Goal: Use online tool/utility: Use online tool/utility

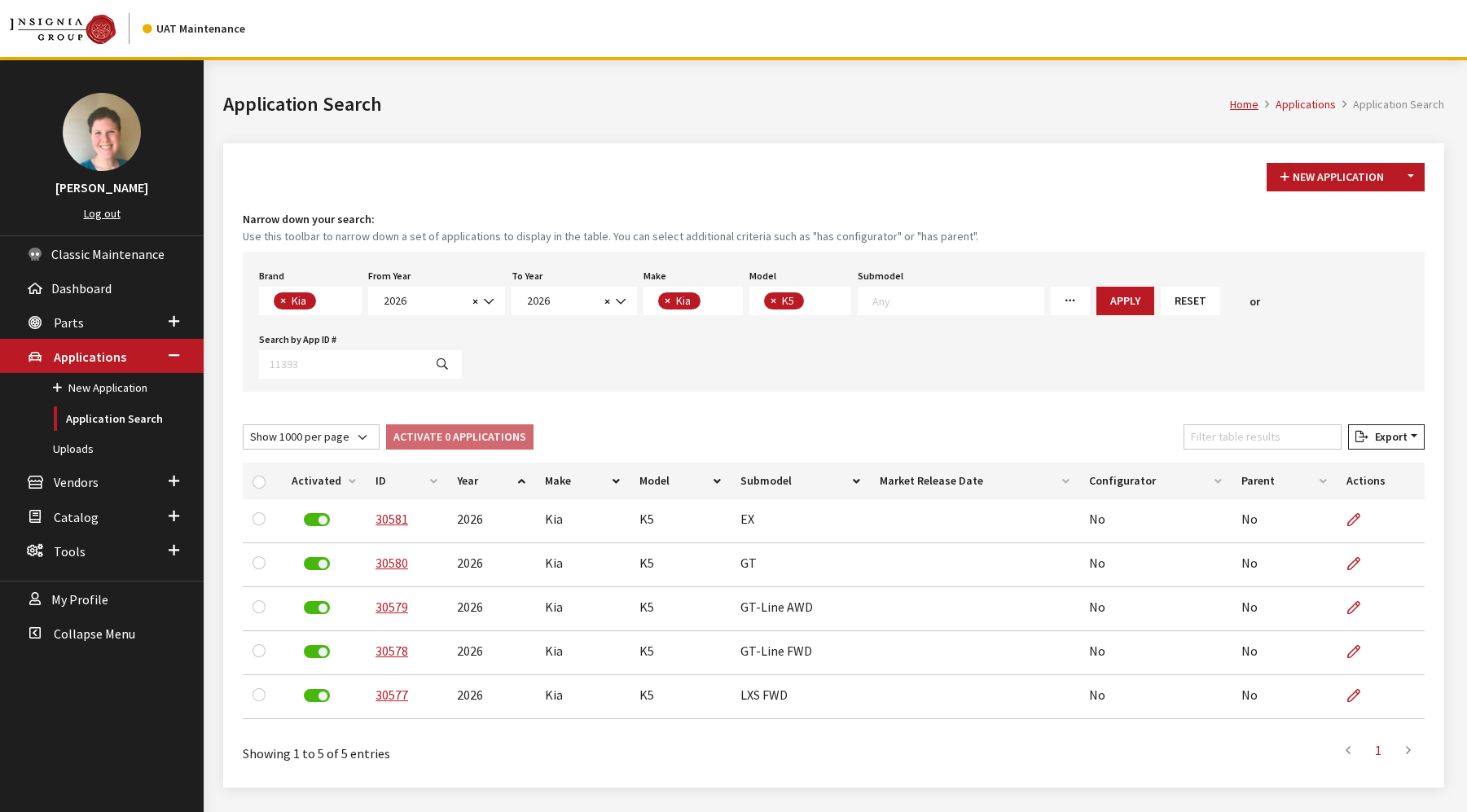
select select "58"
select select "2026"
select select "31"
select select "1102"
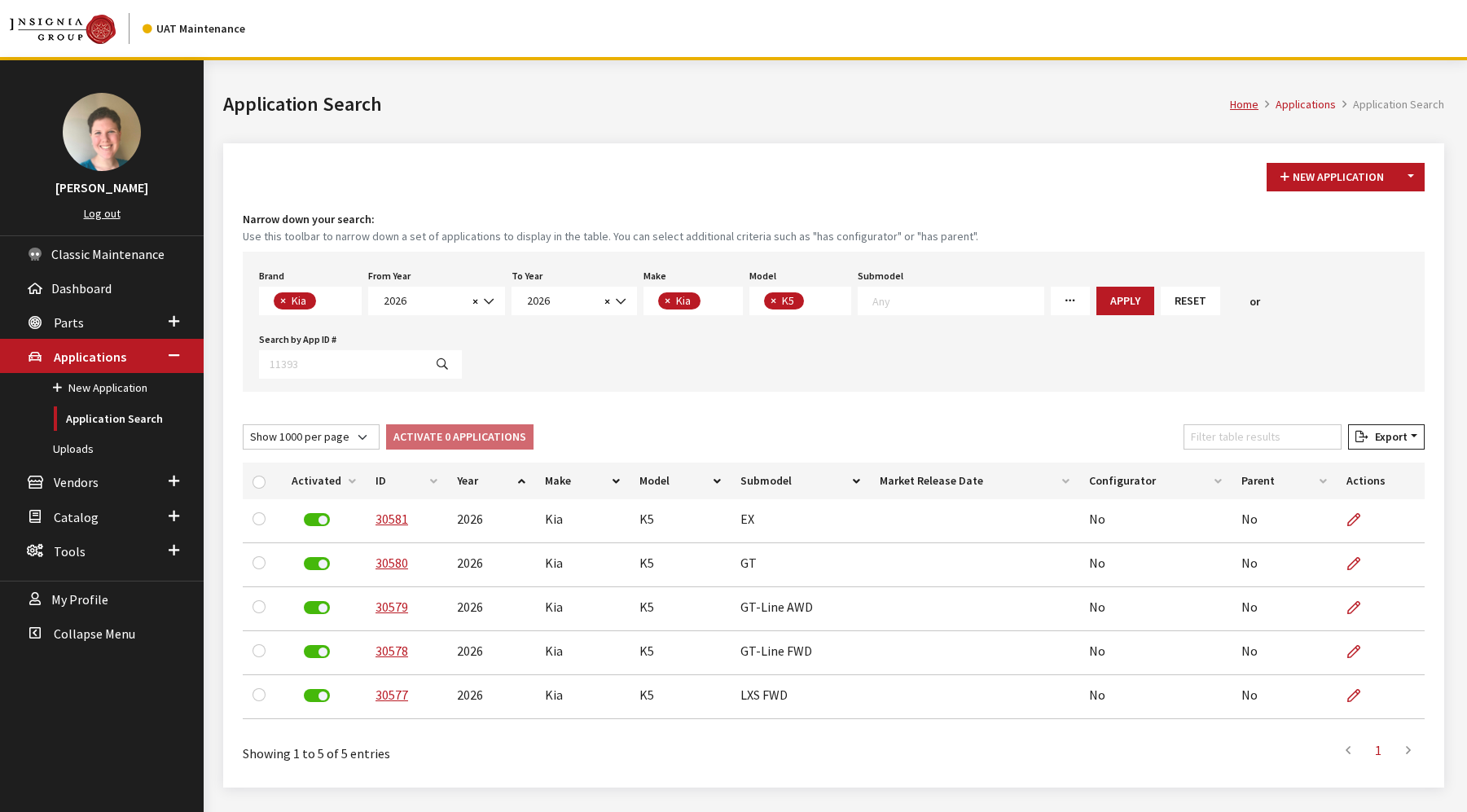
select select "1000"
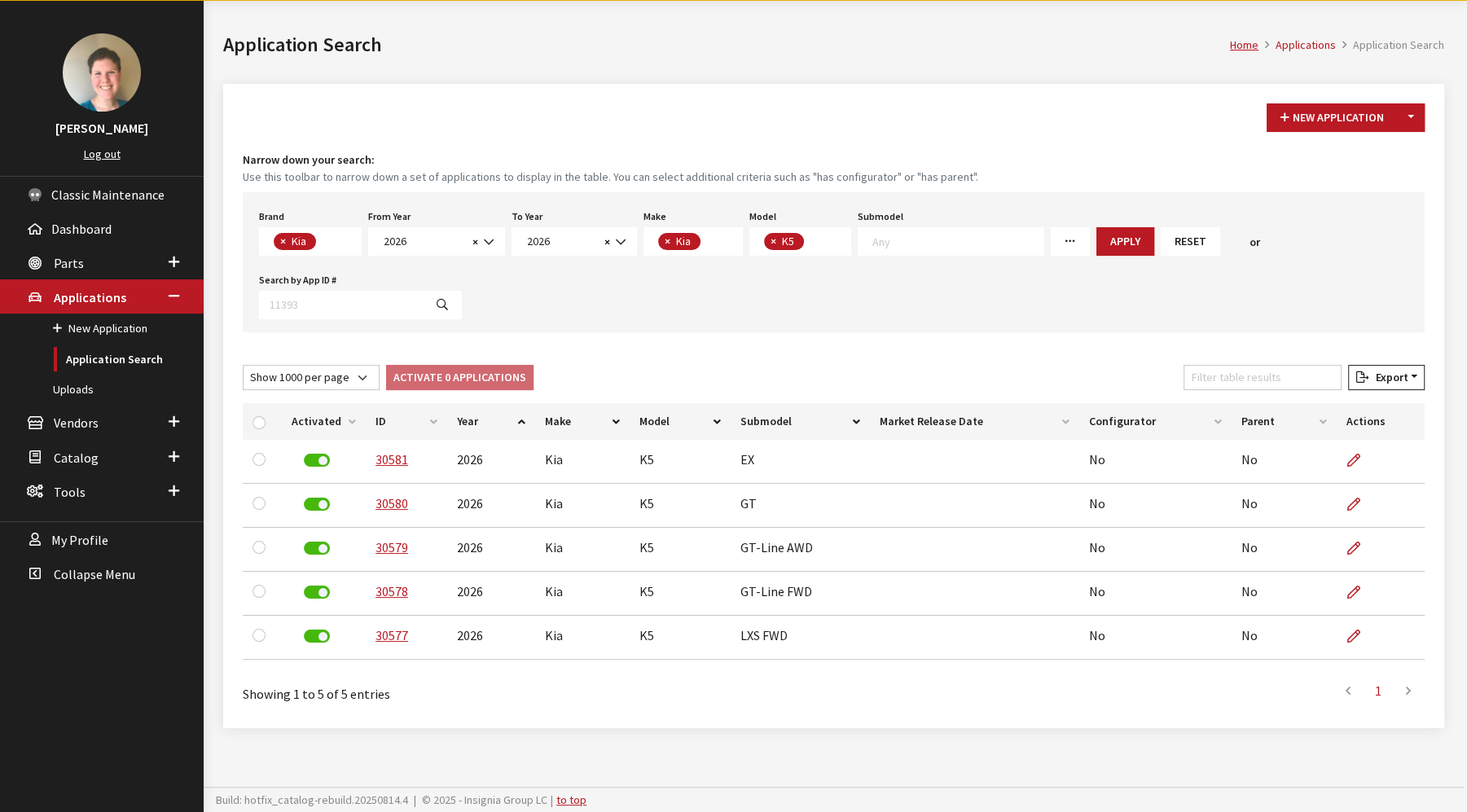
scroll to position [1, 0]
click at [333, 245] on span "× Kia" at bounding box center [310, 242] width 103 height 29
select select
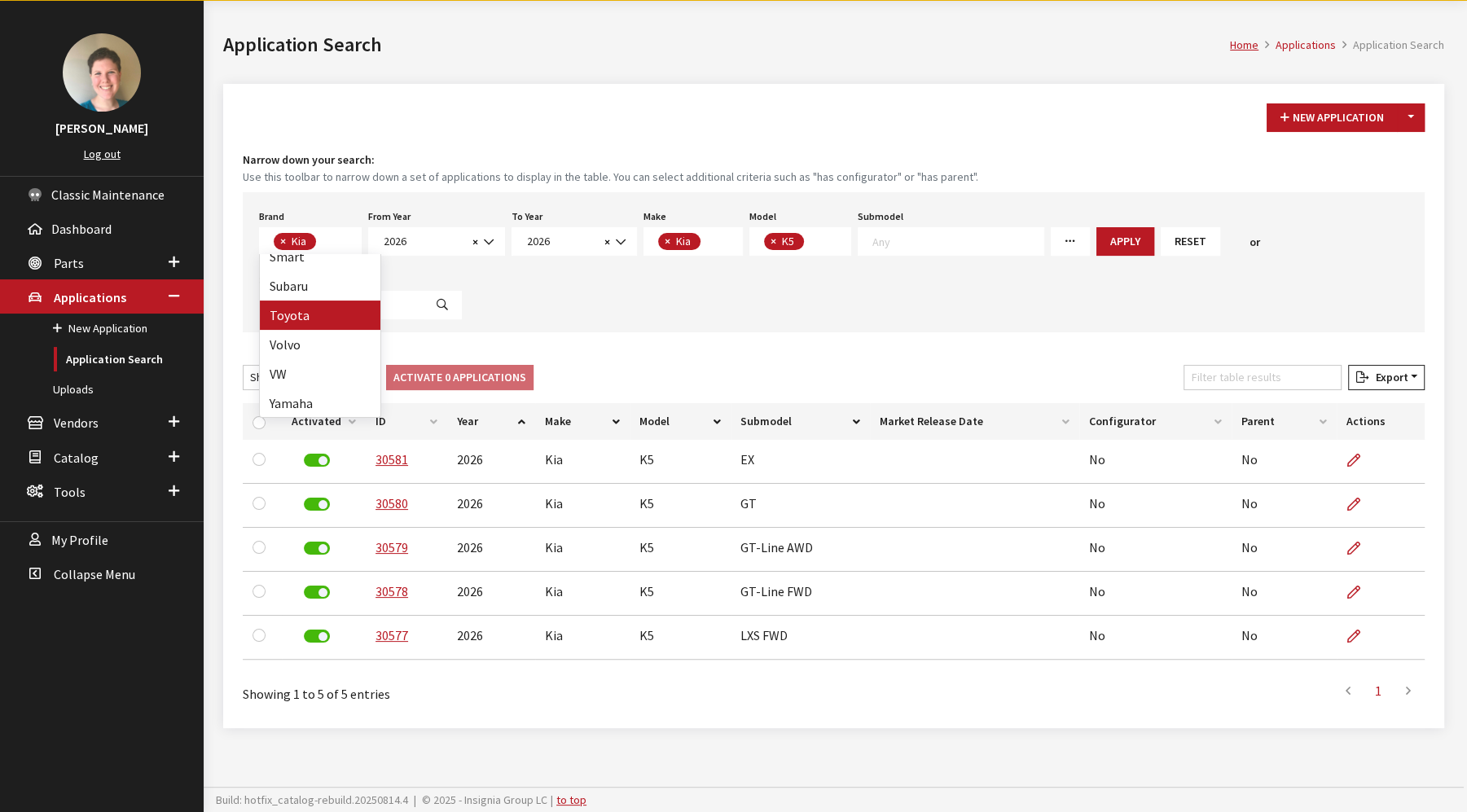
select select
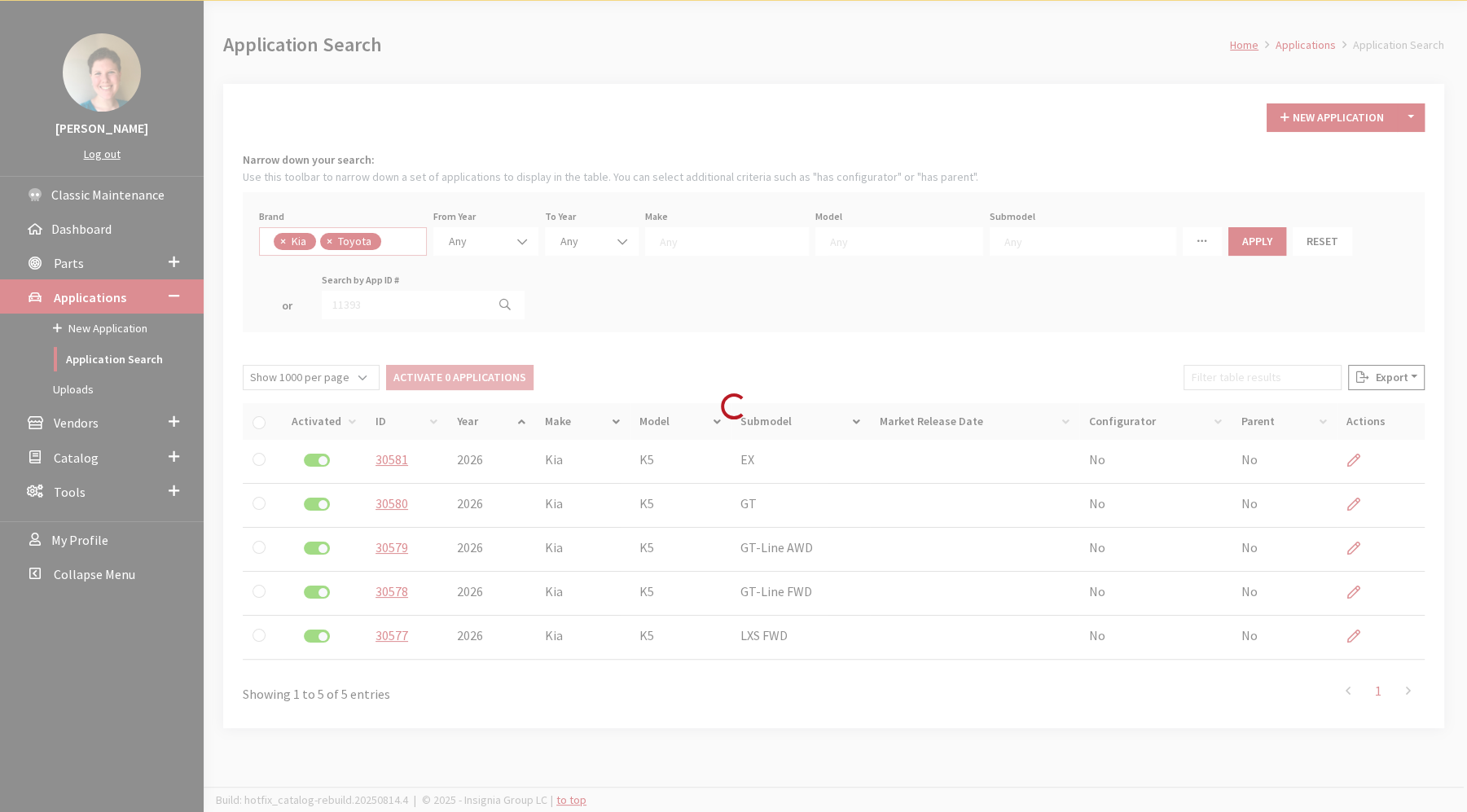
scroll to position [0, 0]
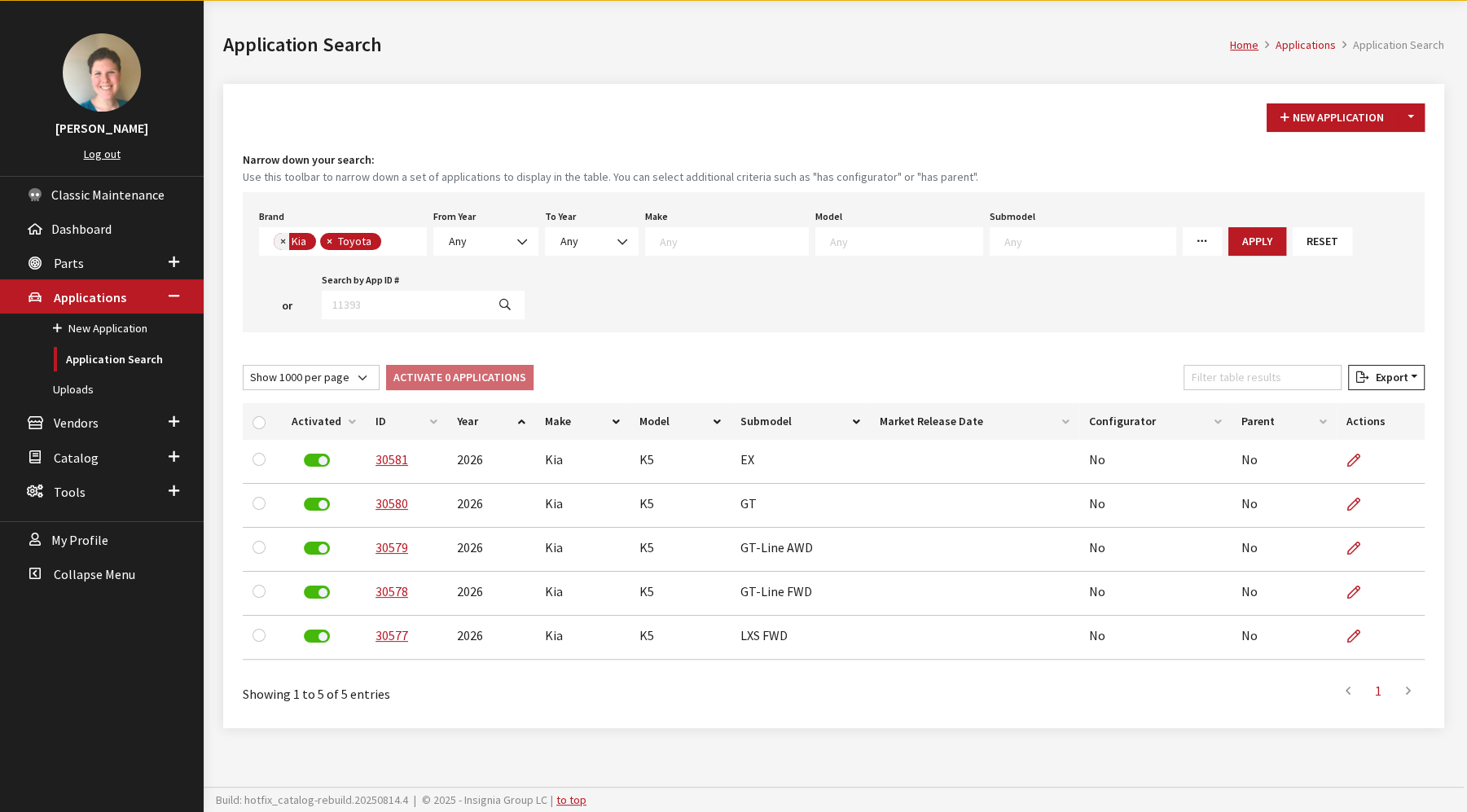
click at [281, 239] on span "×" at bounding box center [283, 241] width 6 height 14
select select "6"
select select
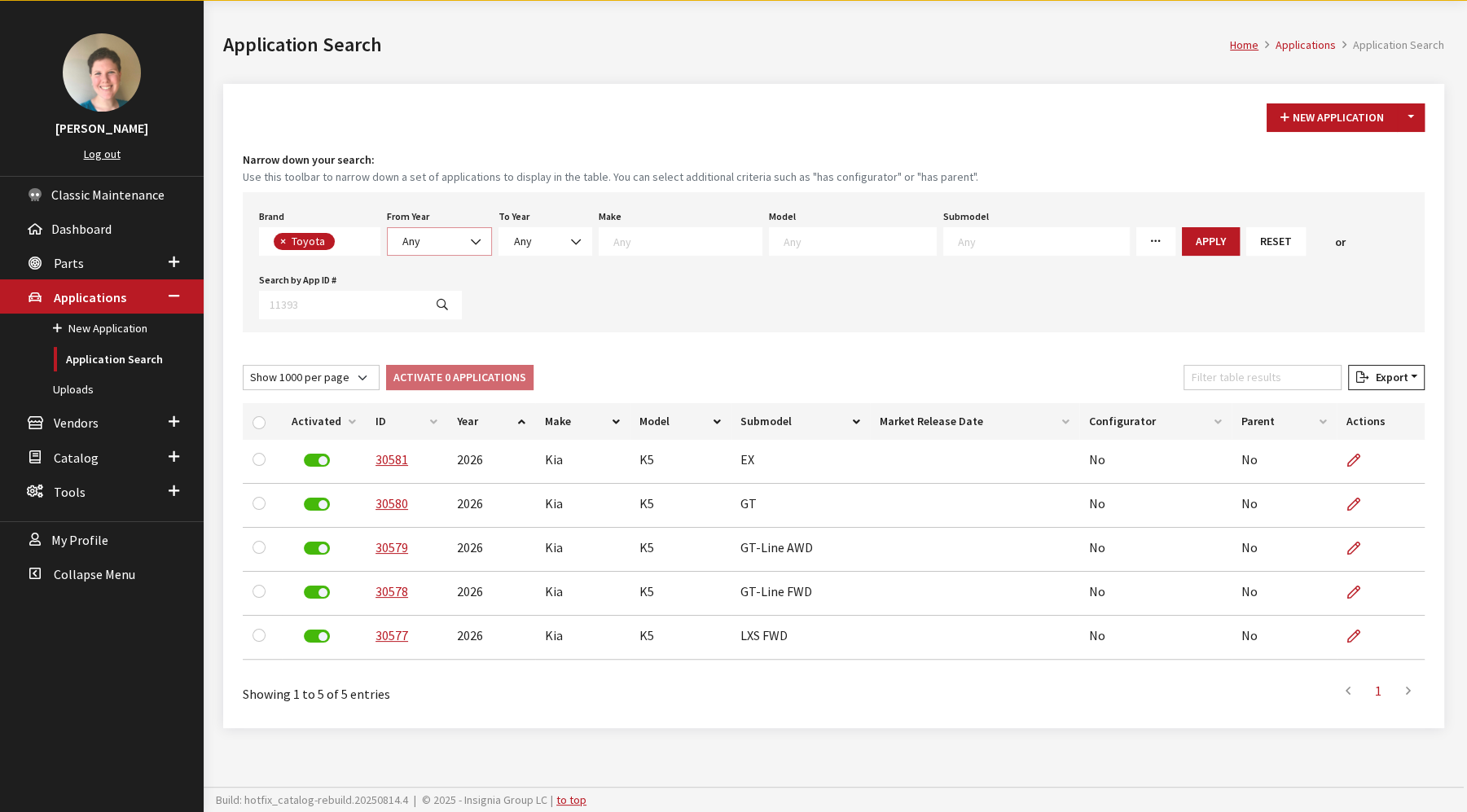
click at [423, 239] on span "Any" at bounding box center [439, 242] width 84 height 17
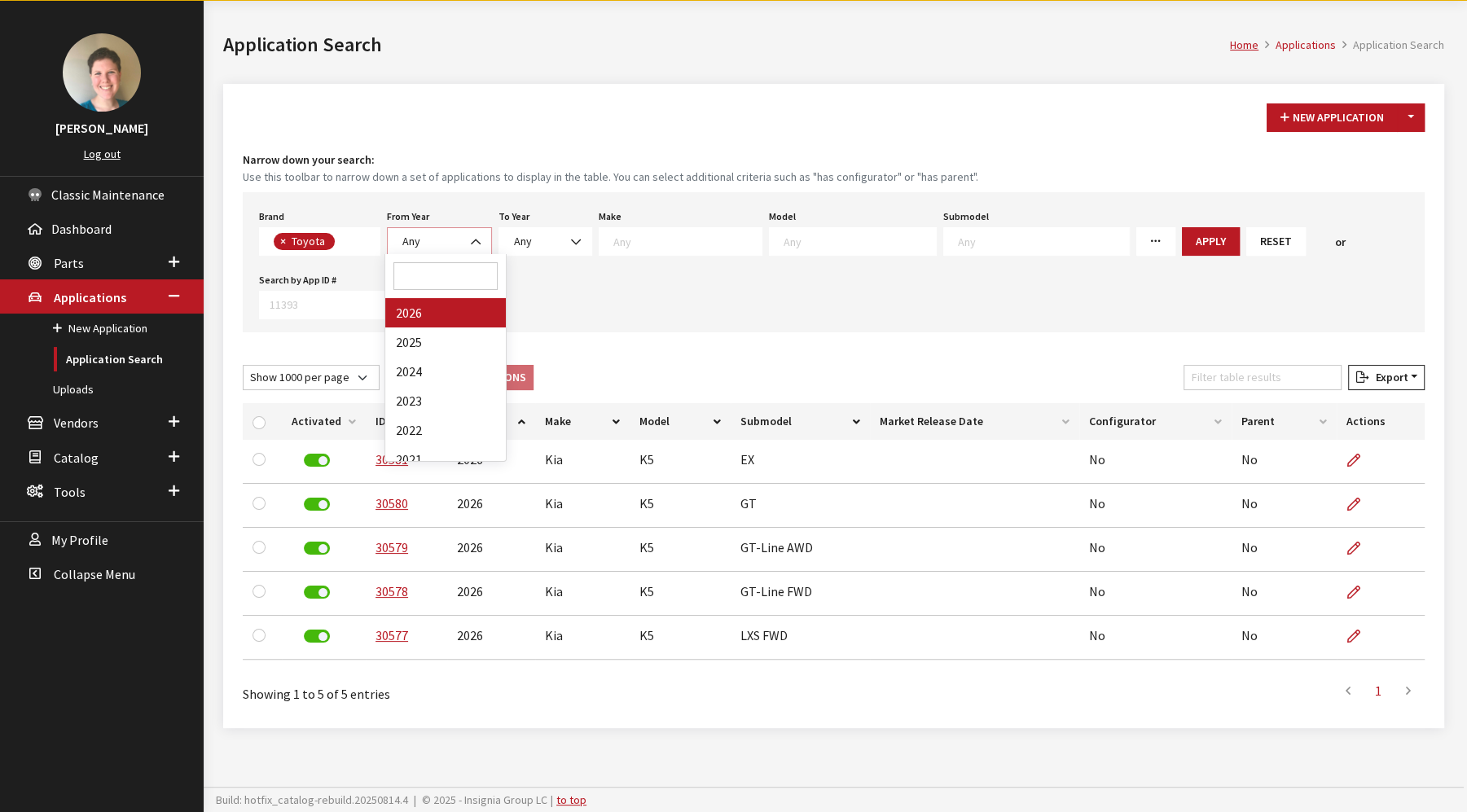
select select "2026"
select select
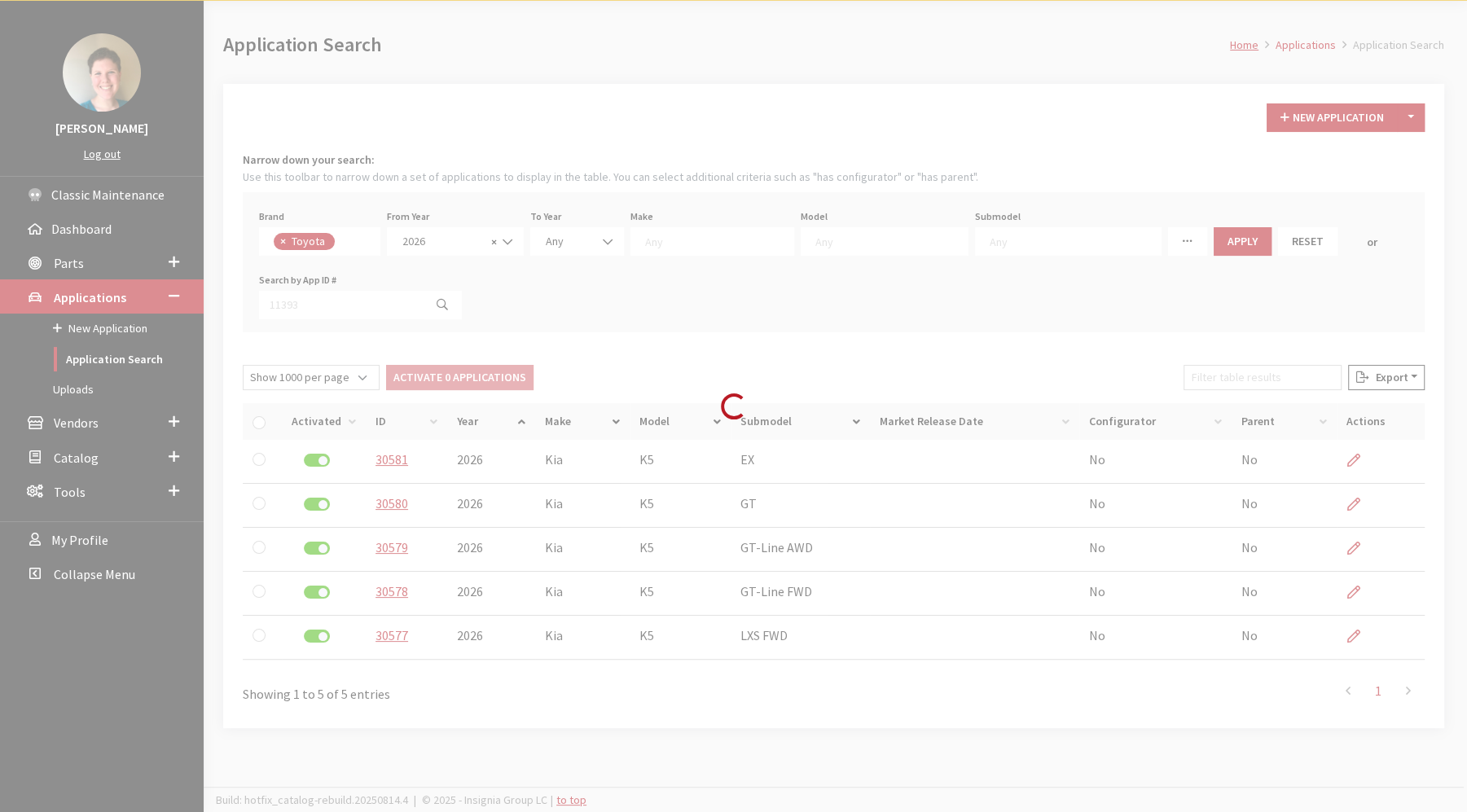
scroll to position [14, 0]
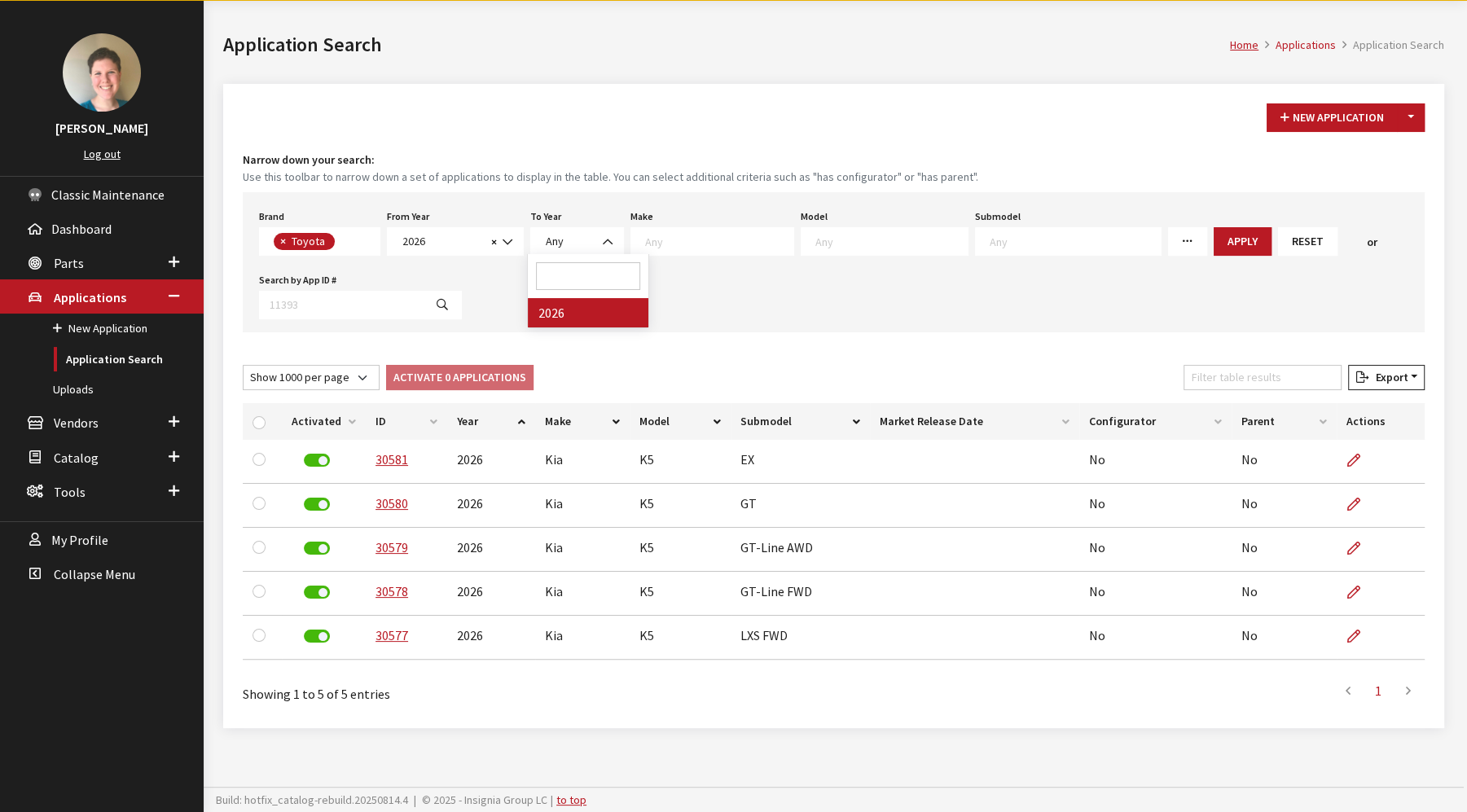
click at [568, 247] on span "Any" at bounding box center [576, 242] width 72 height 17
select select "2026"
select select
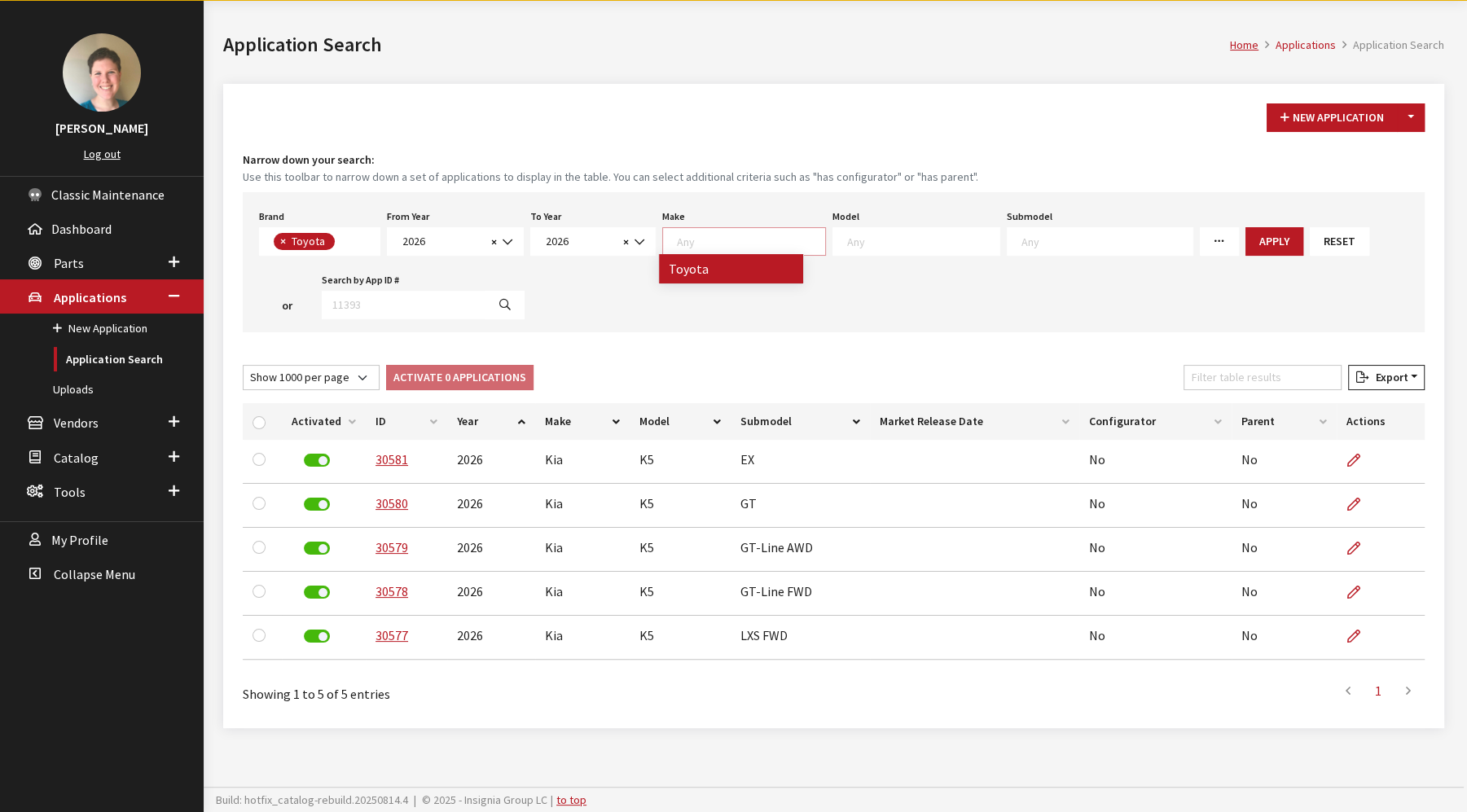
scroll to position [0, 0]
drag, startPoint x: 736, startPoint y: 266, endPoint x: 747, endPoint y: 266, distance: 11.0
select select "20"
select select
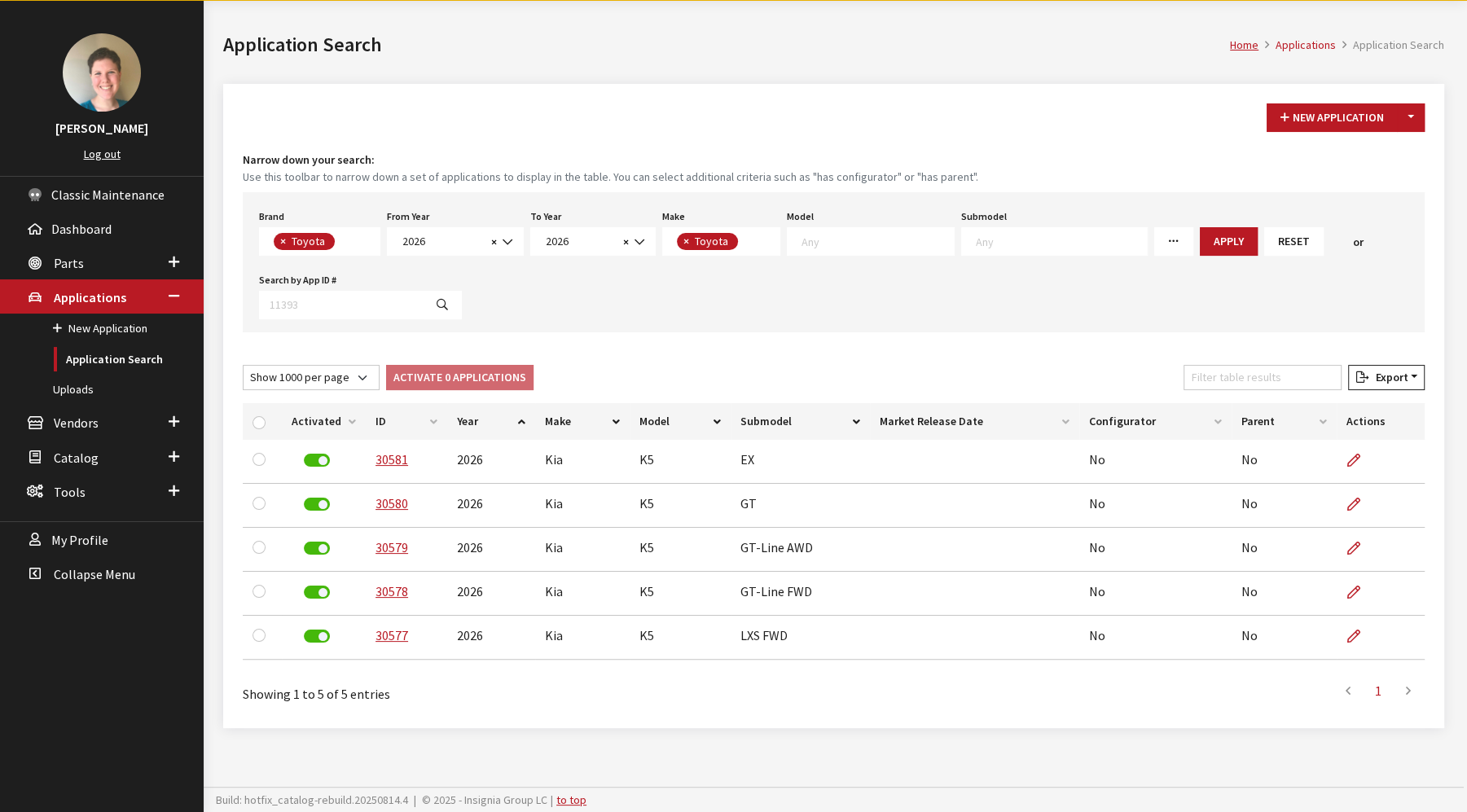
click at [901, 227] on span at bounding box center [871, 242] width 168 height 29
select select "1191"
select select
click at [1187, 242] on button "Apply" at bounding box center [1216, 242] width 58 height 29
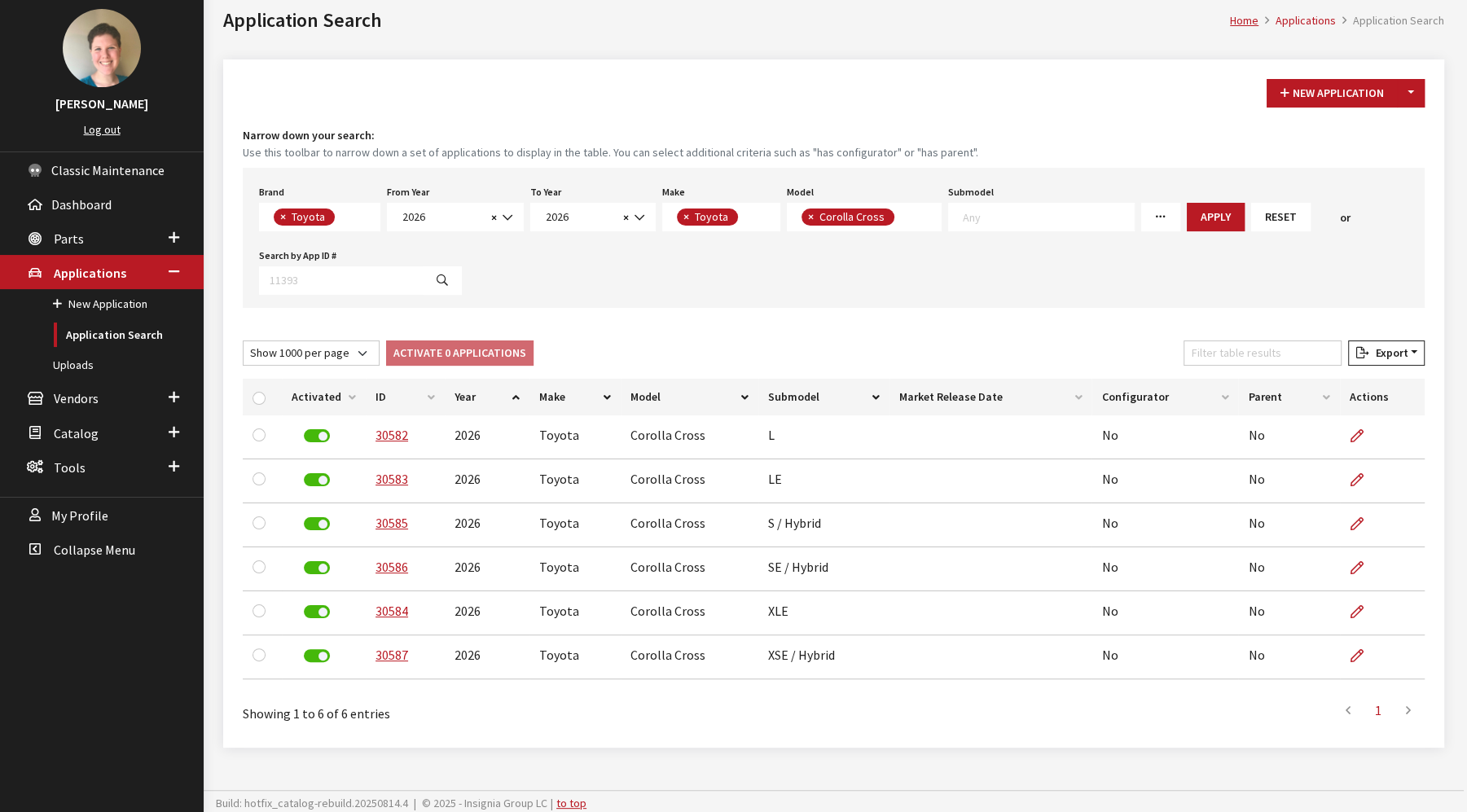
scroll to position [88, 0]
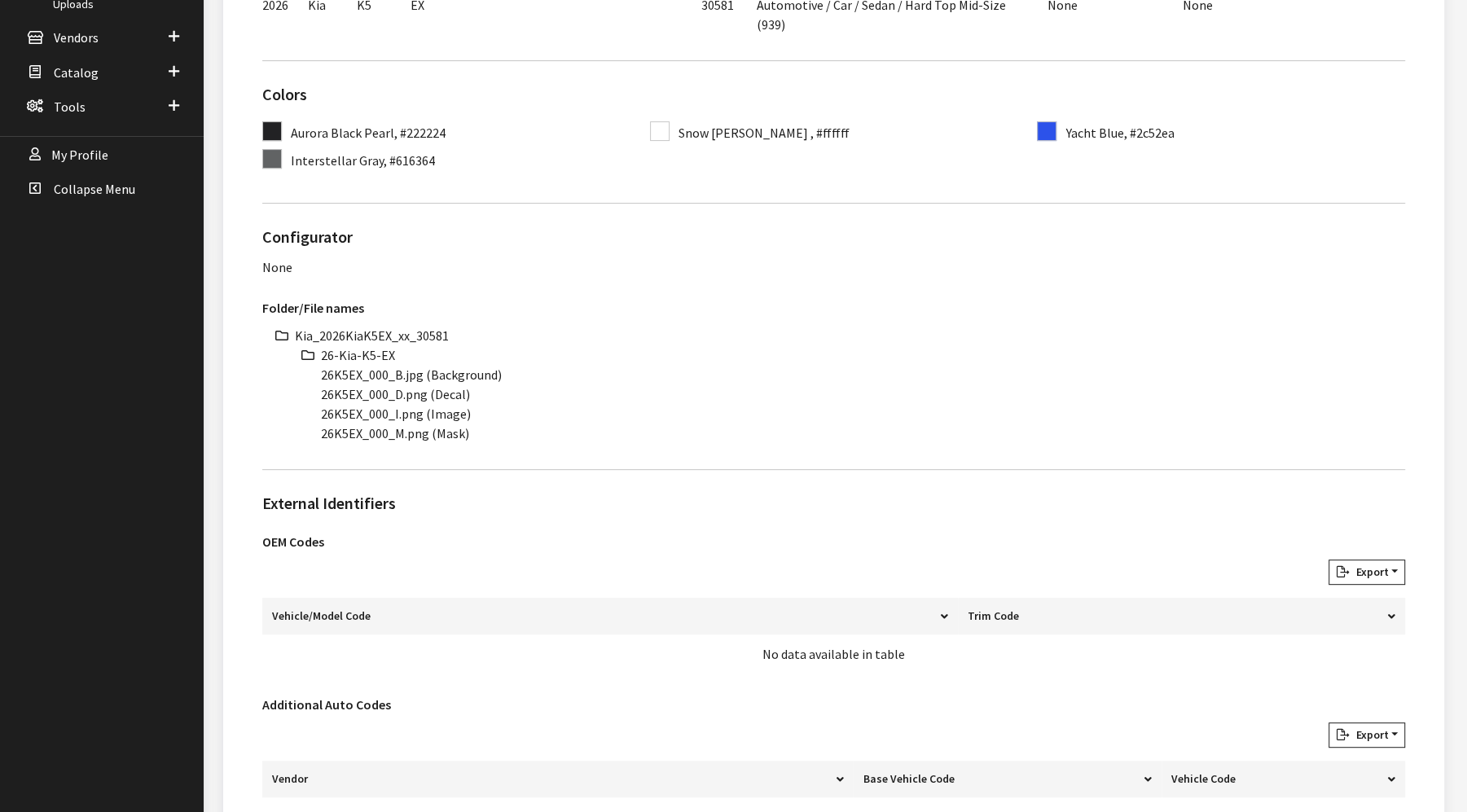
scroll to position [452, 0]
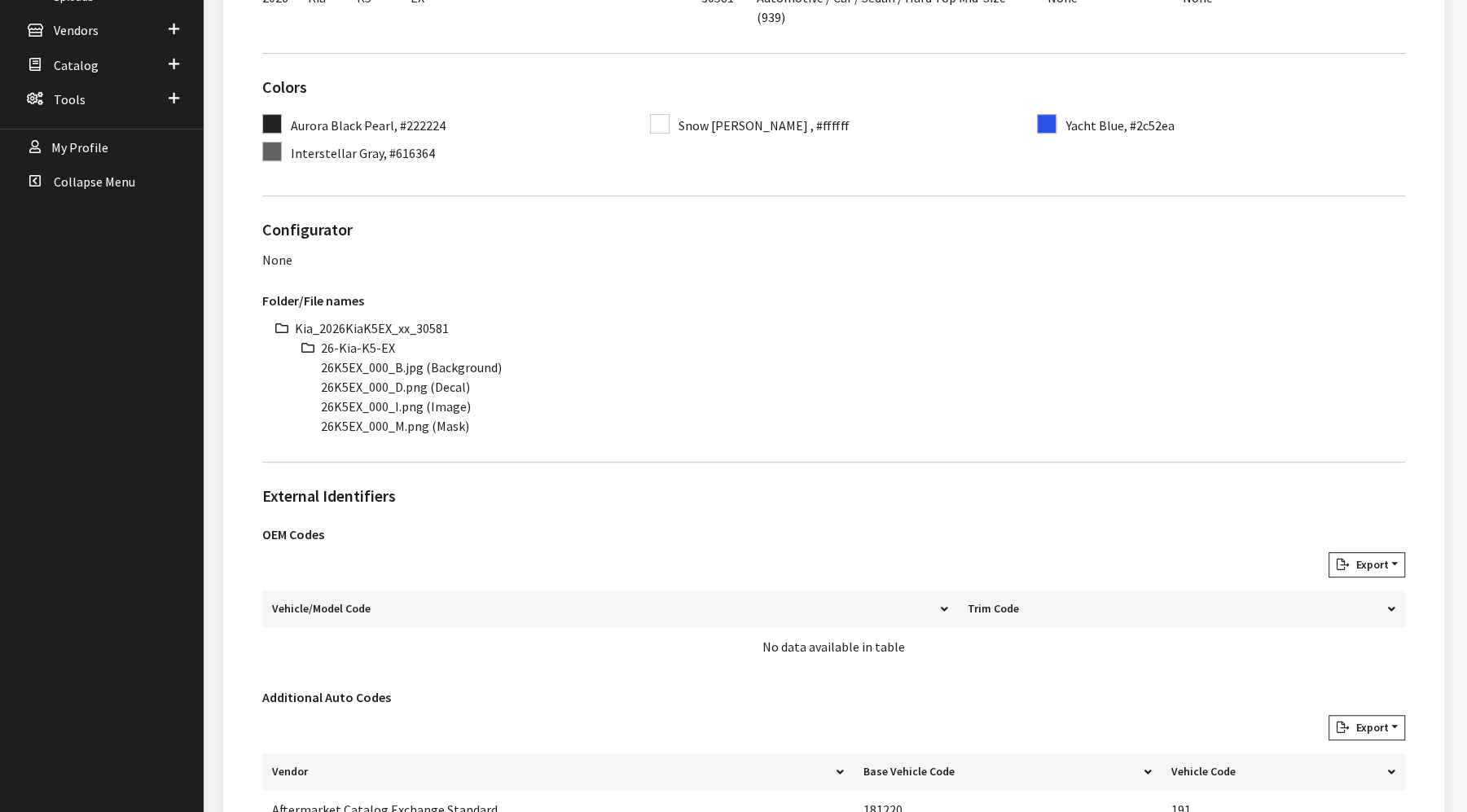
click at [357, 330] on li "Kia_2026KiaK5EX_xx_30581" at bounding box center [849, 328] width 1110 height 20
click at [358, 330] on li "Kia_2026KiaK5EX_xx_30581" at bounding box center [849, 328] width 1110 height 20
copy li "Kia_2026KiaK5EX_xx_30581"
click at [368, 343] on li "26-Kia-K5-EX" at bounding box center [863, 347] width 1084 height 20
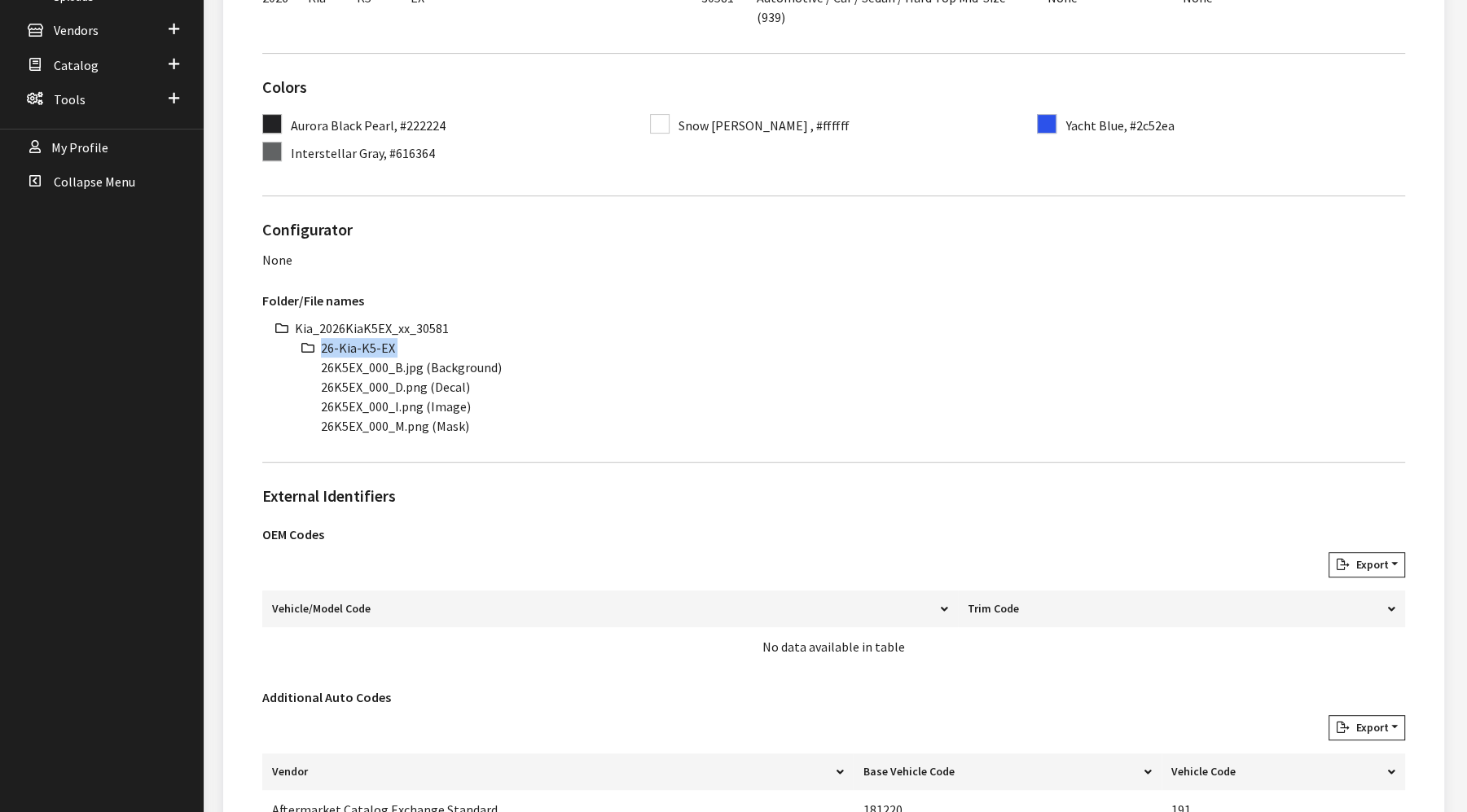
click at [368, 343] on li "26-Kia-K5-EX" at bounding box center [863, 347] width 1084 height 20
copy ul "26-Kia-K5-EX"
drag, startPoint x: 360, startPoint y: 366, endPoint x: 291, endPoint y: 366, distance: 69.0
click at [291, 366] on div "Kia_2026KiaK5EX_xx_30581 26-Kia-K5-EX 26K5EX_000_B.jpg (Background) 26K5EX_000_…" at bounding box center [833, 377] width 1143 height 117
copy li "26K5EX"
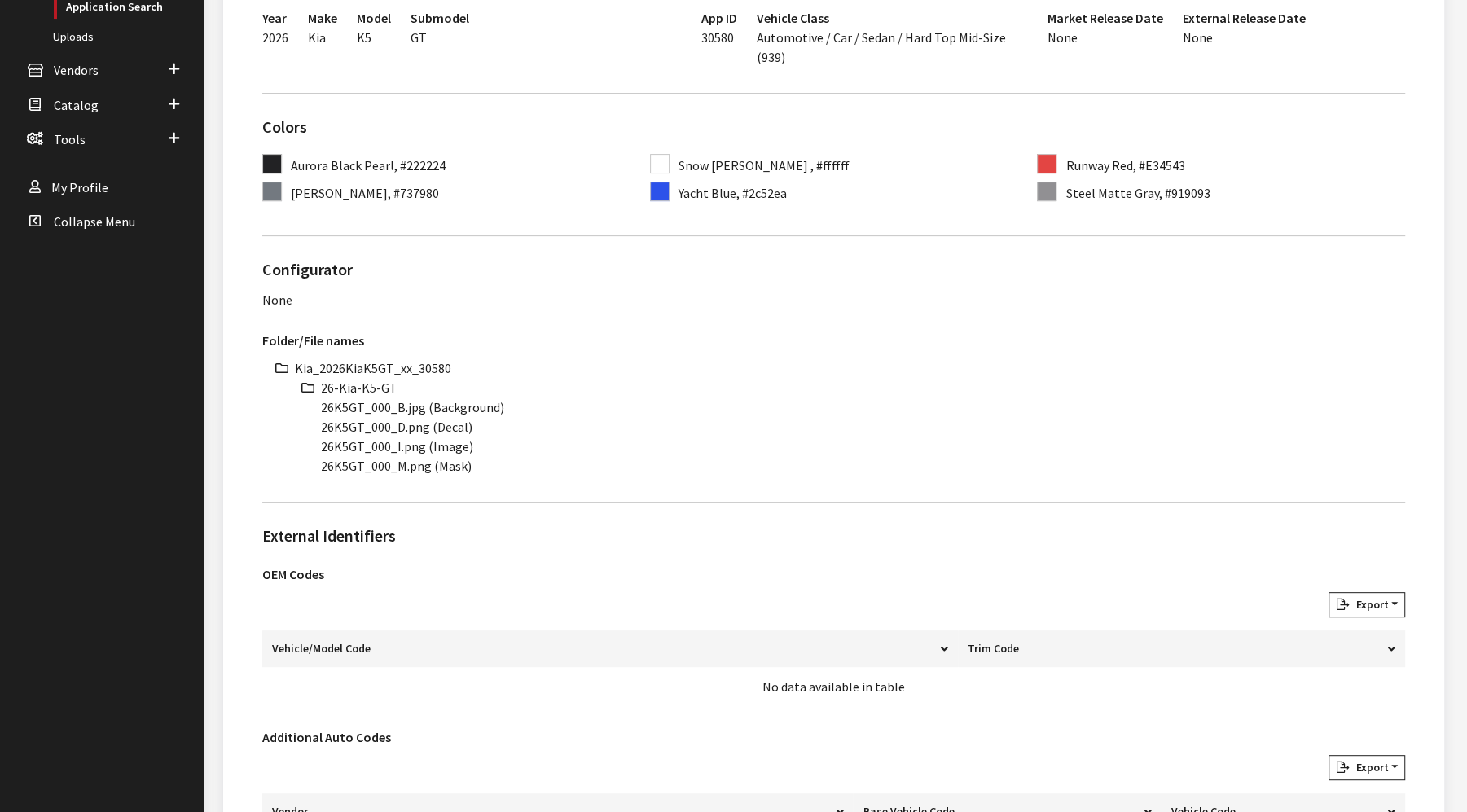
scroll to position [452, 0]
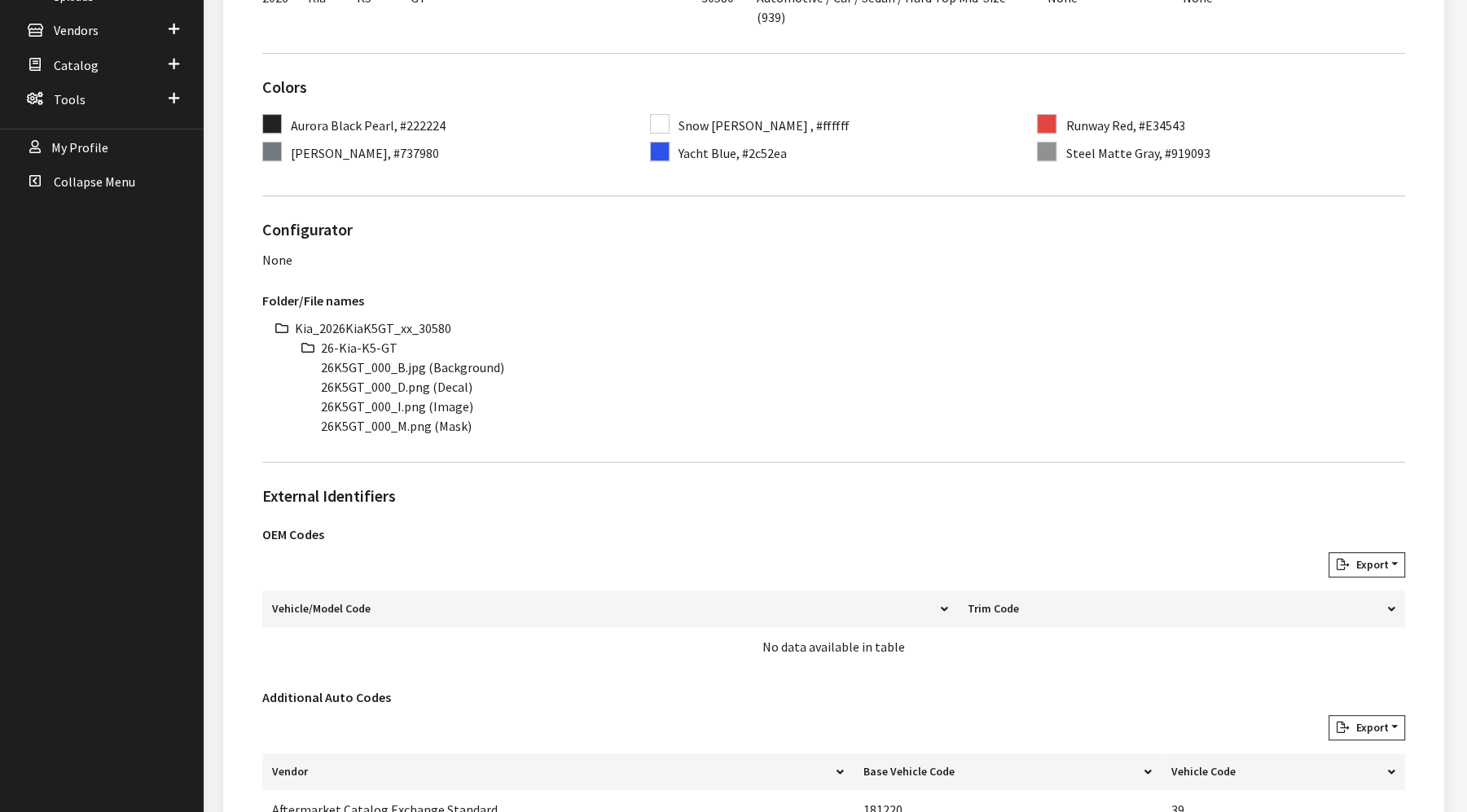
click at [411, 321] on li "Kia_2026KiaK5GT_xx_30580" at bounding box center [849, 328] width 1110 height 20
copy ul "Kia_2026KiaK5GT_xx_30580"
click at [351, 348] on li "26-Kia-K5-GT" at bounding box center [863, 347] width 1084 height 20
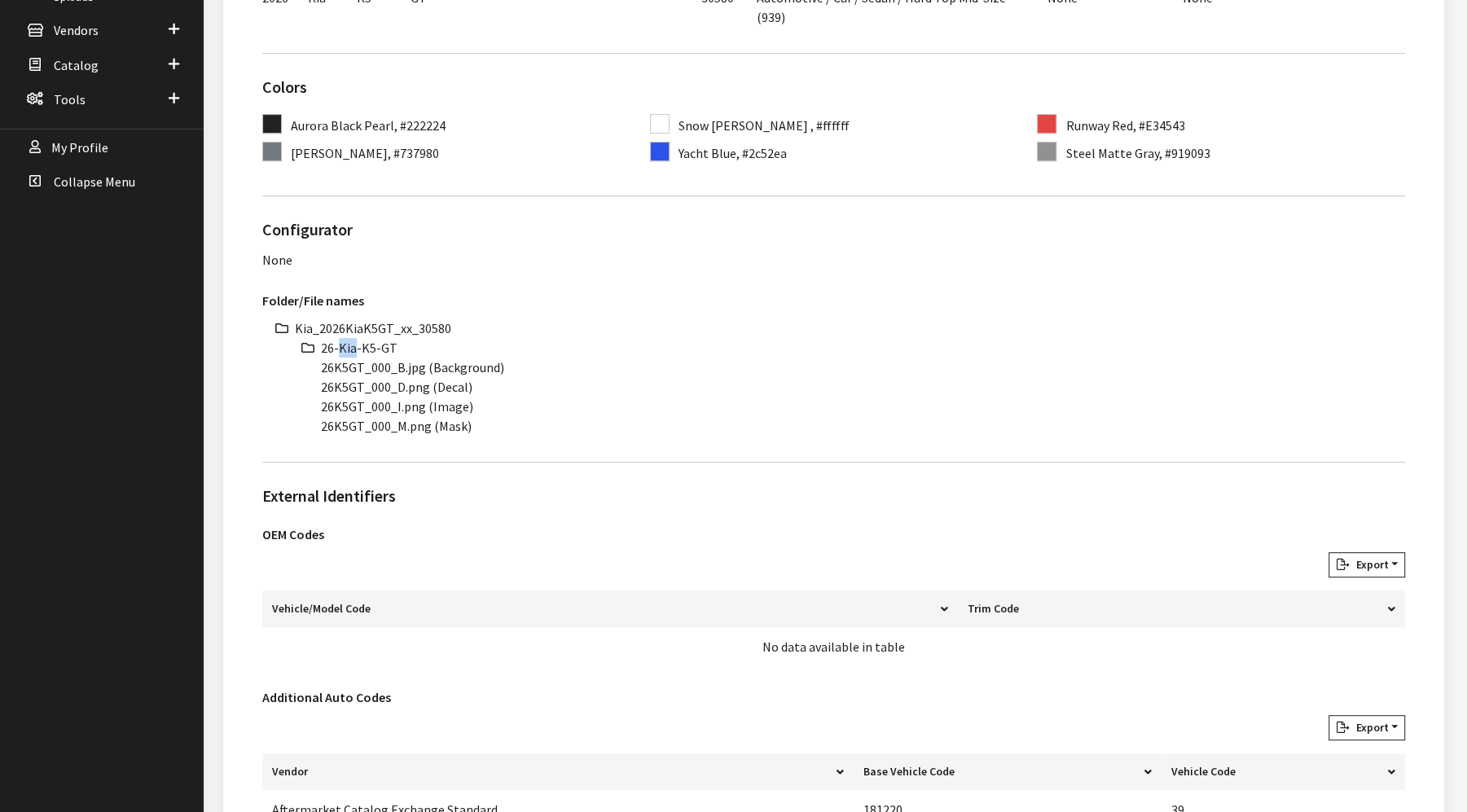
click at [351, 348] on li "26-Kia-K5-GT" at bounding box center [863, 347] width 1084 height 20
copy ul "26-Kia-K5-GT"
drag, startPoint x: 359, startPoint y: 368, endPoint x: 257, endPoint y: 368, distance: 102.0
click at [257, 368] on div "Folder/File names Kia_2026KiaK5GT_xx_30580 26-Kia-K5-GT 26K5GT_000_B.jpg (Backg…" at bounding box center [834, 366] width 1162 height 166
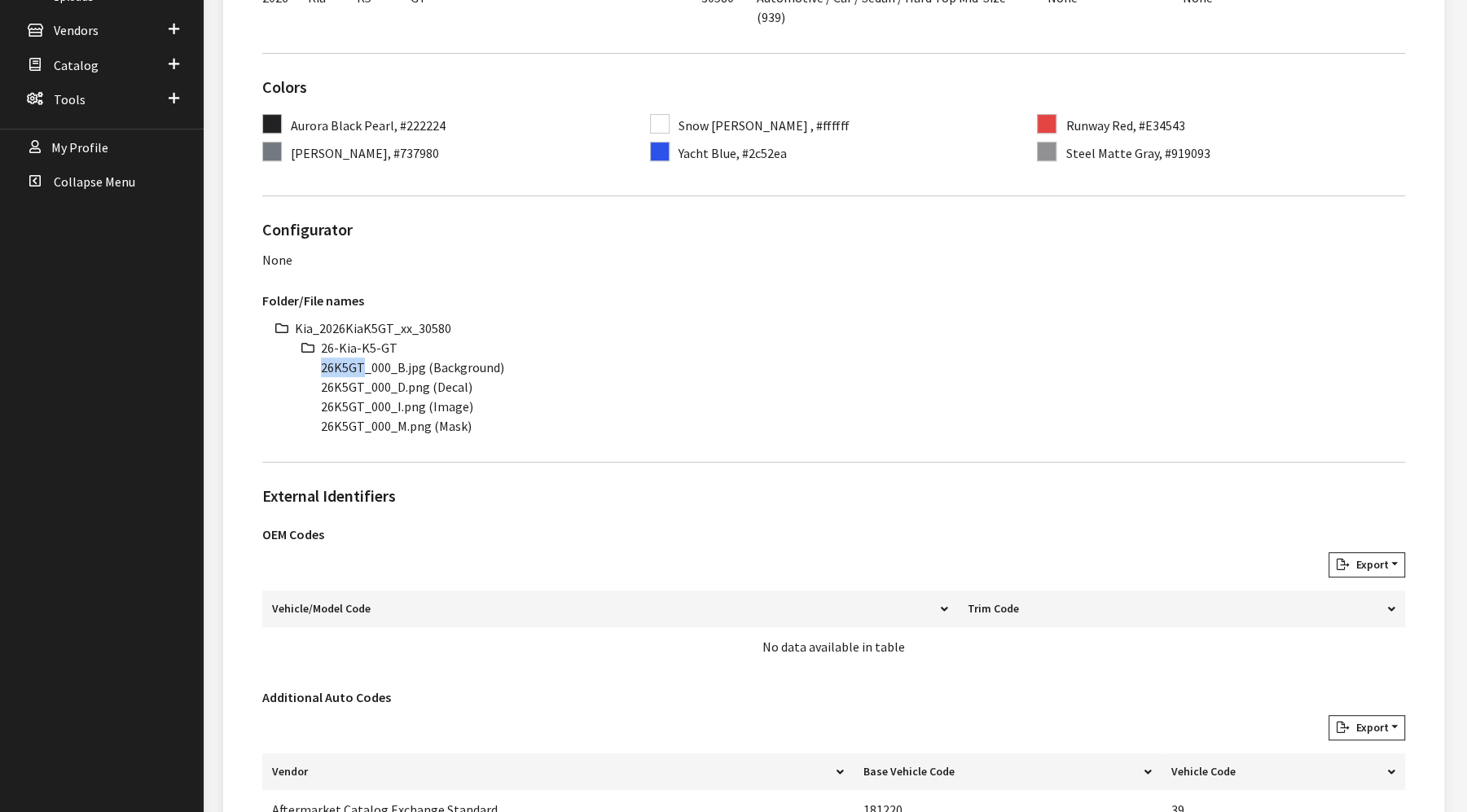
copy li "26K5GT"
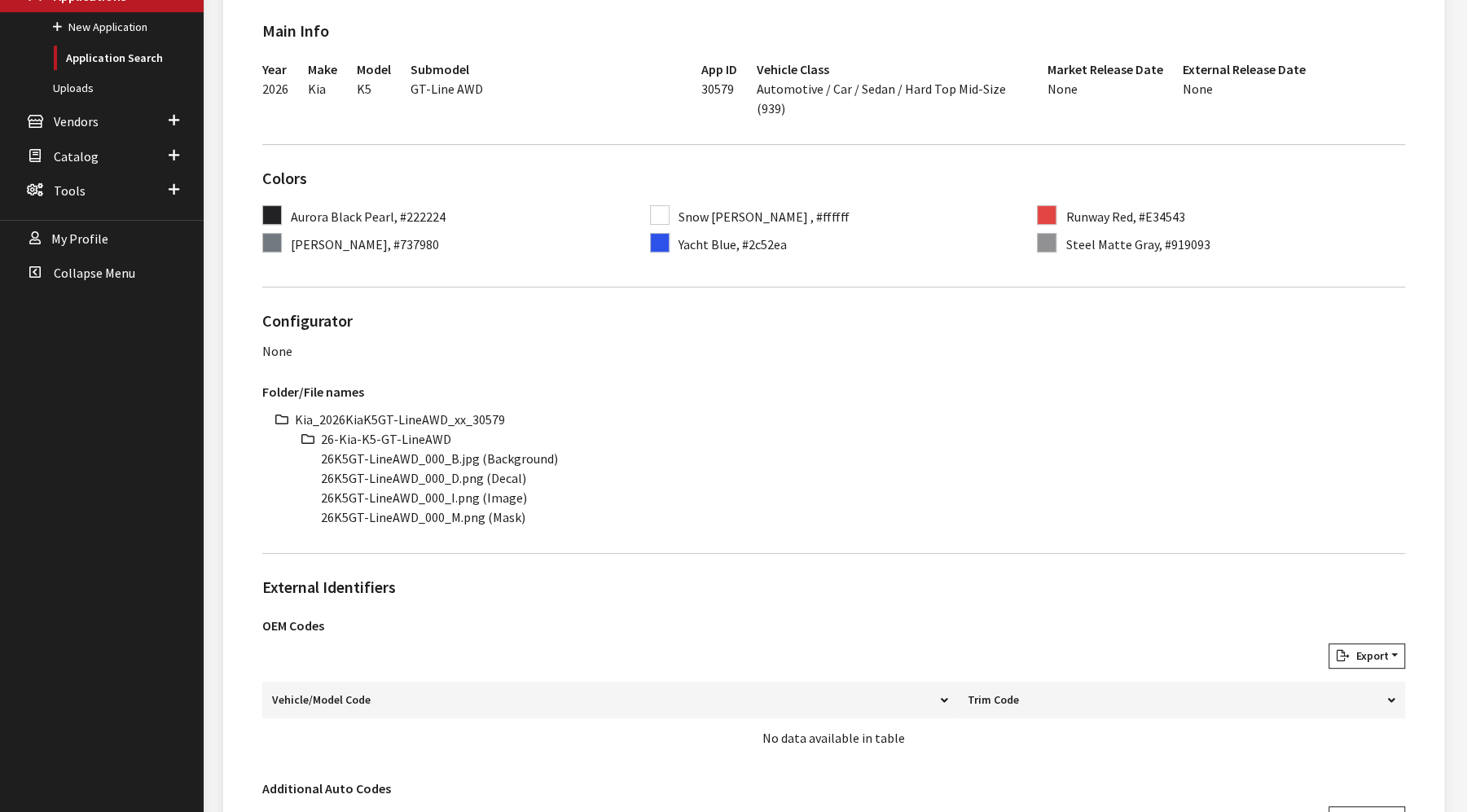
scroll to position [361, 0]
click at [406, 412] on li "Kia_2026KiaK5GT-LineAWD_xx_30579" at bounding box center [849, 418] width 1110 height 20
click at [407, 412] on li "Kia_2026KiaK5GT-LineAWD_xx_30579" at bounding box center [849, 418] width 1110 height 20
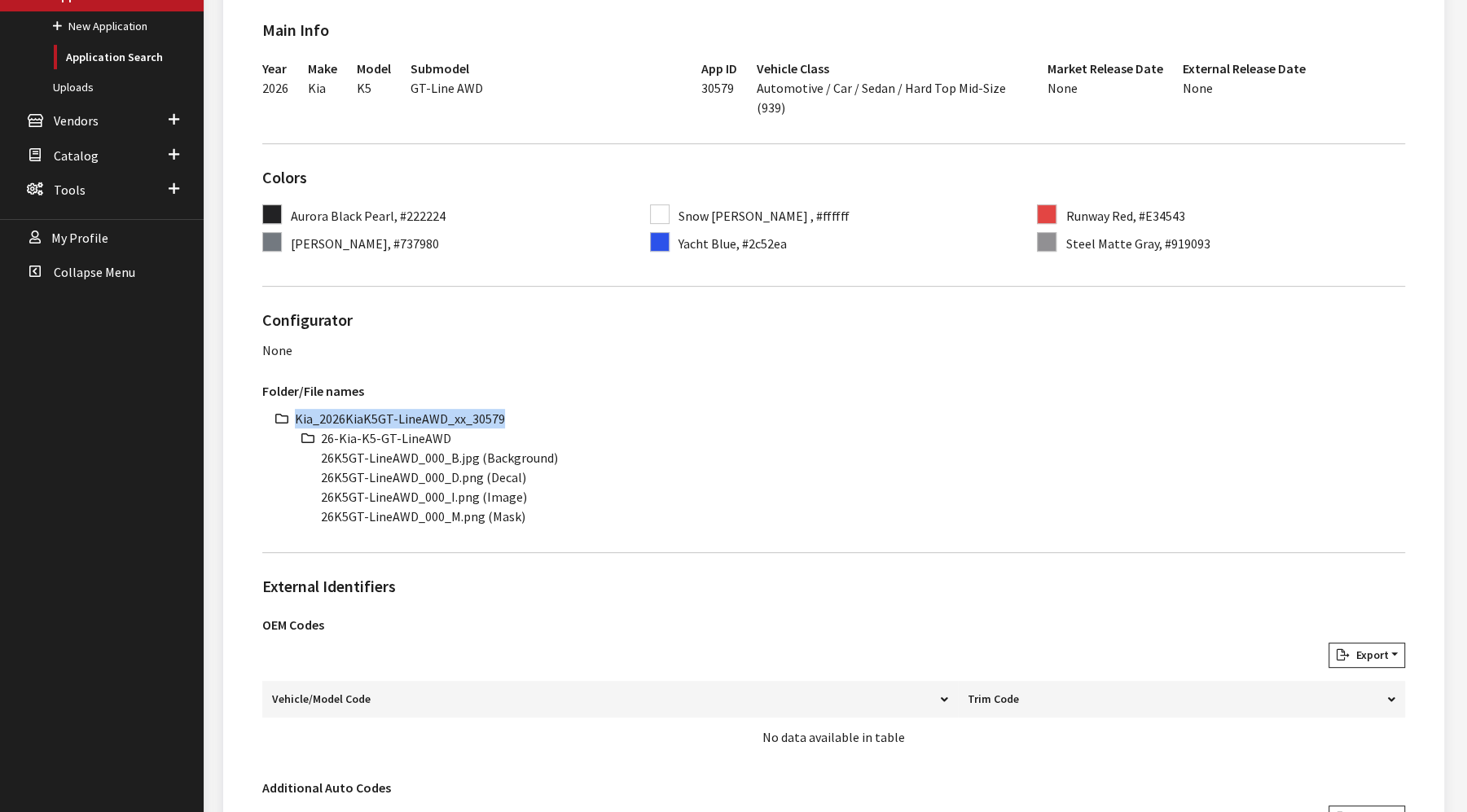
copy ul "Kia_2026KiaK5GT-LineAWD_xx_30579"
click at [391, 437] on li "26-Kia-K5-GT-LineAWD" at bounding box center [863, 438] width 1084 height 20
click at [392, 434] on li "26-Kia-K5-GT-LineAWD" at bounding box center [863, 438] width 1084 height 20
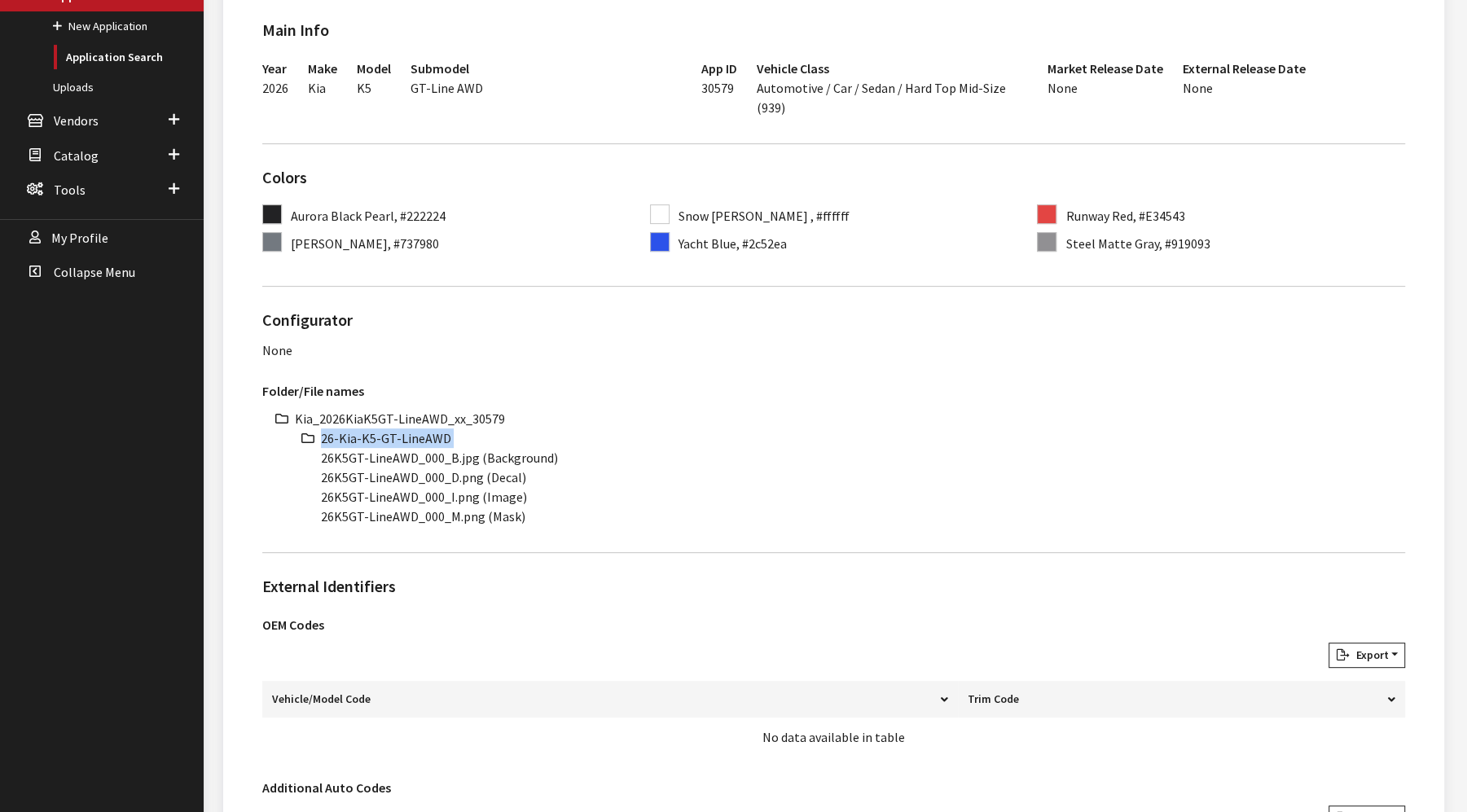
click at [392, 434] on li "26-Kia-K5-GT-LineAWD" at bounding box center [863, 438] width 1084 height 20
drag, startPoint x: 412, startPoint y: 459, endPoint x: 274, endPoint y: 459, distance: 138.0
click at [274, 459] on div "Kia_2026KiaK5GT-LineAWD_xx_30579 26-Kia-K5-GT-LineAWD 26K5GT-LineAWD_000_B.jpg …" at bounding box center [833, 468] width 1143 height 117
copy li "26K5GT-LineAWD"
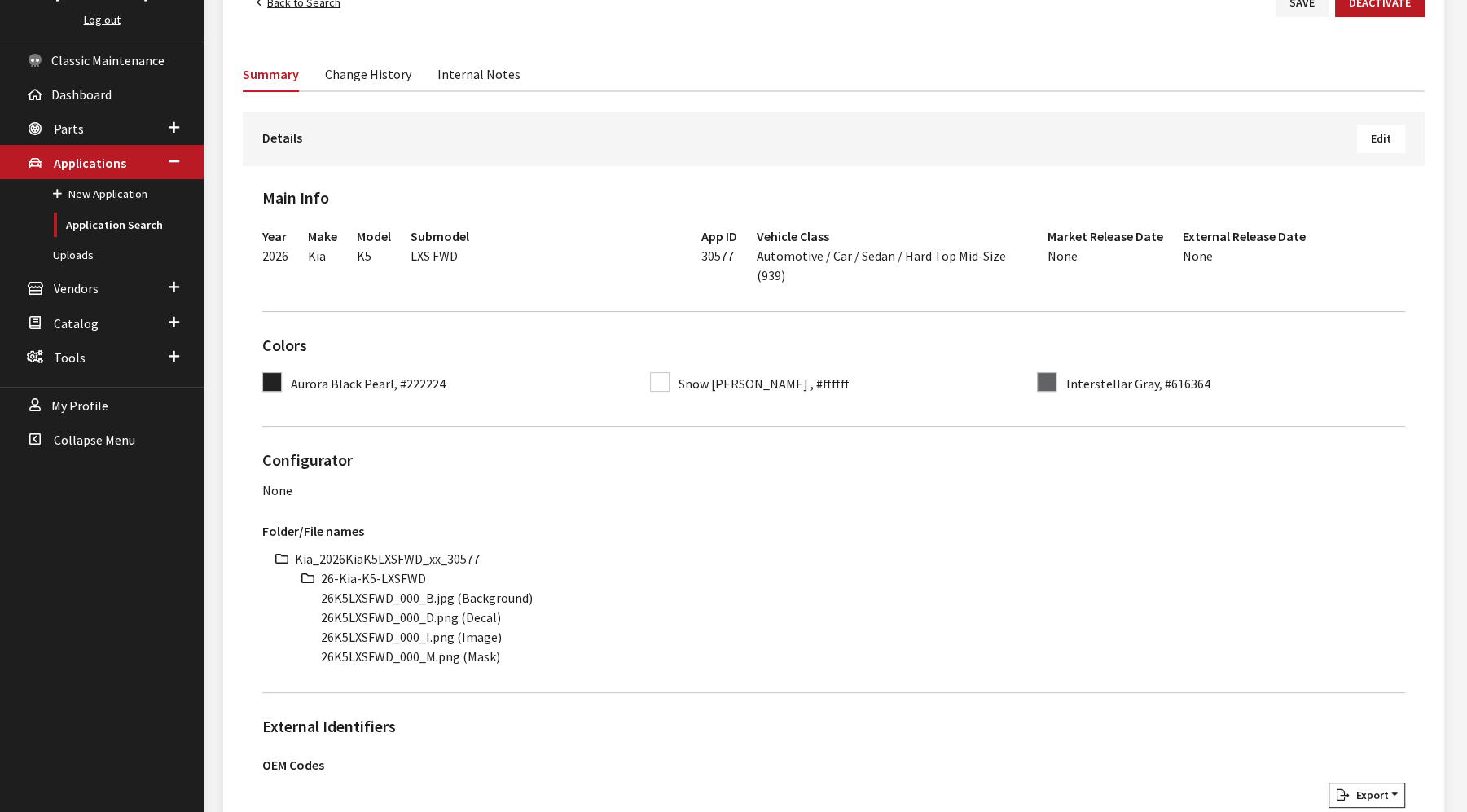
scroll to position [272, 0]
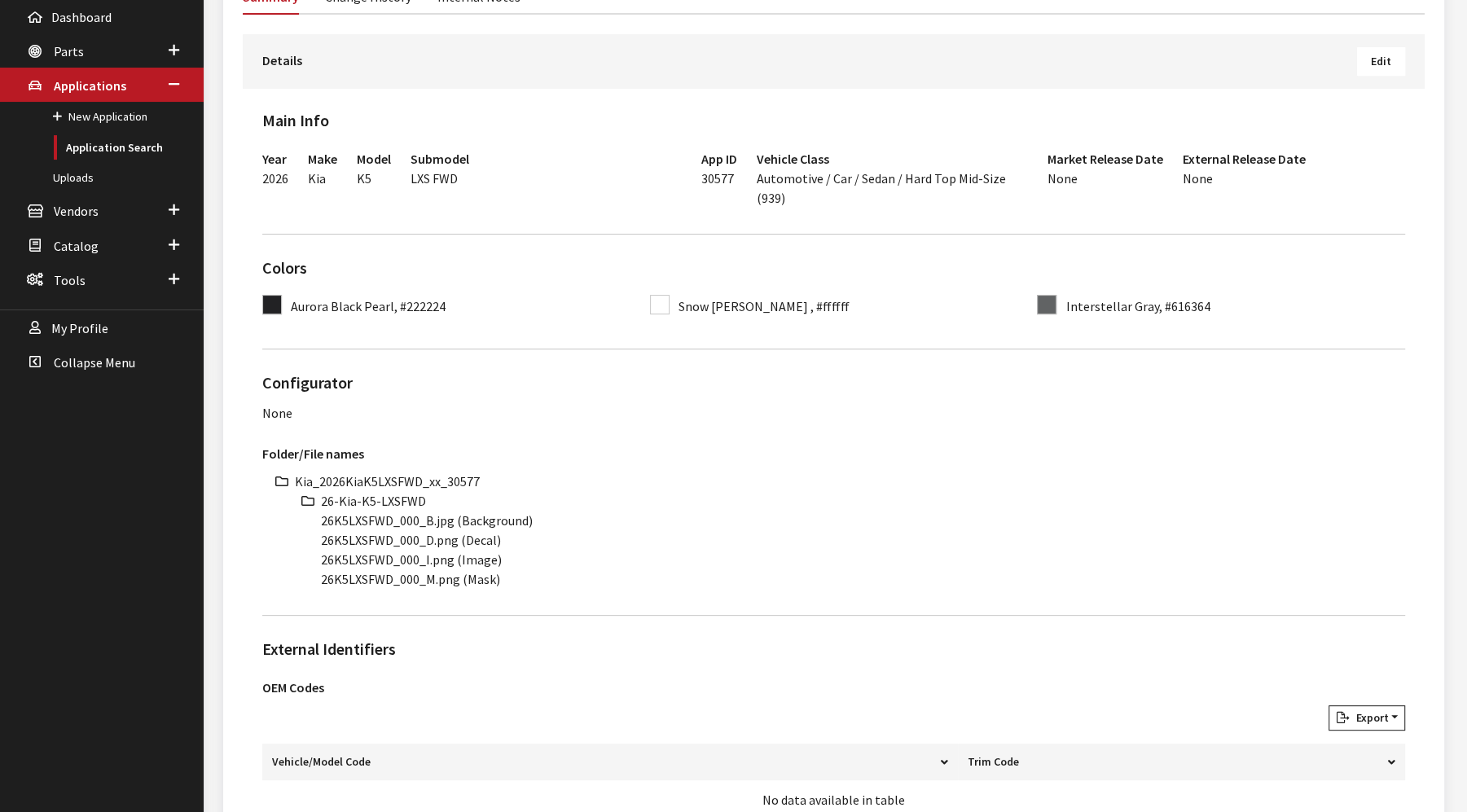
click at [389, 472] on li "Kia_2026KiaK5LXSFWD_xx_30577" at bounding box center [849, 481] width 1110 height 20
copy li "Kia_2026KiaK5LXSFWD_xx_30577"
click at [349, 497] on li "26-Kia-K5-LXSFWD" at bounding box center [863, 501] width 1084 height 20
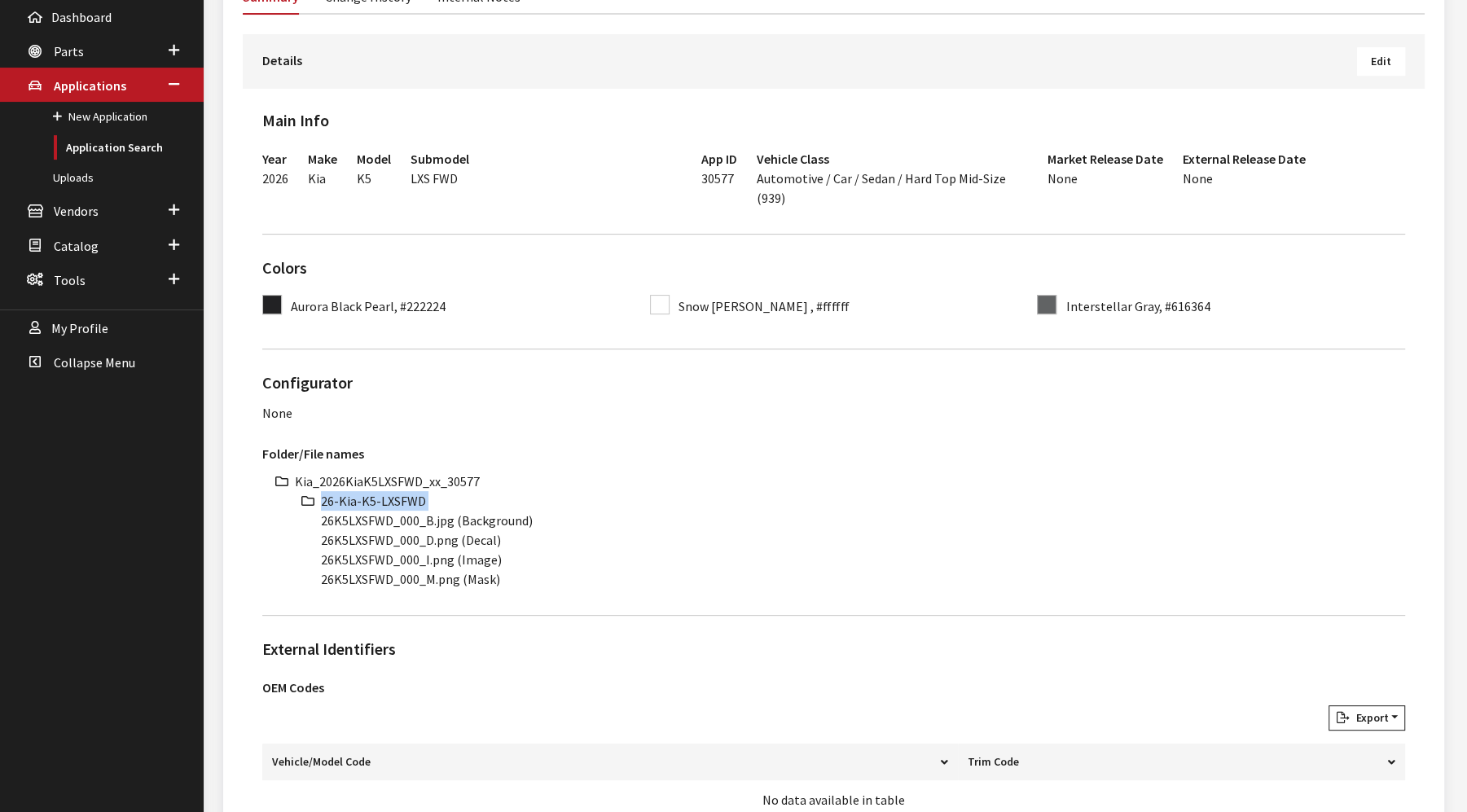
click at [349, 497] on li "26-Kia-K5-LXSFWD" at bounding box center [863, 501] width 1084 height 20
copy ul "26-Kia-K5-LXSFWD"
drag, startPoint x: 393, startPoint y: 520, endPoint x: 316, endPoint y: 522, distance: 77.0
click at [316, 522] on ul "Kia_2026KiaK5LXSFWD_xx_30577 26-Kia-K5-LXSFWD 26K5LXSFWD_000_B.jpg (Background)…" at bounding box center [849, 530] width 1110 height 117
copy li "26K5LXSFWD"
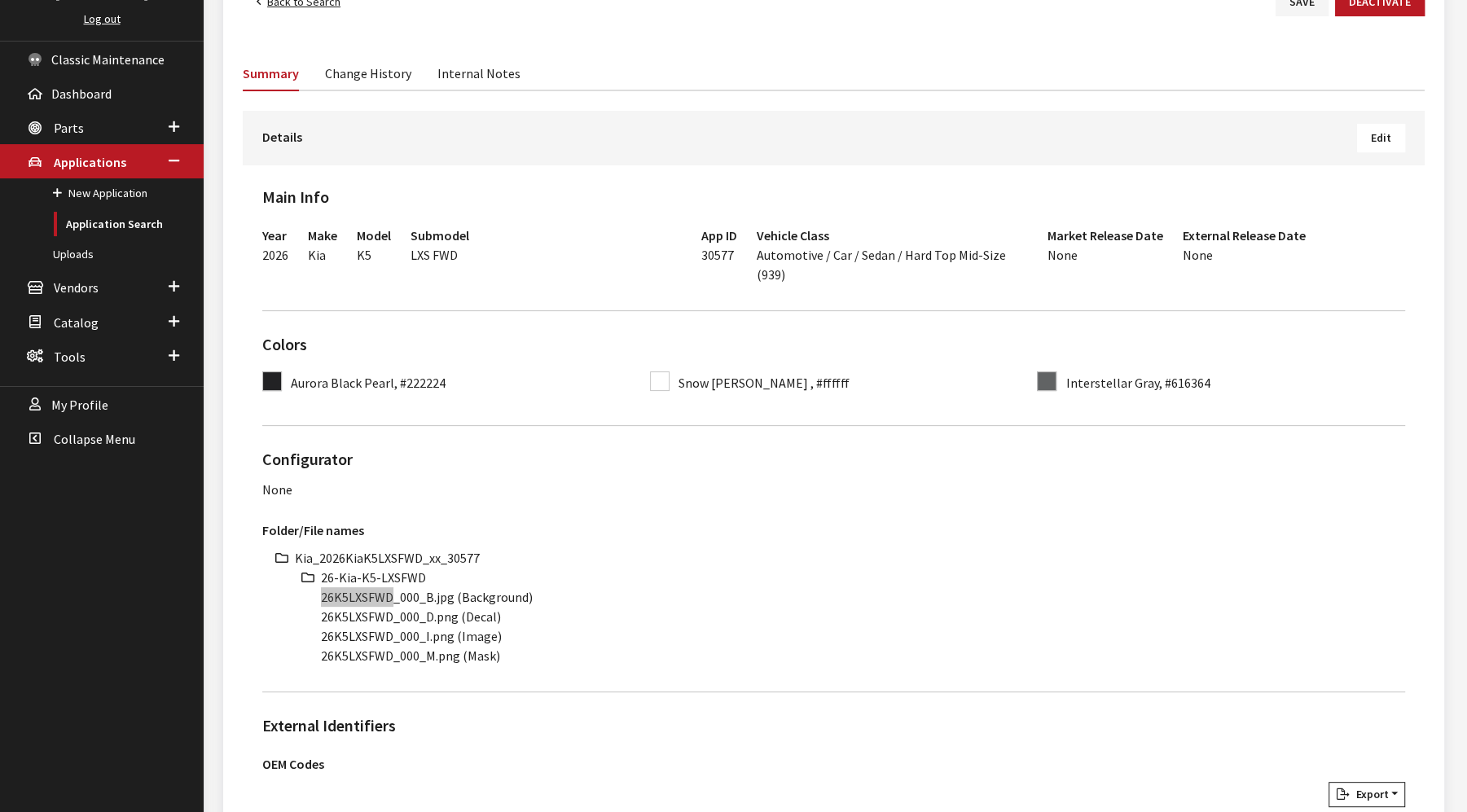
scroll to position [181, 0]
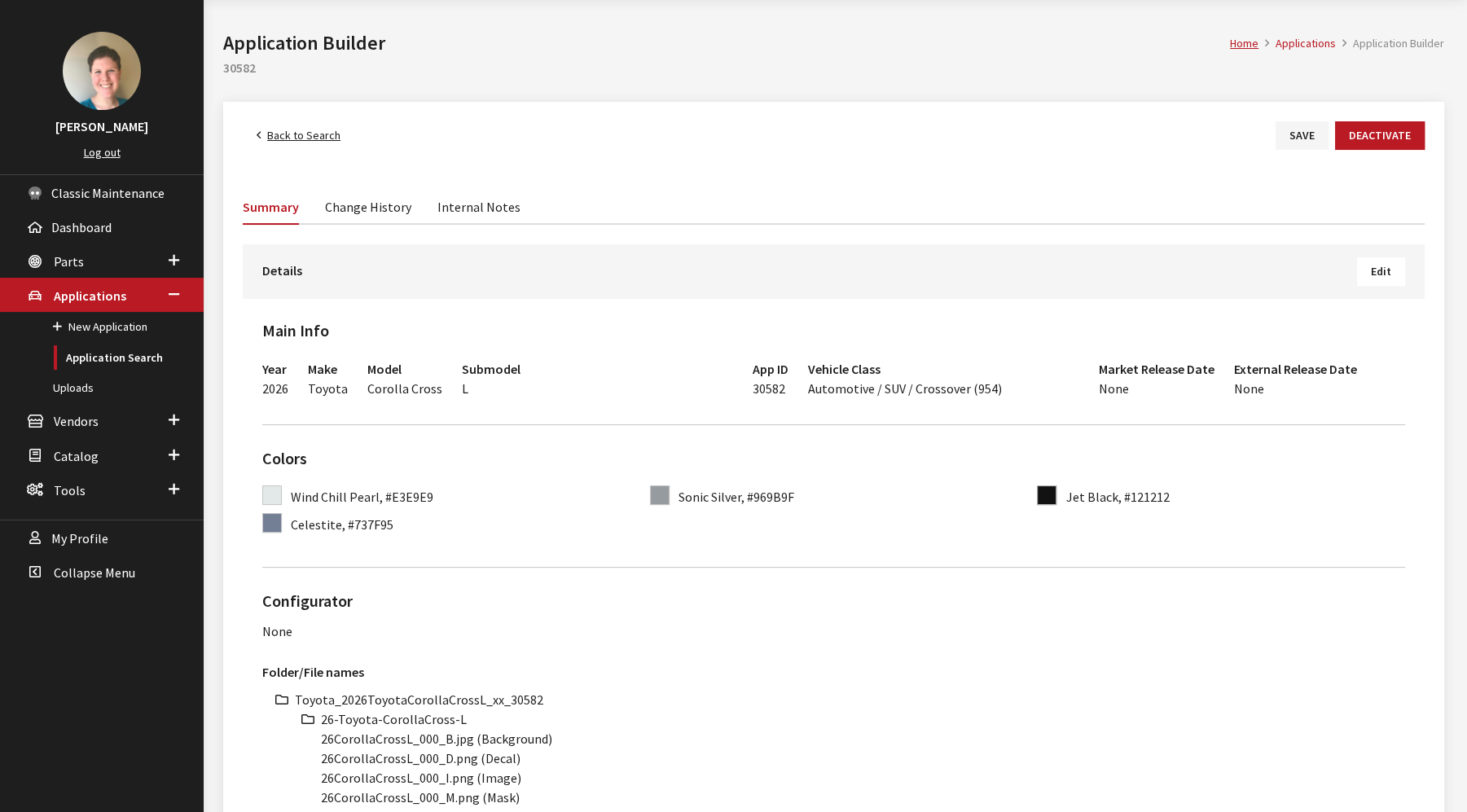
scroll to position [452, 0]
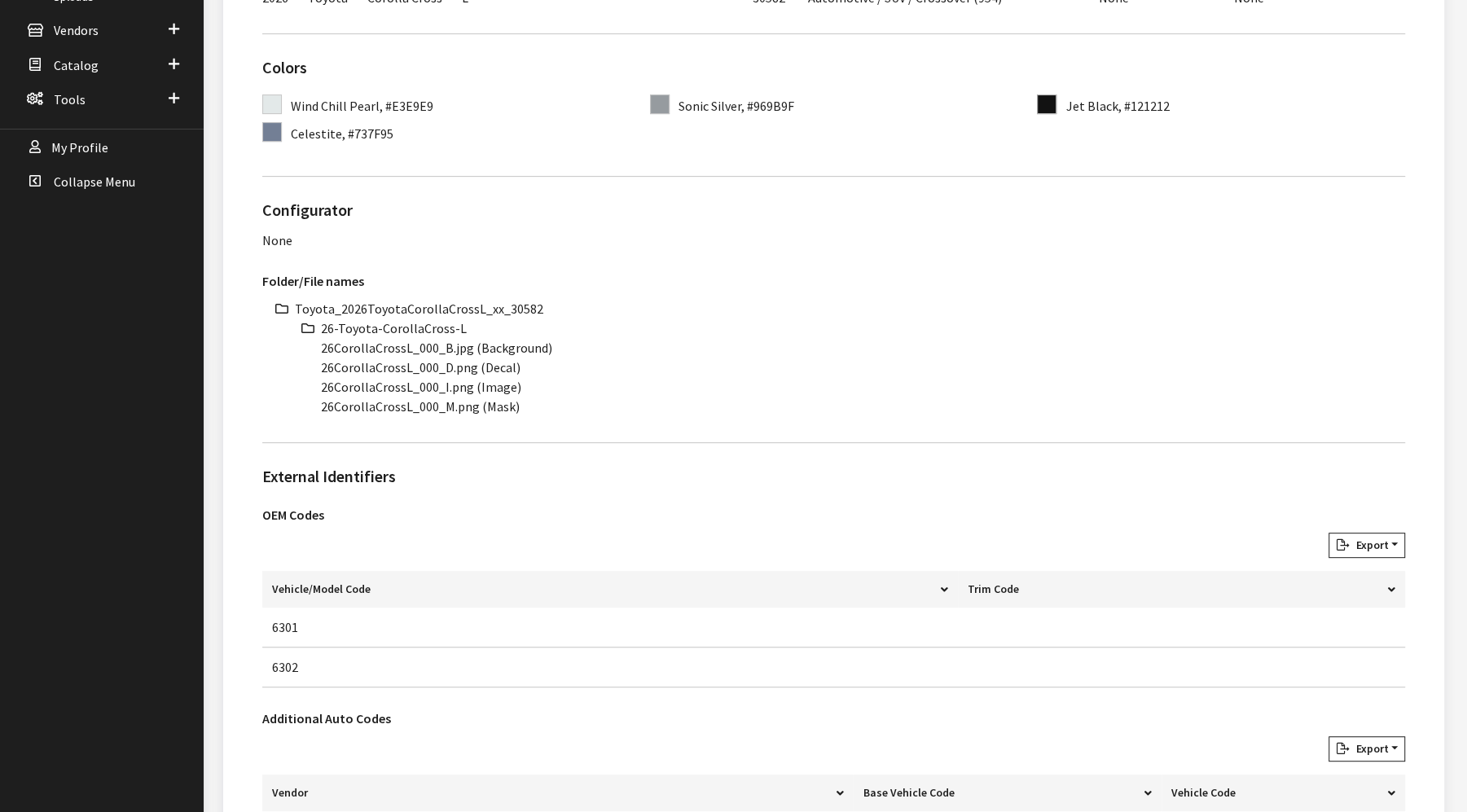
click at [411, 304] on li "Toyota_2026ToyotaCorollaCrossL_xx_30582" at bounding box center [849, 308] width 1110 height 20
copy li "Toyota_2026ToyotaCorollaCrossL_xx_30582"
click at [415, 322] on li "26-Toyota-CorollaCross-L" at bounding box center [863, 328] width 1084 height 20
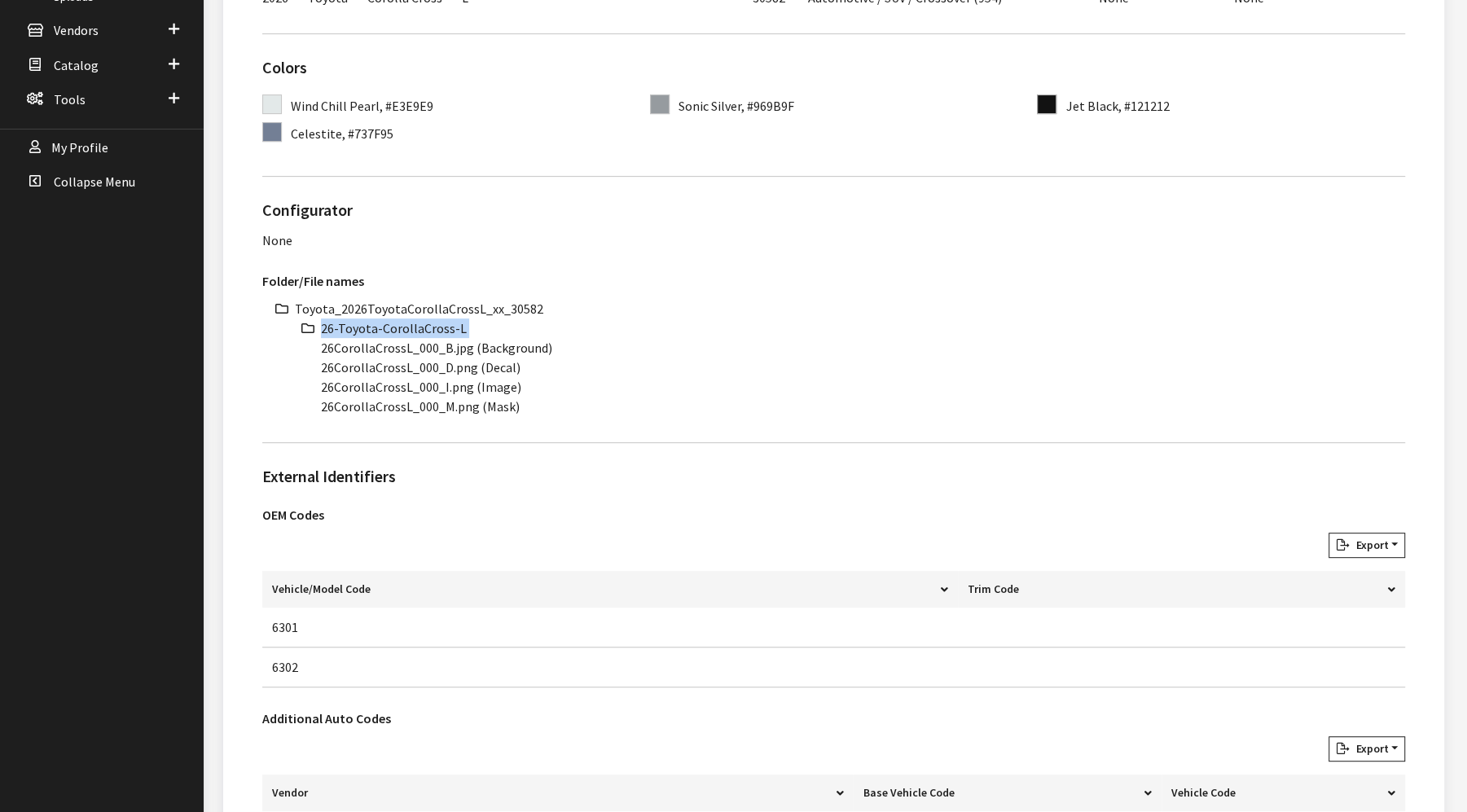
click at [415, 322] on li "26-Toyota-CorollaCross-L" at bounding box center [863, 328] width 1084 height 20
copy ul "26-Toyota-CorollaCross-L"
drag, startPoint x: 409, startPoint y: 347, endPoint x: 311, endPoint y: 350, distance: 98.0
click at [311, 350] on ul "Toyota_2026ToyotaCorollaCrossL_xx_30582 26-Toyota-CorollaCross-L 26CorollaCross…" at bounding box center [849, 357] width 1110 height 117
copy li "26CorollaCrossL"
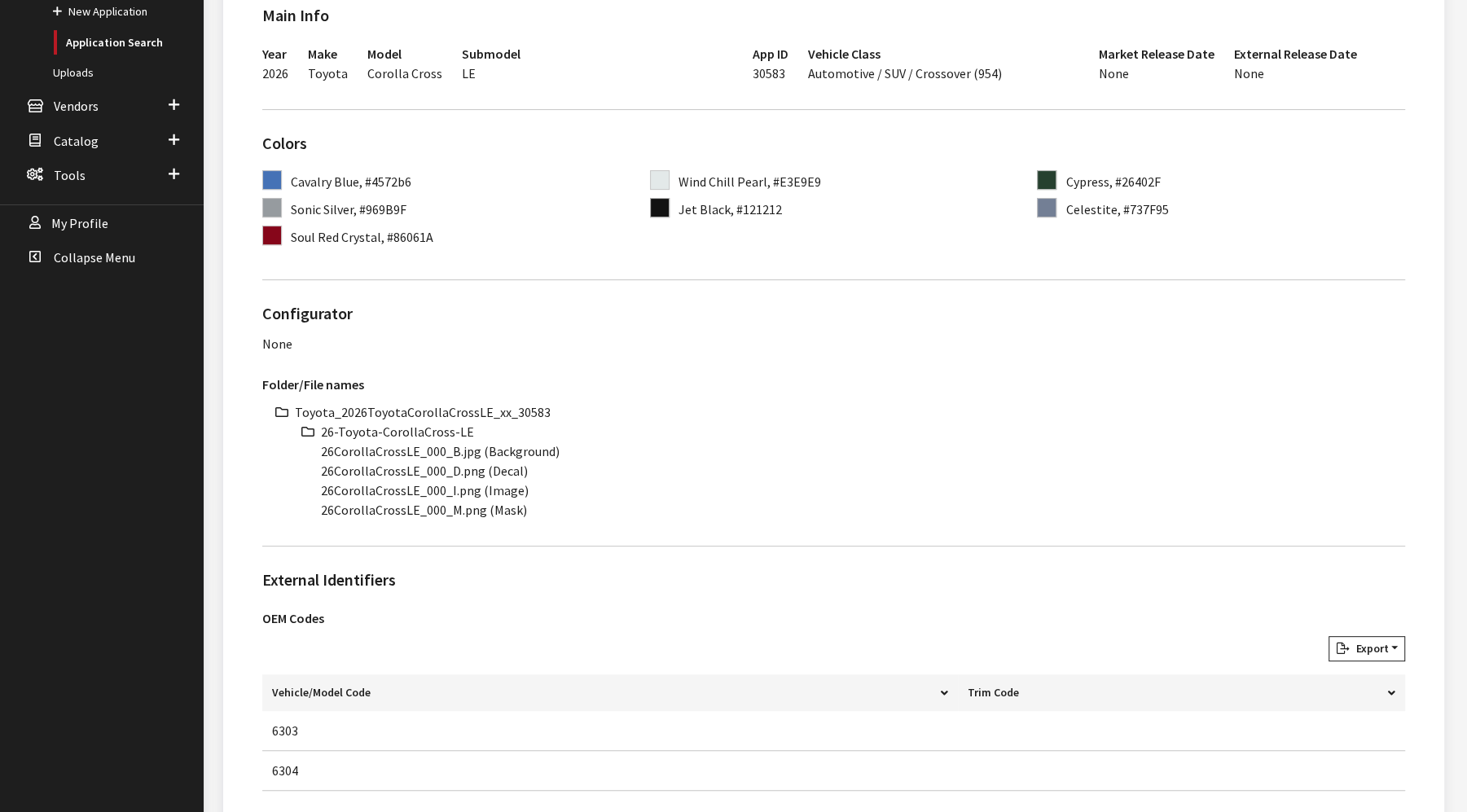
scroll to position [542, 0]
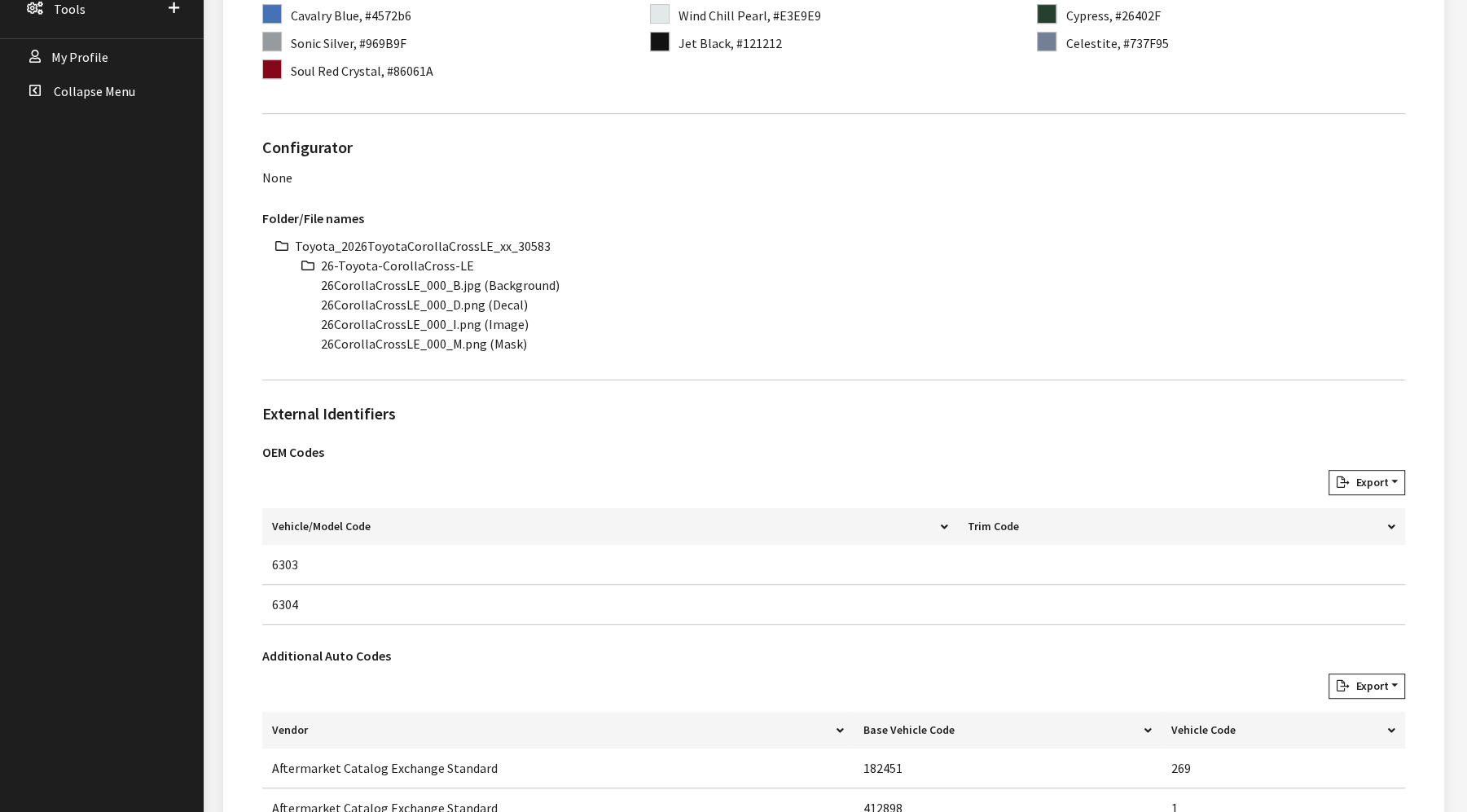
click at [454, 247] on li "Toyota_2026ToyotaCorollaCrossLE_xx_30583" at bounding box center [849, 245] width 1110 height 20
copy li "Toyota_2026ToyotaCorollaCrossLE_xx_30583"
click at [416, 268] on li "26-Toyota-CorollaCross-LE" at bounding box center [863, 265] width 1084 height 20
click at [416, 267] on li "26-Toyota-CorollaCross-LE" at bounding box center [863, 265] width 1084 height 20
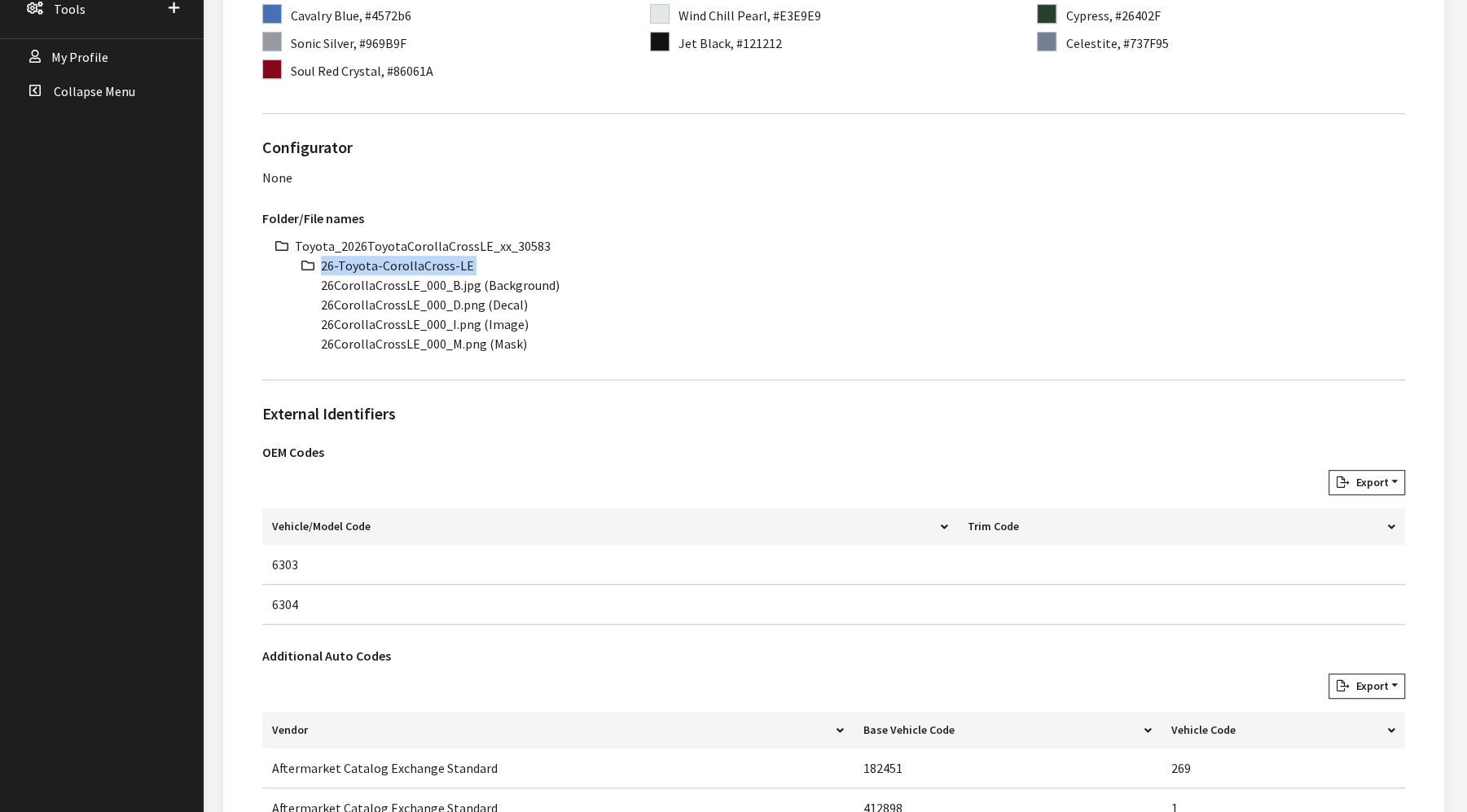
click at [416, 267] on li "26-Toyota-CorollaCross-LE" at bounding box center [863, 265] width 1084 height 20
copy ul "26-Toyota-CorollaCross-LE"
drag, startPoint x: 416, startPoint y: 283, endPoint x: 292, endPoint y: 283, distance: 124.0
click at [292, 283] on div "Toyota_2026ToyotaCorollaCrossLE_xx_30583 26-Toyota-CorollaCross-LE 26CorollaCro…" at bounding box center [833, 294] width 1143 height 117
copy li "26CorollaCrossLE"
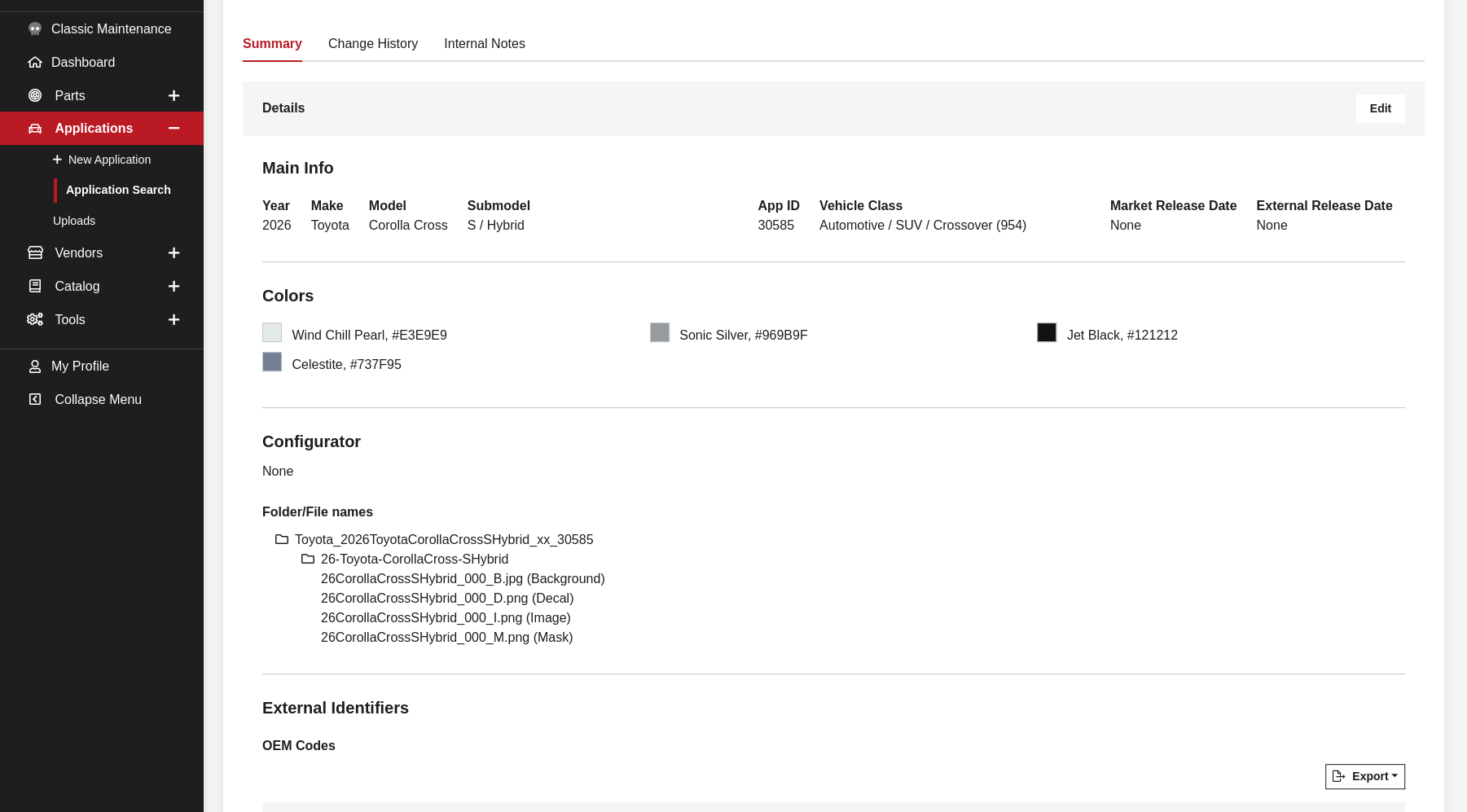
scroll to position [542, 0]
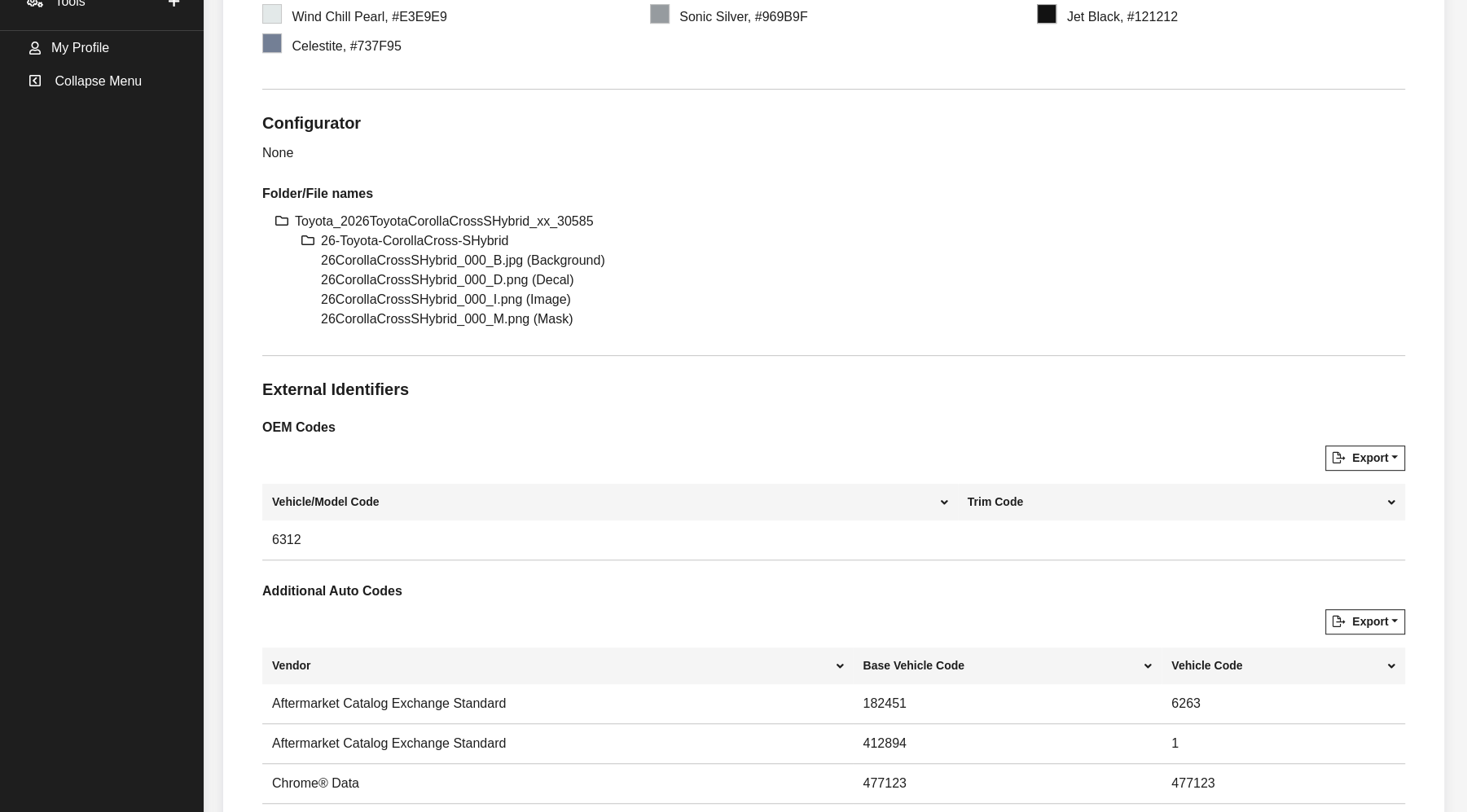
click at [498, 215] on li "Toyota_2026ToyotaCorollaCrossSHybrid_xx_30585" at bounding box center [849, 221] width 1110 height 20
copy li "Toyota_2026ToyotaCorollaCrossSHybrid_xx_30585"
click at [418, 236] on li "26-Toyota-CorollaCross-SHybrid" at bounding box center [863, 241] width 1084 height 20
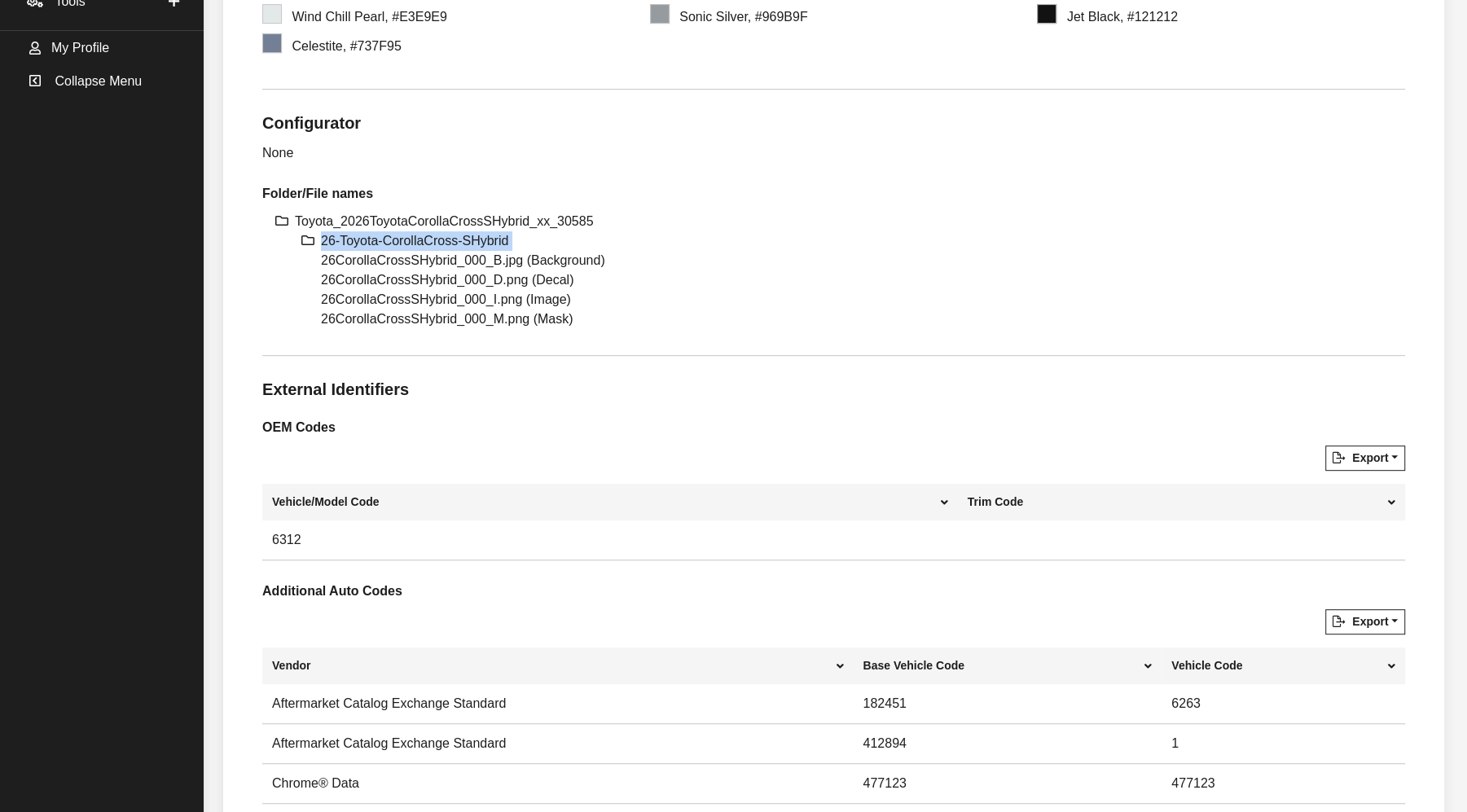
click at [418, 236] on li "26-Toyota-CorollaCross-SHybrid" at bounding box center [863, 241] width 1084 height 20
copy ul "26-Toyota-CorollaCross-SHybrid"
drag, startPoint x: 441, startPoint y: 256, endPoint x: 335, endPoint y: 256, distance: 106.0
click at [263, 256] on div "Toyota_2026ToyotaCorollaCrossSHybrid_xx_30585 26-Toyota-CorollaCross-SHybrid 26…" at bounding box center [833, 271] width 1143 height 117
copy li "26CorollaCrossSHybrid"
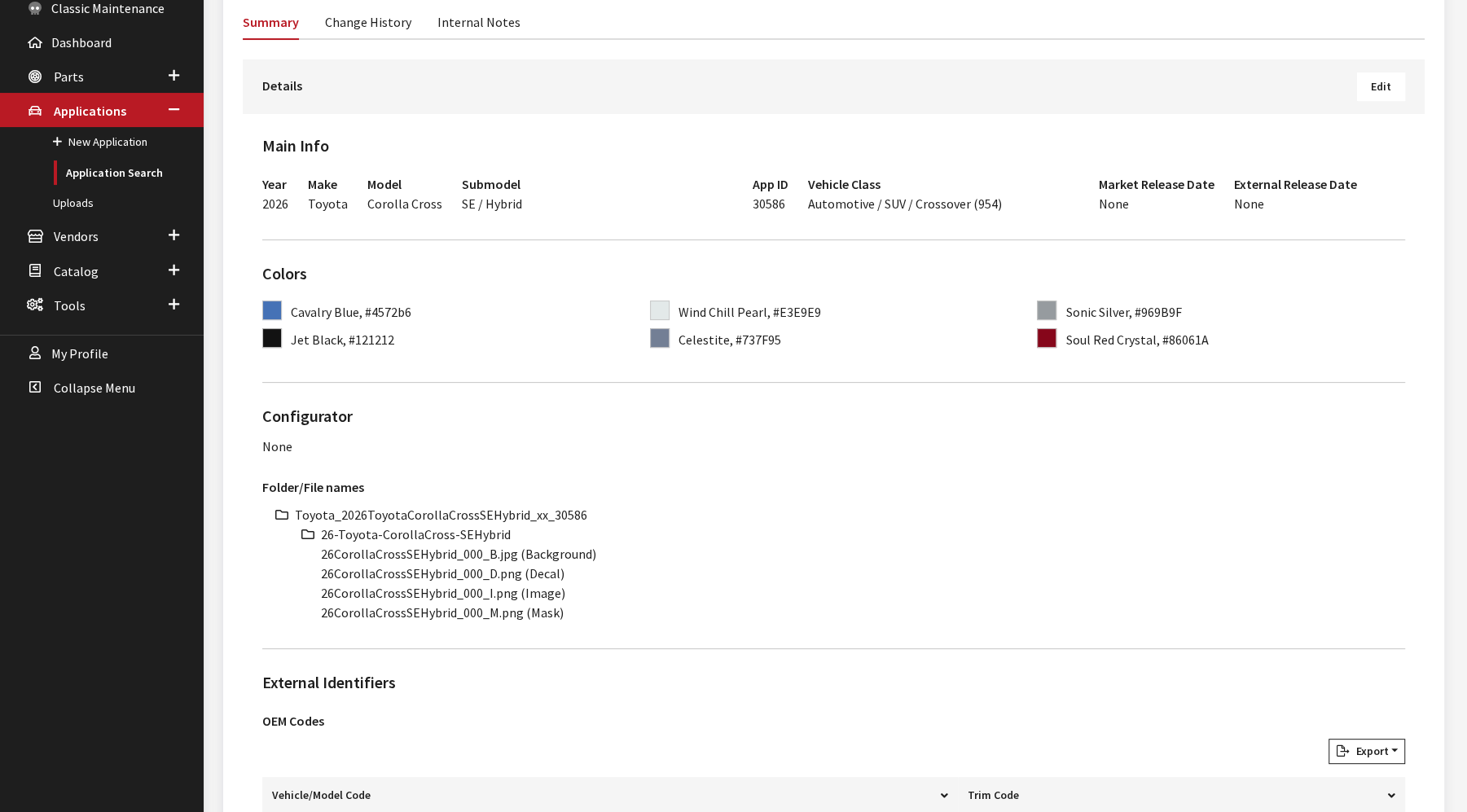
scroll to position [272, 0]
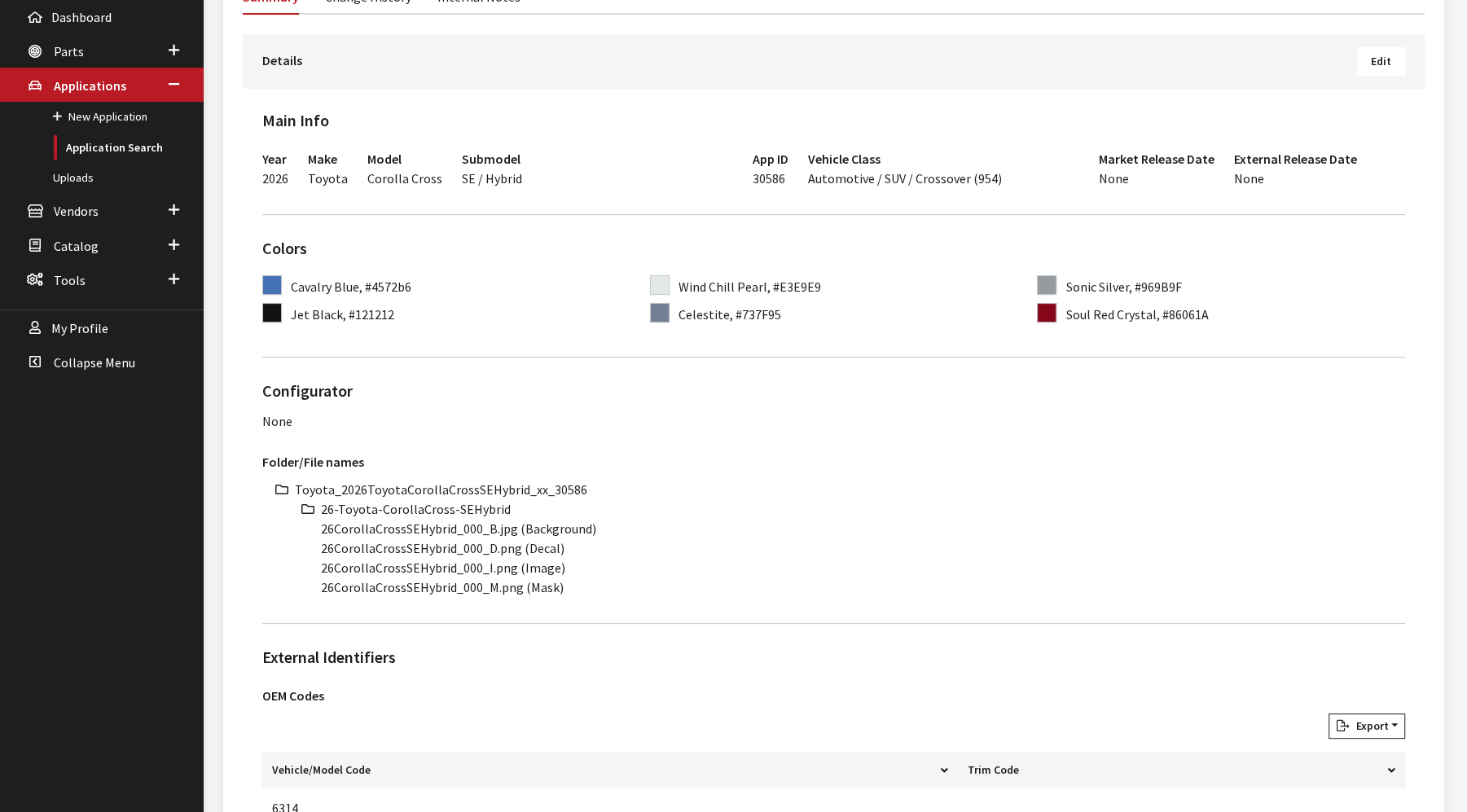
click at [435, 484] on li "Toyota_2026ToyotaCorollaCrossSEHybrid_xx_30586" at bounding box center [849, 489] width 1110 height 20
copy li "Toyota_2026ToyotaCorollaCrossSEHybrid_xx_30586"
click at [440, 503] on li "26-Toyota-CorollaCross-SEHybrid" at bounding box center [863, 508] width 1084 height 20
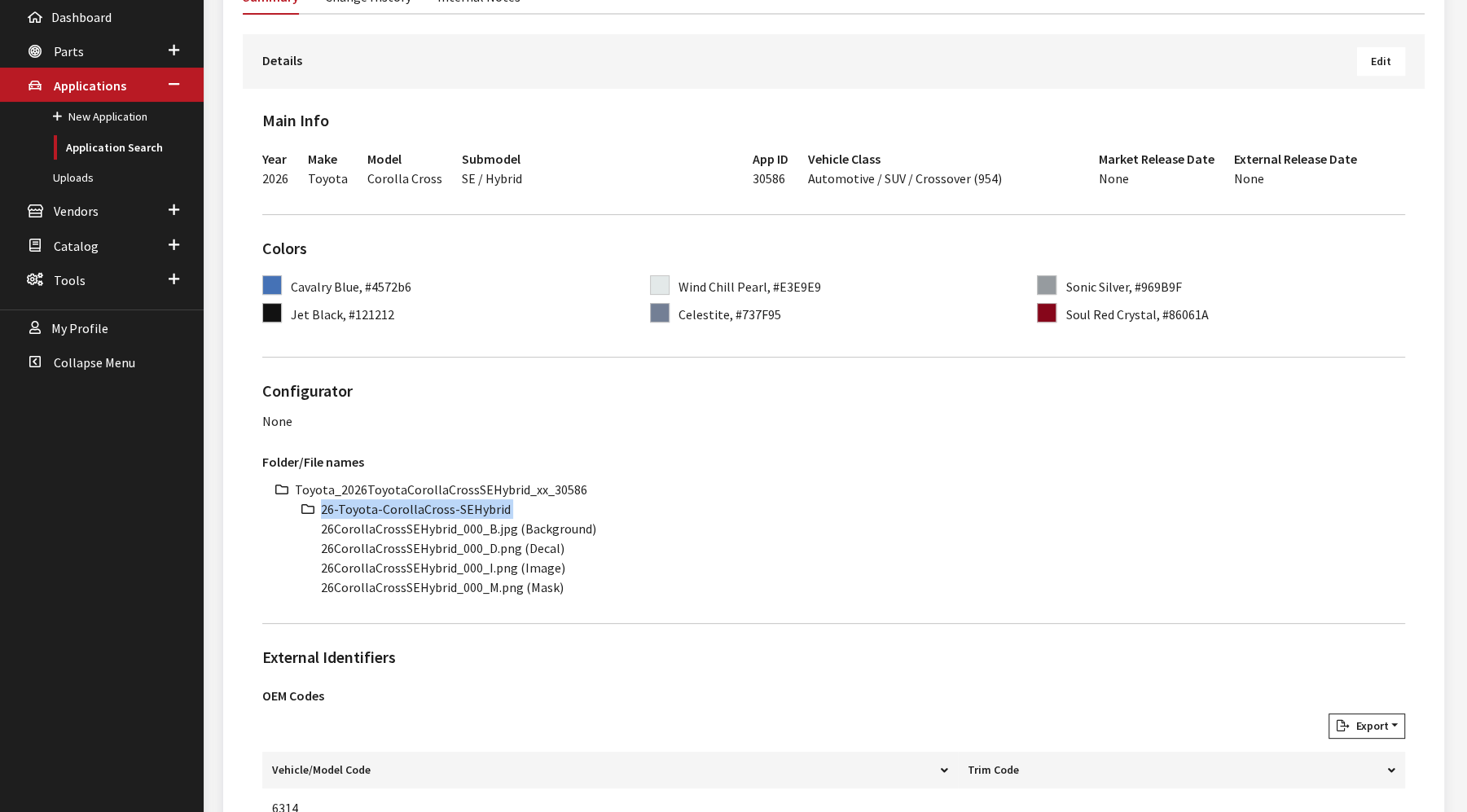
click at [440, 503] on li "26-Toyota-CorollaCross-SEHybrid" at bounding box center [863, 508] width 1084 height 20
copy ul "26-Toyota-CorollaCross-SEHybrid"
drag, startPoint x: 451, startPoint y: 526, endPoint x: 275, endPoint y: 526, distance: 176.0
click at [275, 526] on div "Toyota_2026ToyotaCorollaCrossSEHybrid_xx_30586 26-Toyota-CorollaCross-SEHybrid …" at bounding box center [833, 538] width 1143 height 117
copy li "26CorollaCrossSEHybrid"
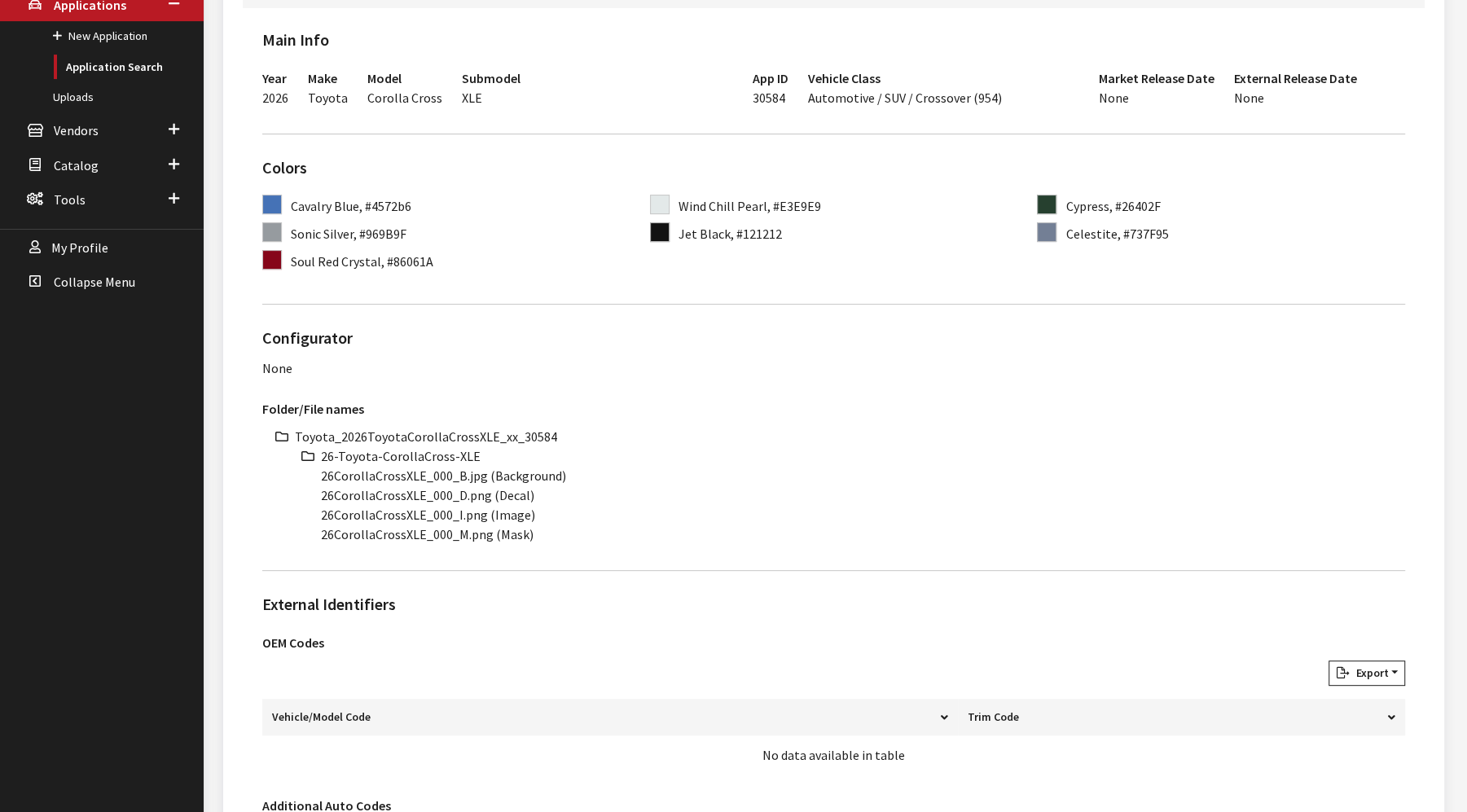
scroll to position [361, 0]
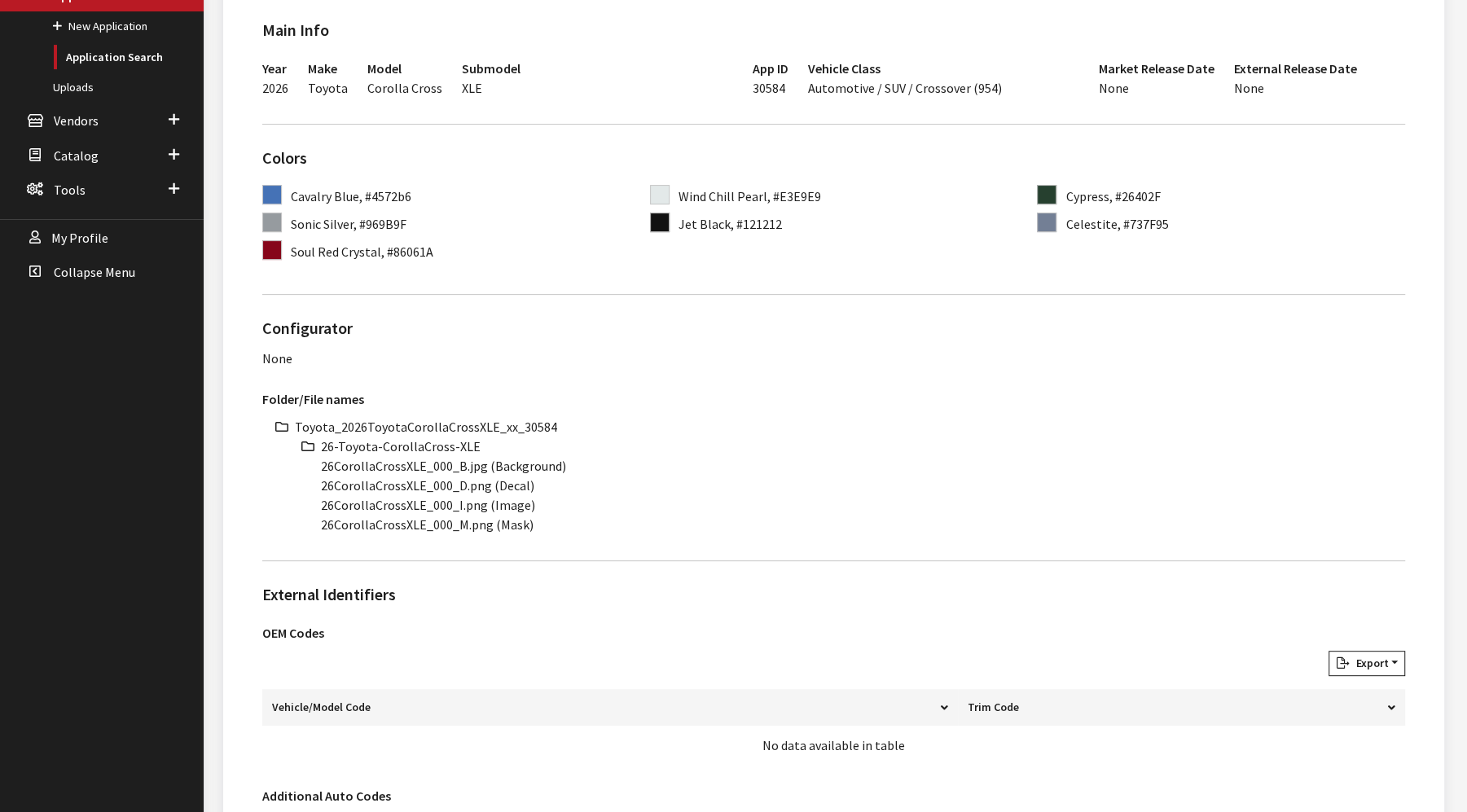
click at [464, 426] on li "Toyota_2026ToyotaCorollaCrossXLE_xx_30584" at bounding box center [849, 426] width 1110 height 20
copy ul "Toyota_2026ToyotaCorollaCrossXLE_xx_30584"
click at [430, 445] on li "26-Toyota-CorollaCross-XLE" at bounding box center [863, 446] width 1084 height 20
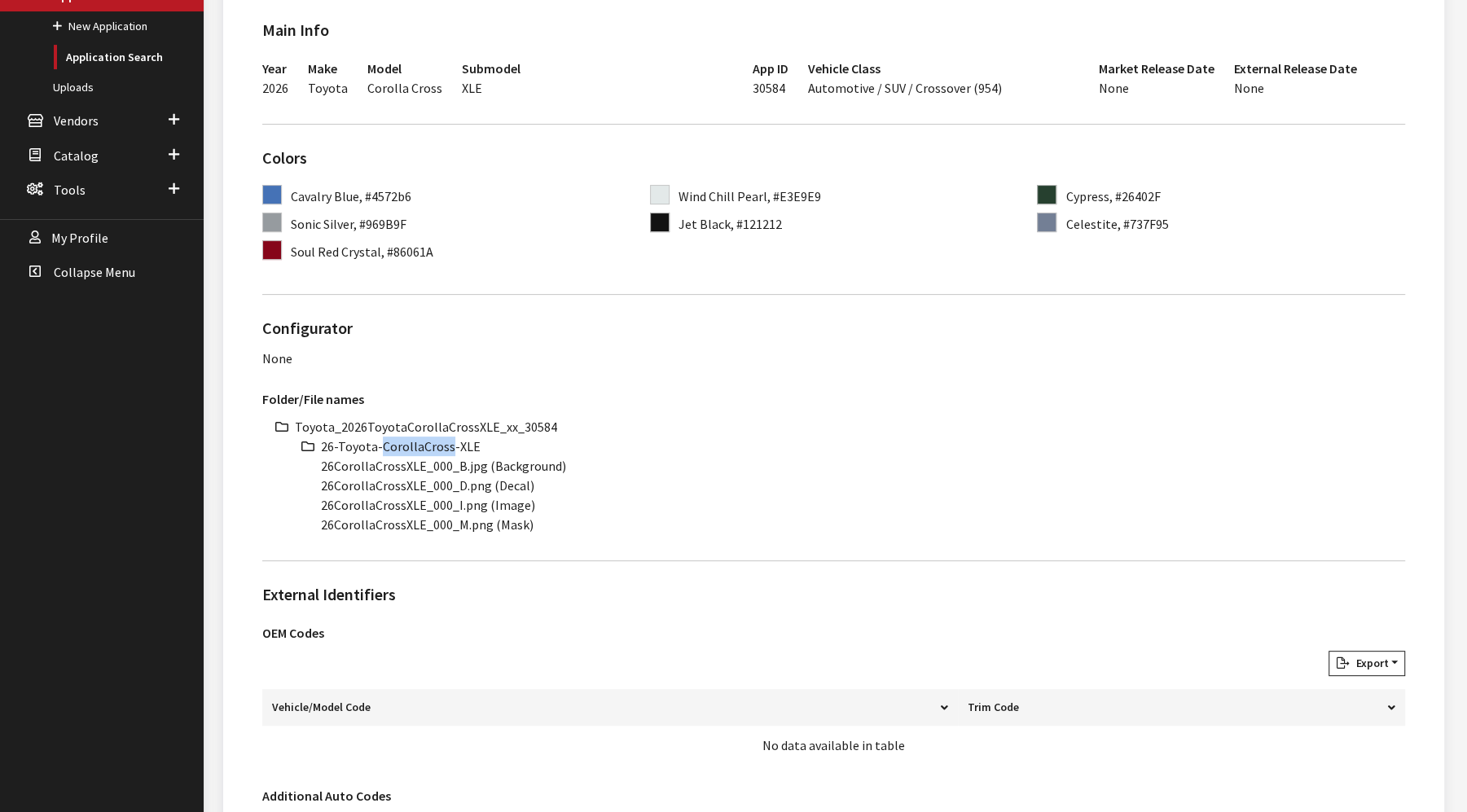
click at [430, 445] on li "26-Toyota-CorollaCross-XLE" at bounding box center [863, 446] width 1084 height 20
copy ul "26-Toyota-CorollaCross-XLE"
drag, startPoint x: 421, startPoint y: 464, endPoint x: 287, endPoint y: 470, distance: 134.1
click at [287, 470] on div "Toyota_2026ToyotaCorollaCrossXLE_xx_30584 26-Toyota-CorollaCross-XLE 26CorollaC…" at bounding box center [833, 475] width 1143 height 117
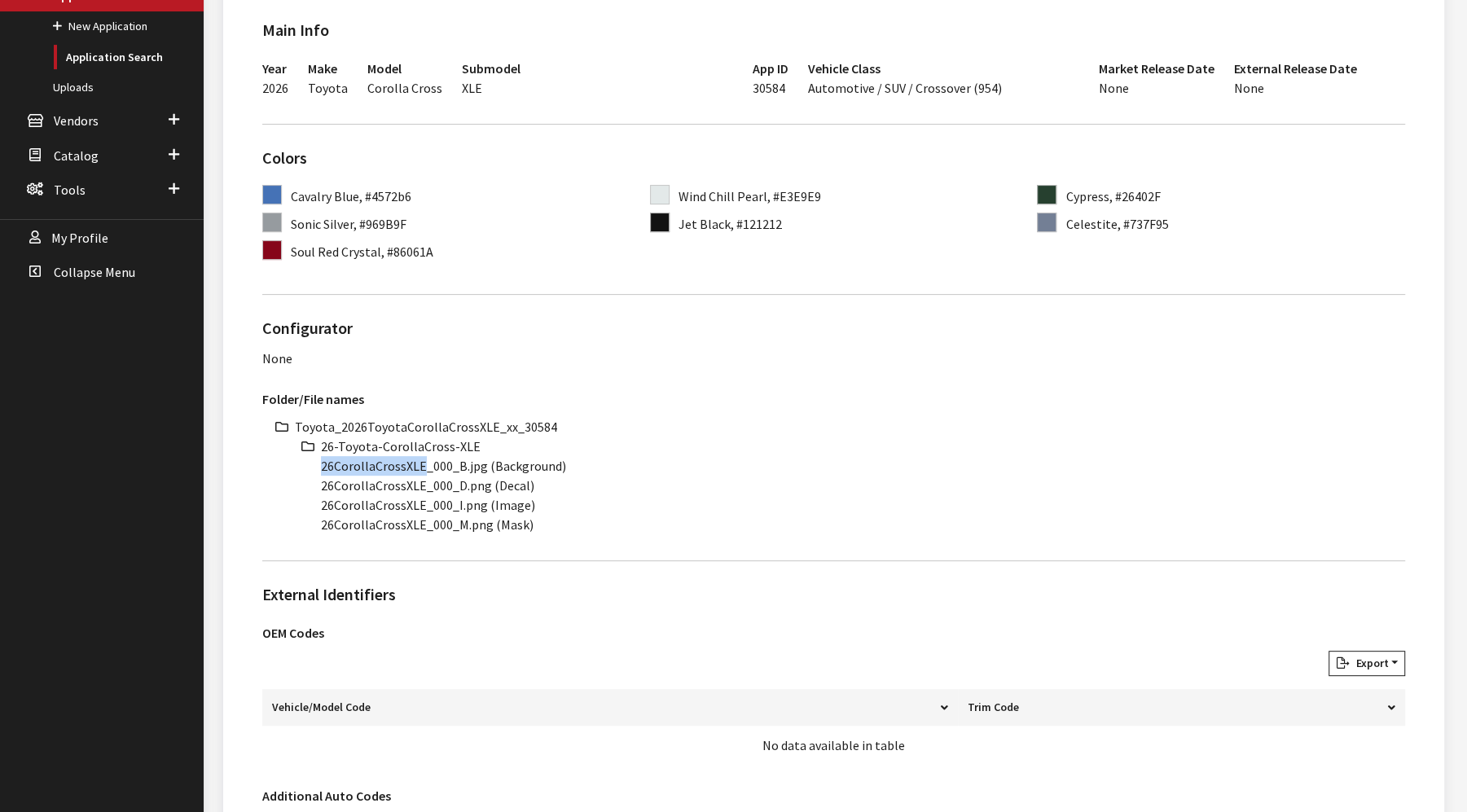
copy li "26CorollaCrossXLE"
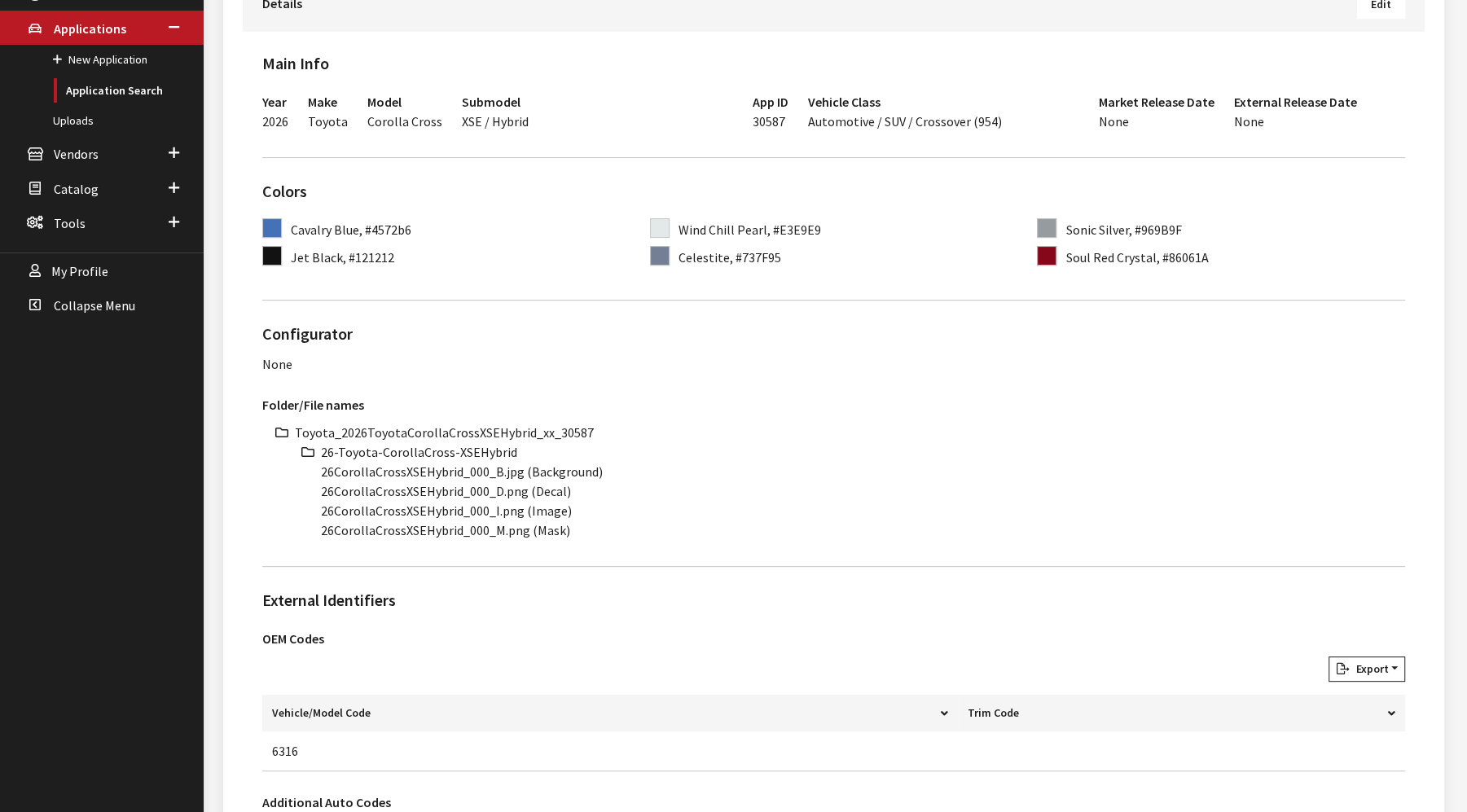
scroll to position [361, 0]
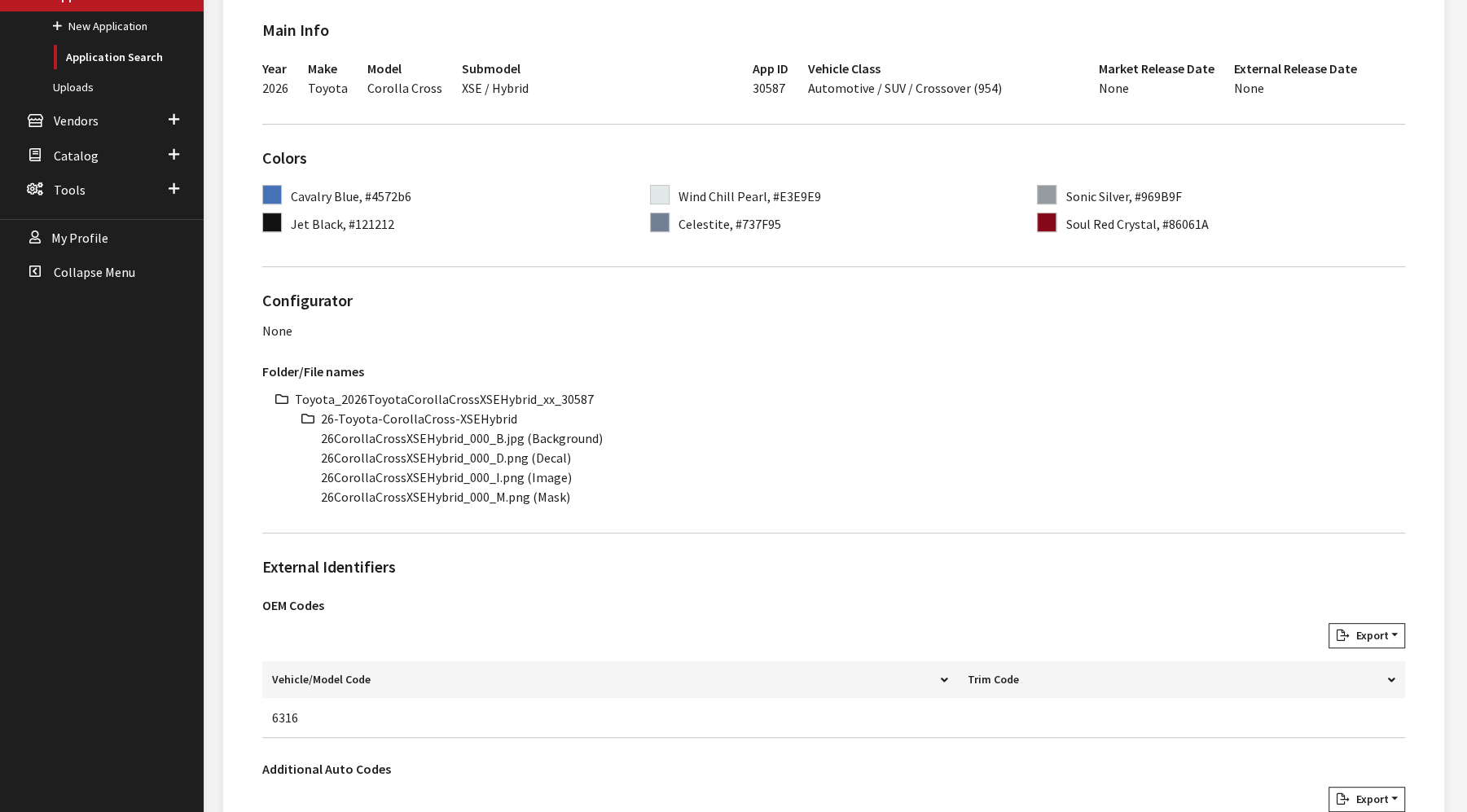
click at [498, 394] on li "Toyota_2026ToyotaCorollaCrossXSEHybrid_xx_30587" at bounding box center [849, 399] width 1110 height 20
copy li "Toyota_2026ToyotaCorollaCrossXSEHybrid_xx_30587"
click at [421, 417] on li "26-Toyota-CorollaCross-XSEHybrid" at bounding box center [863, 418] width 1084 height 20
click at [423, 417] on li "26-Toyota-CorollaCross-XSEHybrid" at bounding box center [863, 418] width 1084 height 20
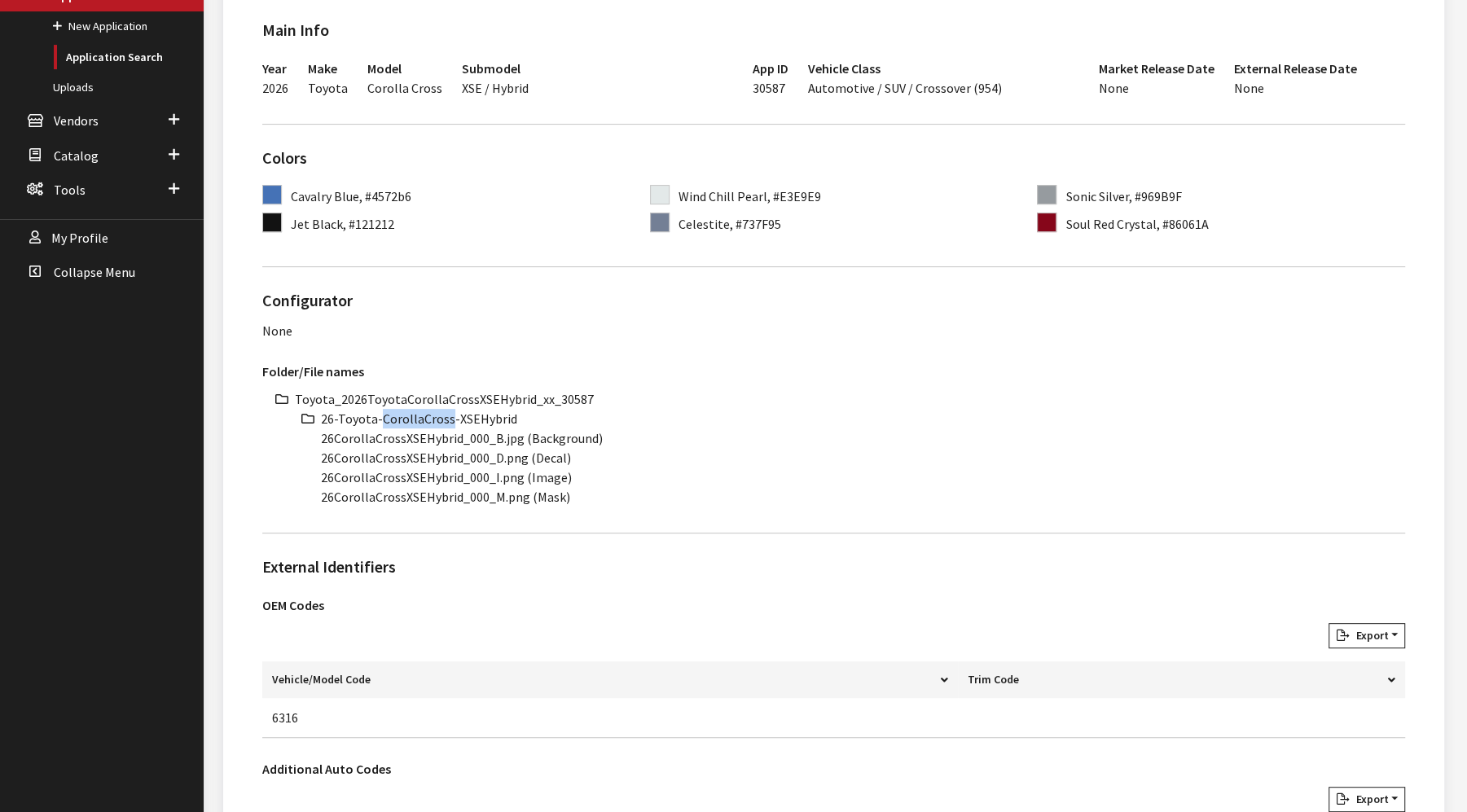
click at [423, 417] on li "26-Toyota-CorollaCross-XSEHybrid" at bounding box center [863, 418] width 1084 height 20
click at [428, 417] on li "26-Toyota-CorollaCross-XSEHybrid" at bounding box center [863, 418] width 1084 height 20
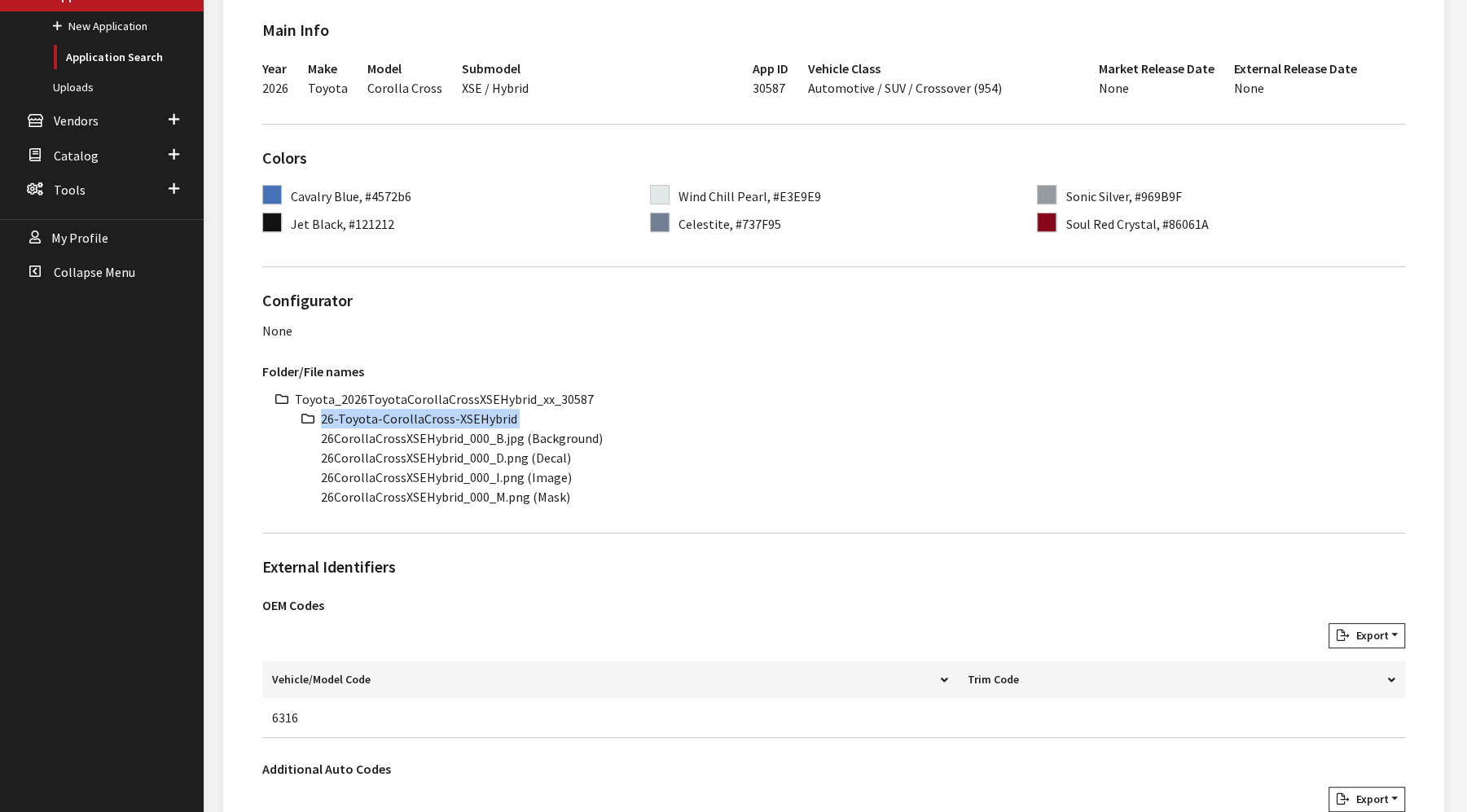
copy ul "26-Toyota-CorollaCross-XSEHybrid"
drag, startPoint x: 459, startPoint y: 436, endPoint x: 360, endPoint y: 440, distance: 99.1
click at [298, 435] on ul "Toyota_2026ToyotaCorollaCrossXSEHybrid_xx_30587 26-Toyota-CorollaCross-XSEHybri…" at bounding box center [849, 448] width 1110 height 117
copy li "26CorollaCrossXSEHybrid"
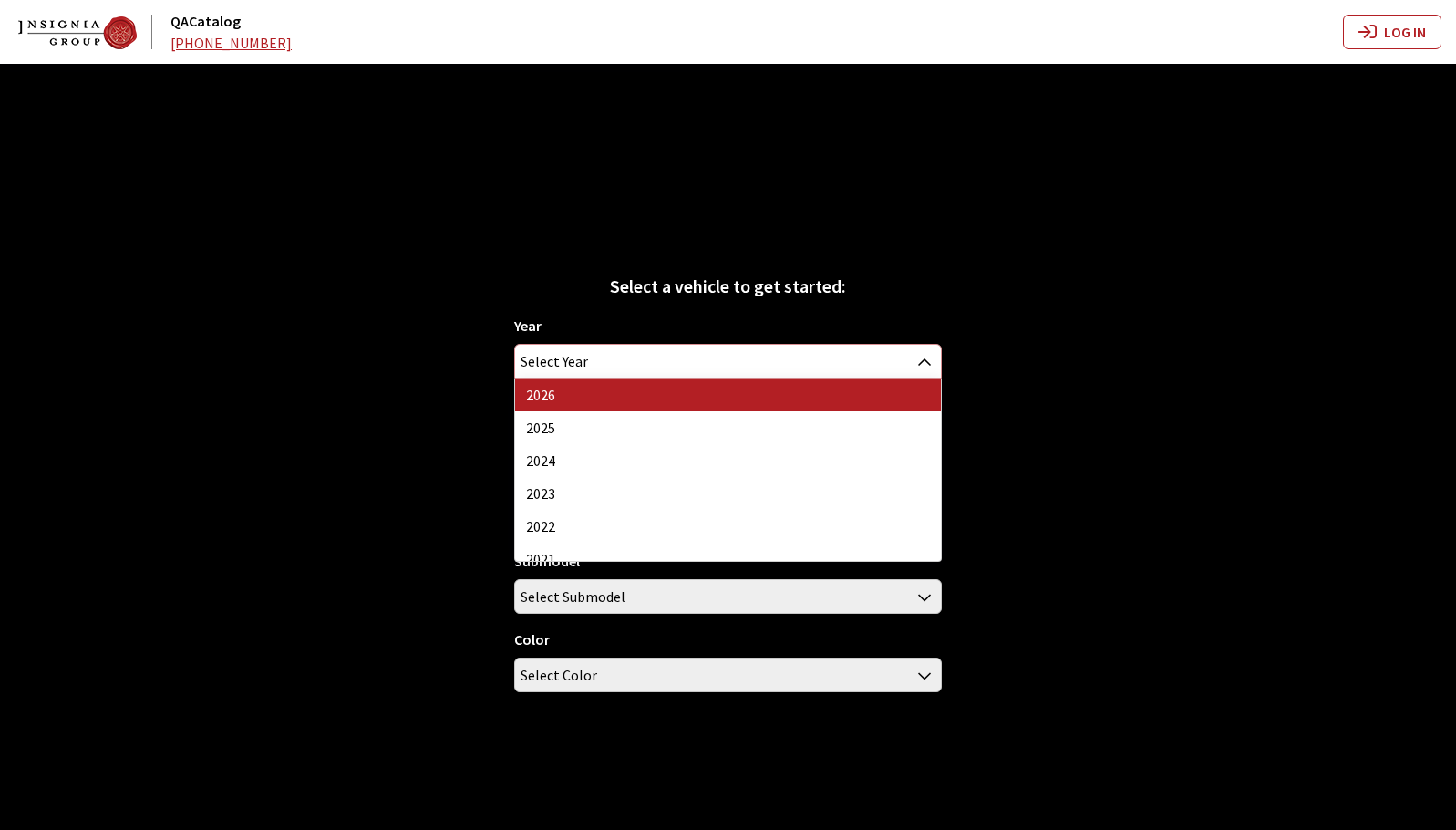
click at [633, 358] on span "Select Year" at bounding box center [727, 361] width 425 height 33
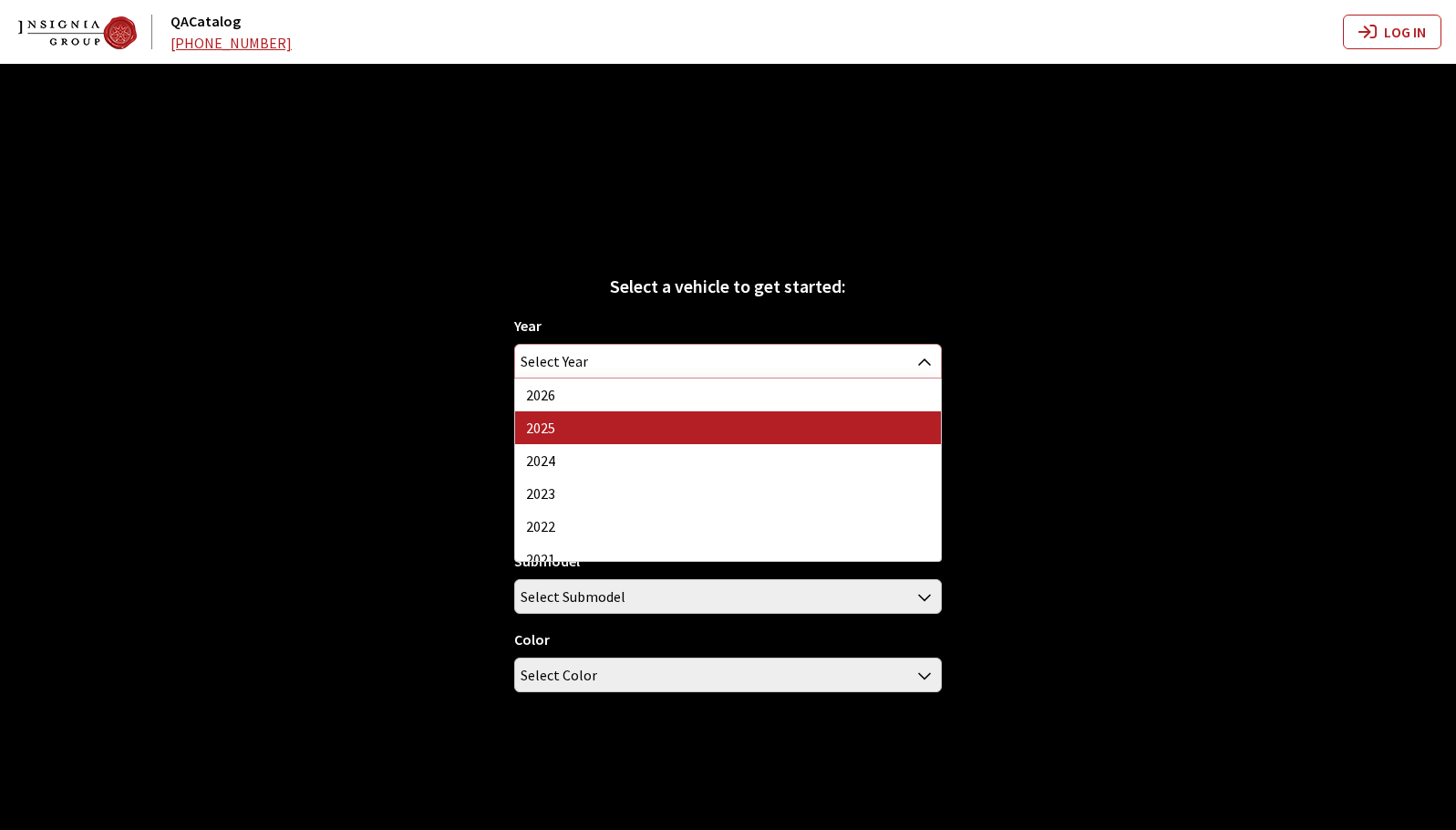
select select "43"
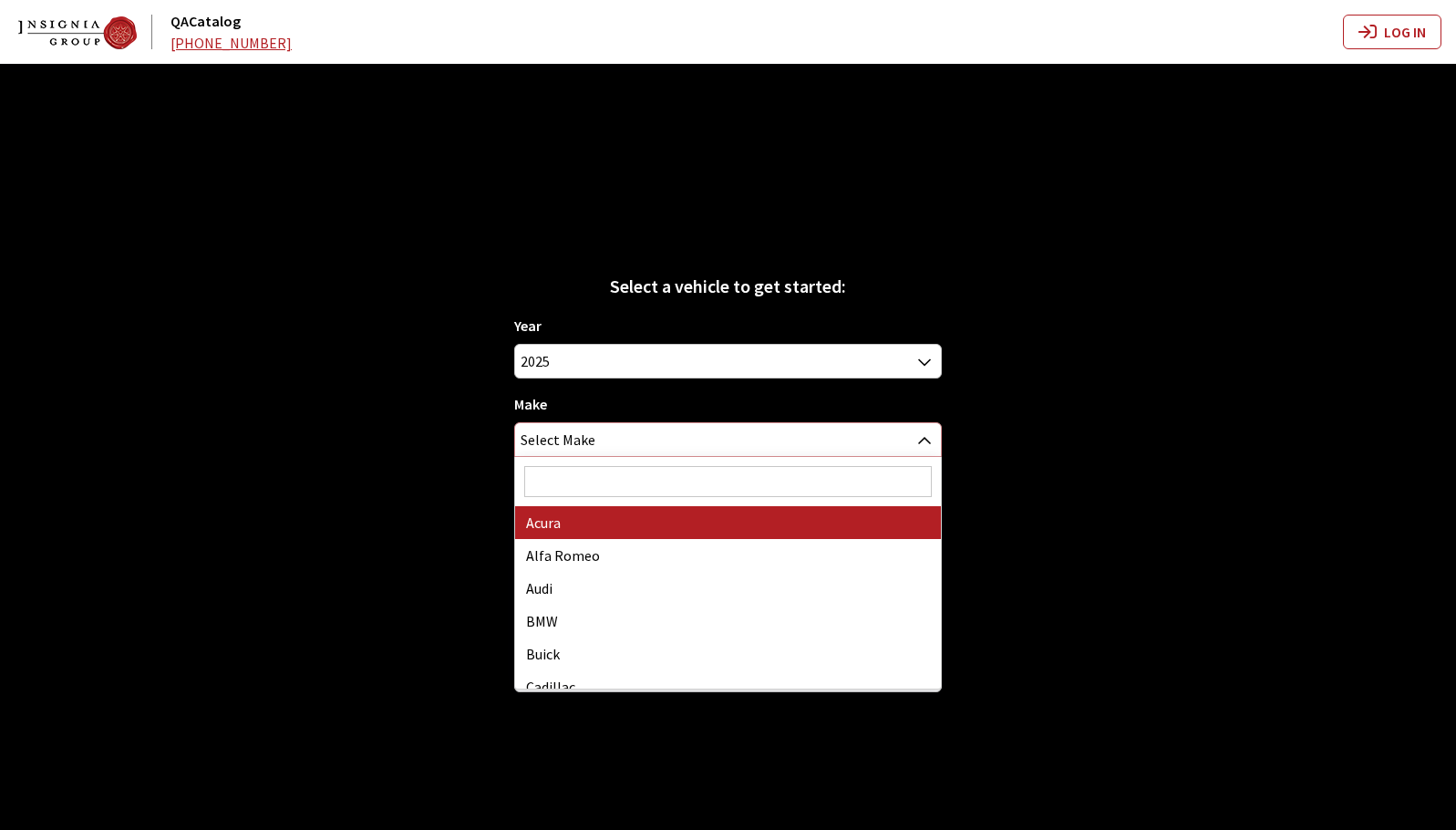
click at [661, 430] on span "Select Make" at bounding box center [727, 439] width 425 height 33
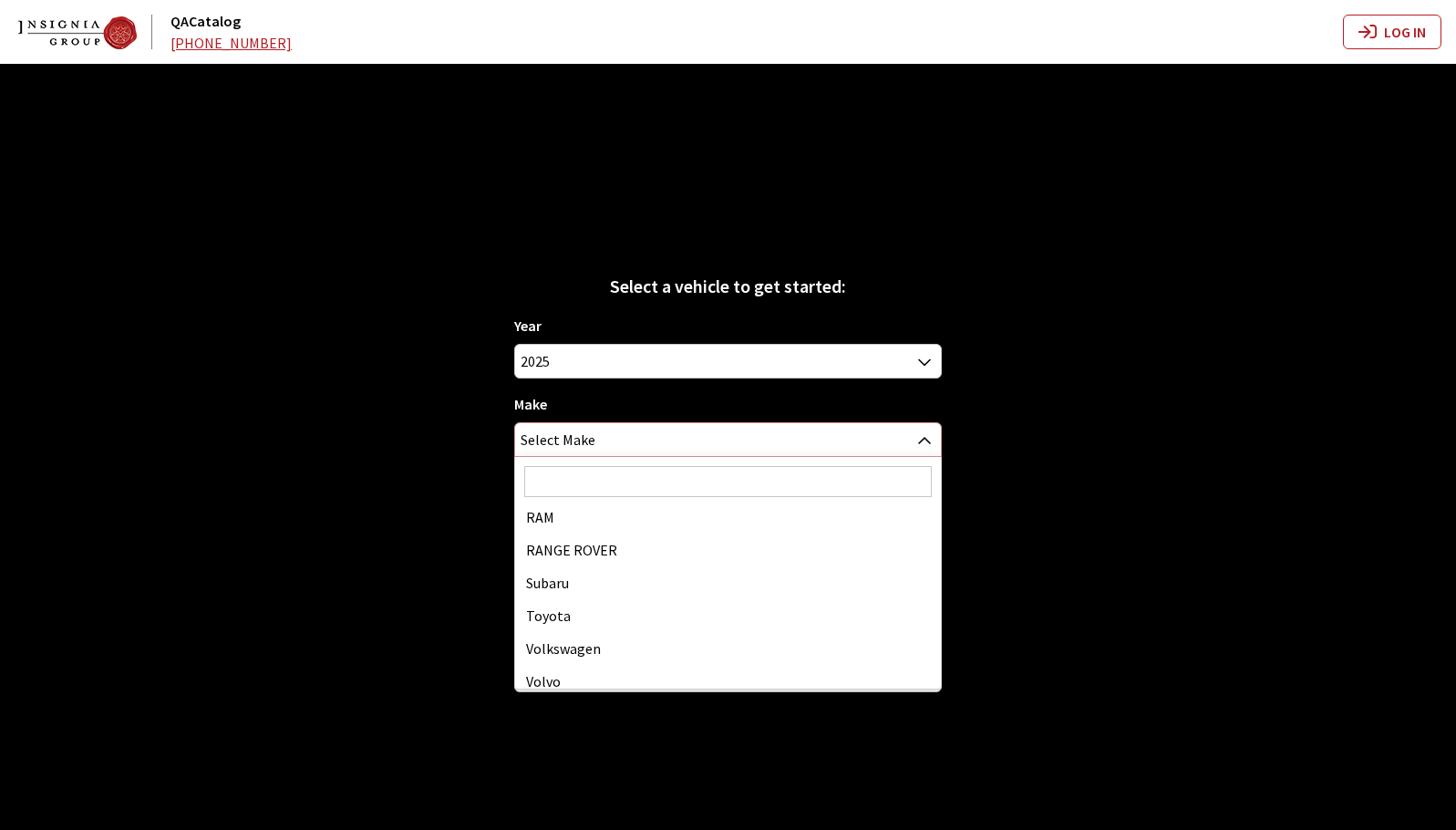
scroll to position [934, 0]
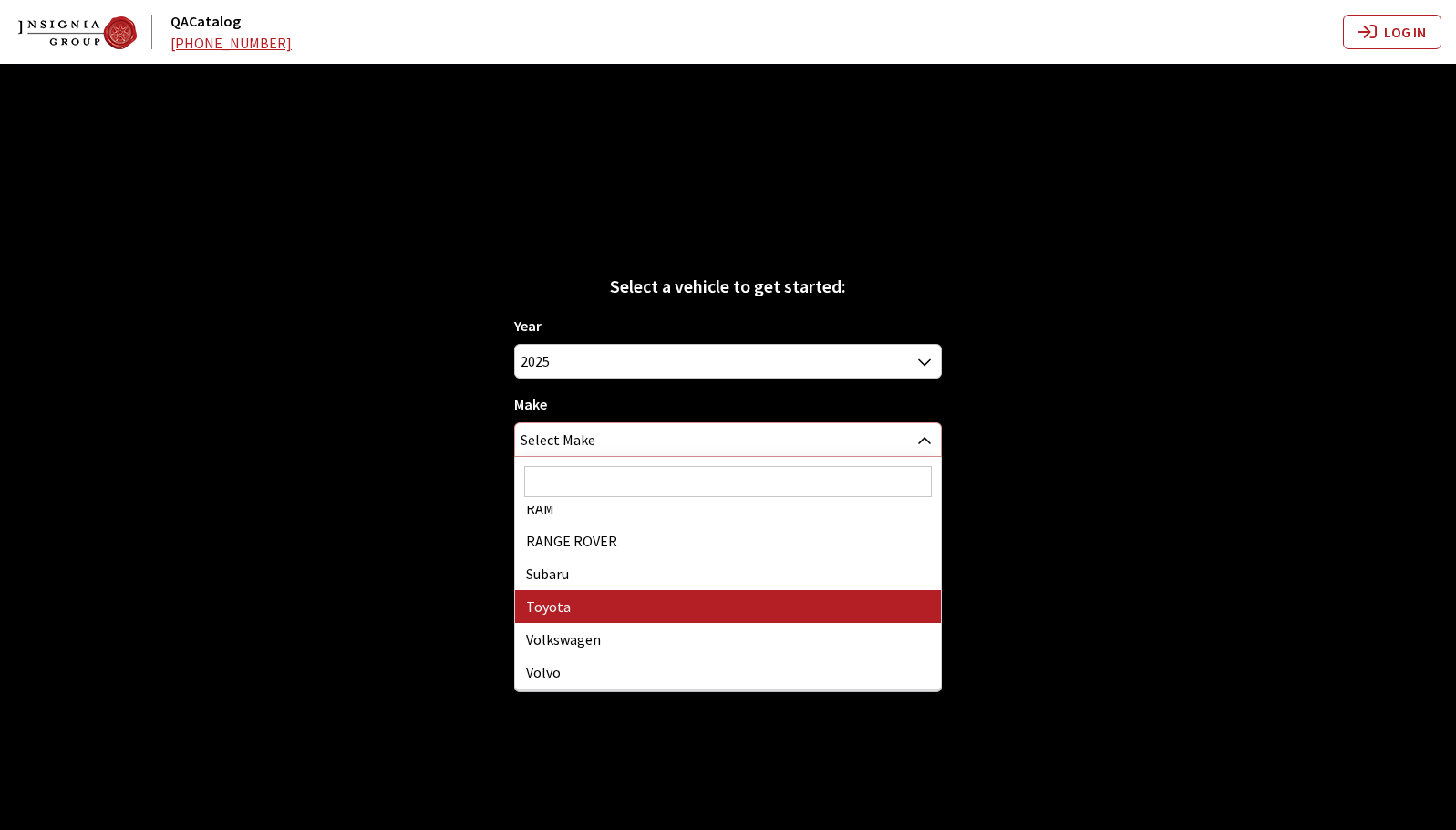
select select "20"
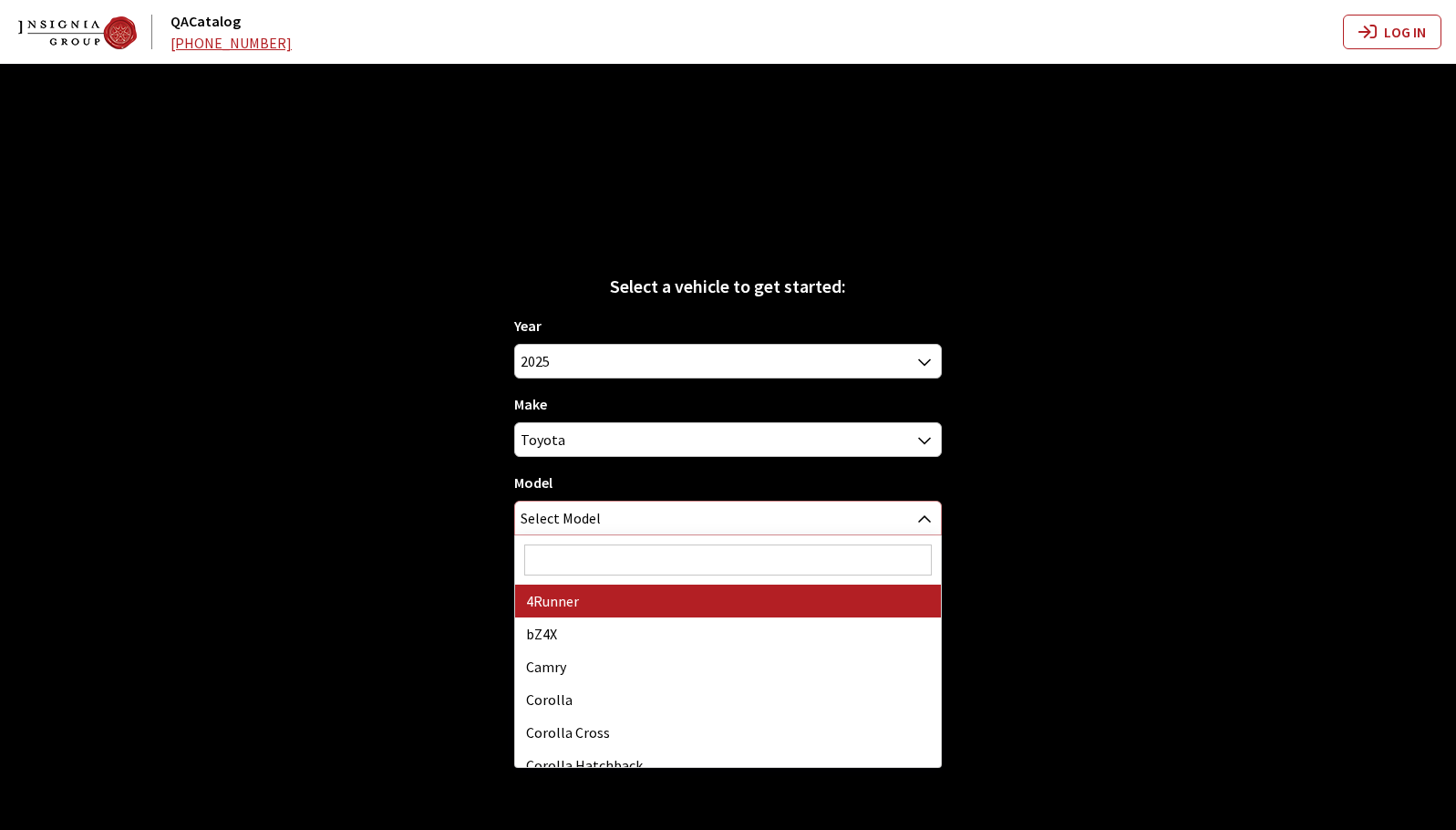
click at [683, 508] on span "Select Model" at bounding box center [727, 518] width 425 height 33
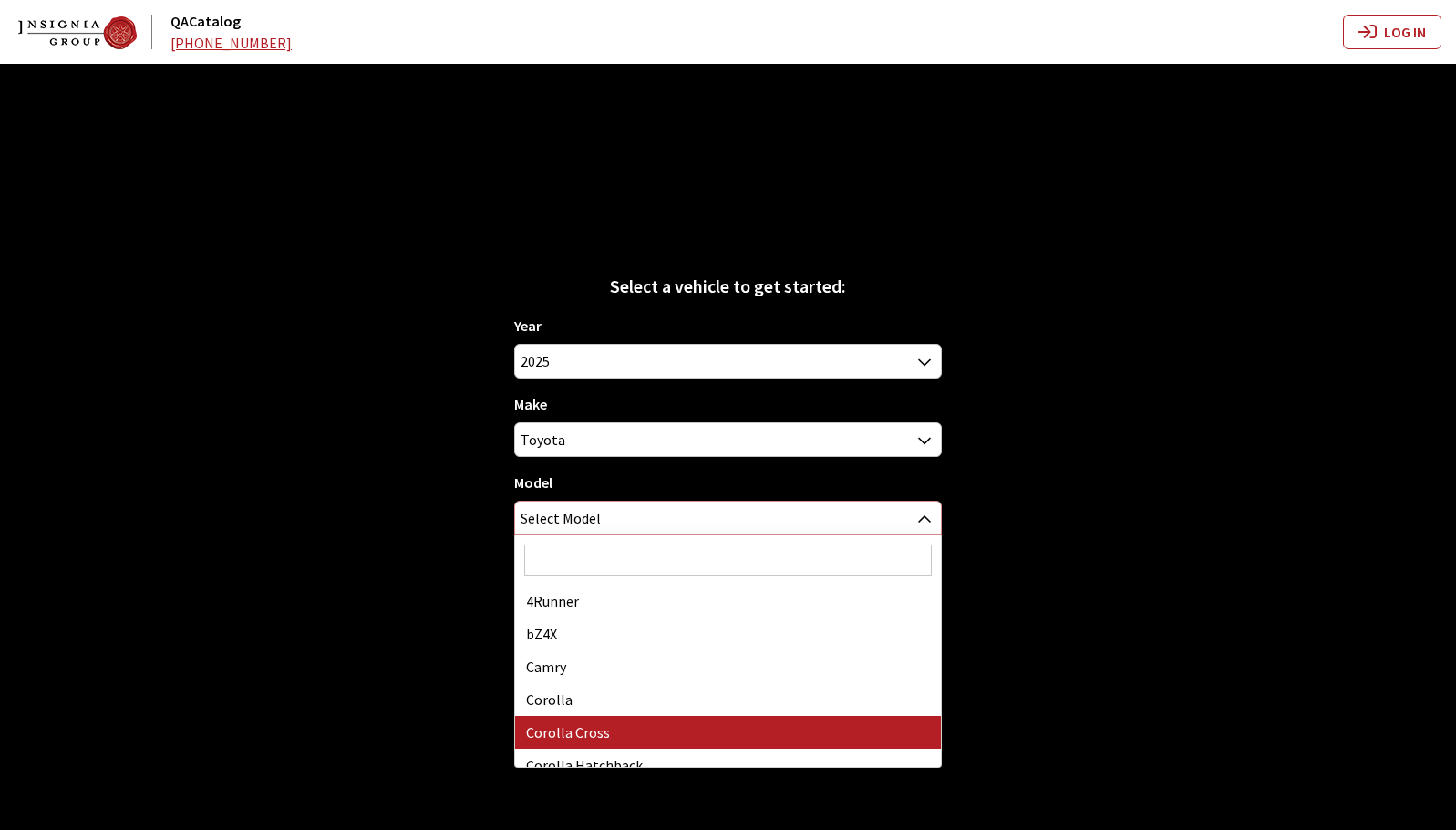
select select "1191"
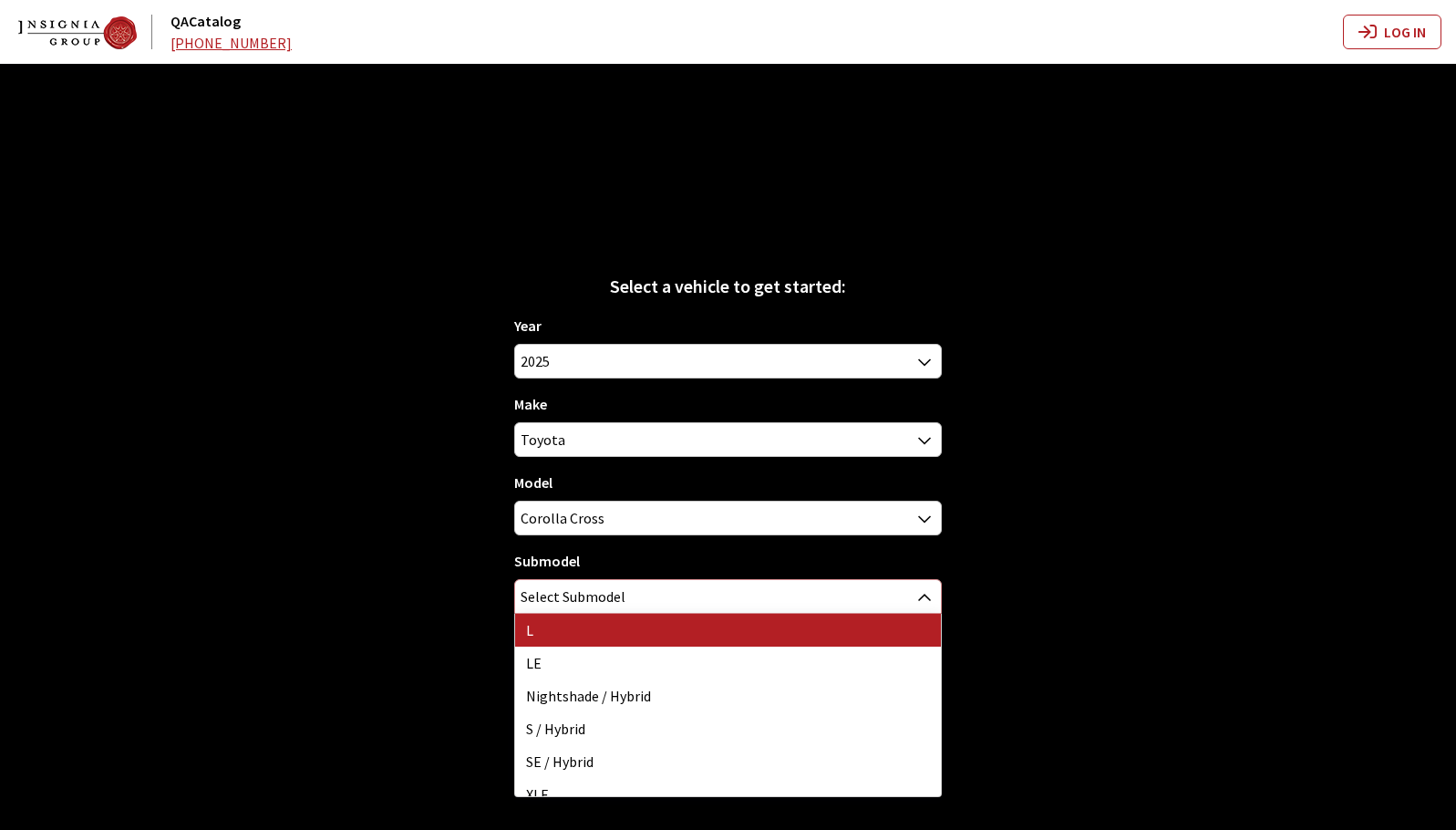
click at [694, 603] on span "Select Submodel" at bounding box center [727, 596] width 425 height 33
select select "861"
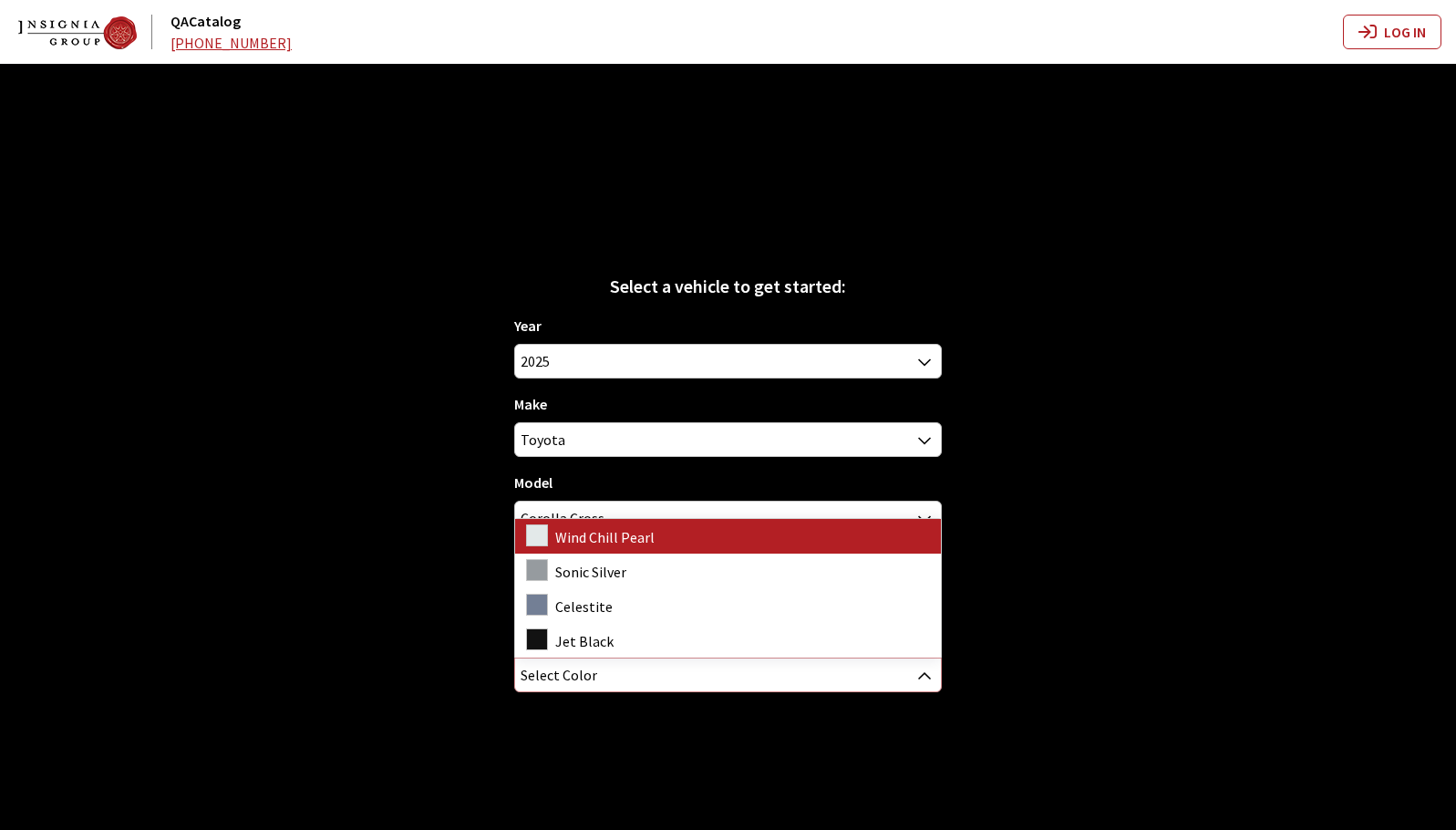
click at [673, 670] on span "Select Color" at bounding box center [727, 674] width 425 height 33
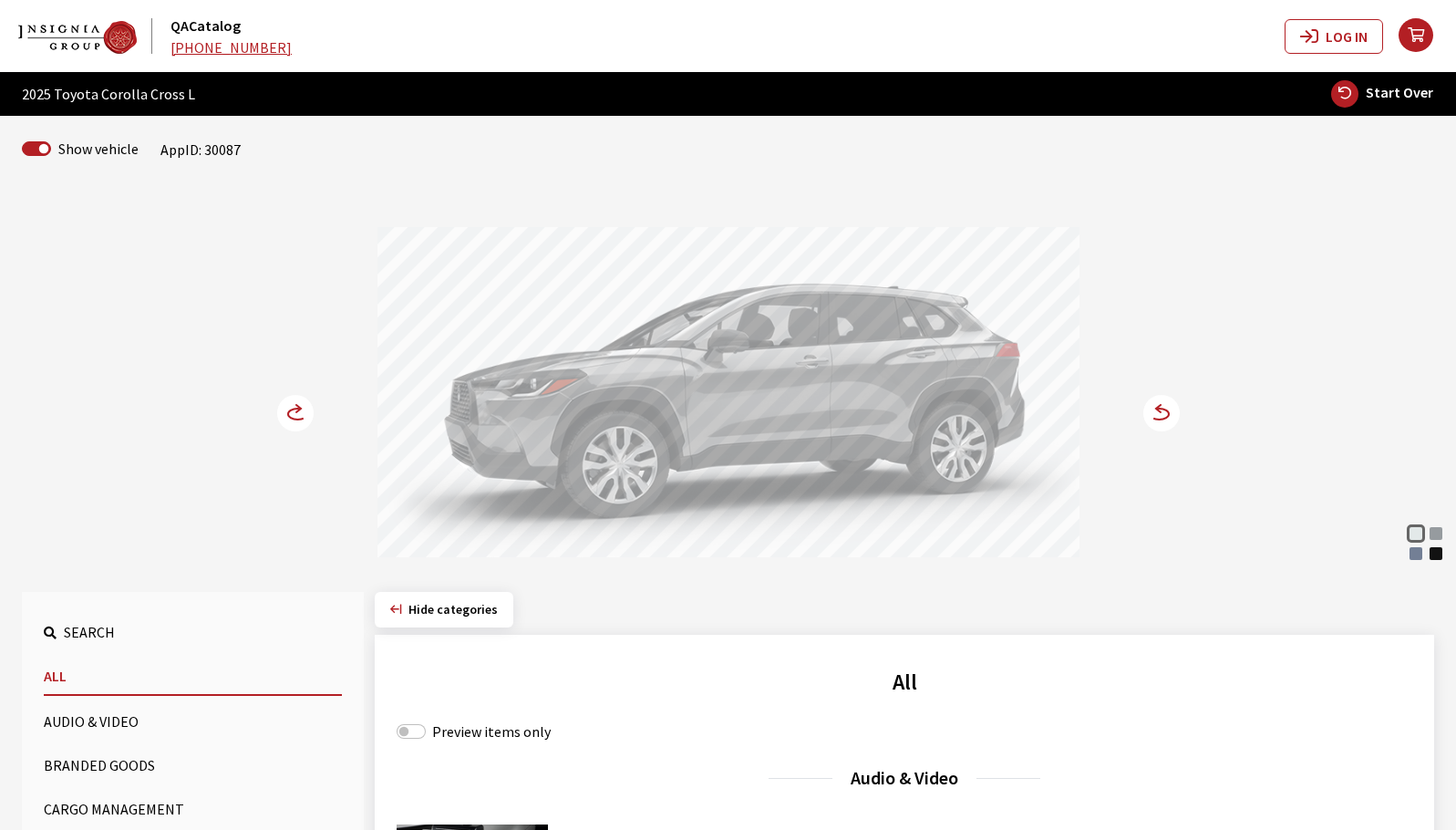
click at [1418, 555] on div "Celestite" at bounding box center [1415, 553] width 18 height 18
click at [1157, 420] on icon at bounding box center [1159, 414] width 19 height 11
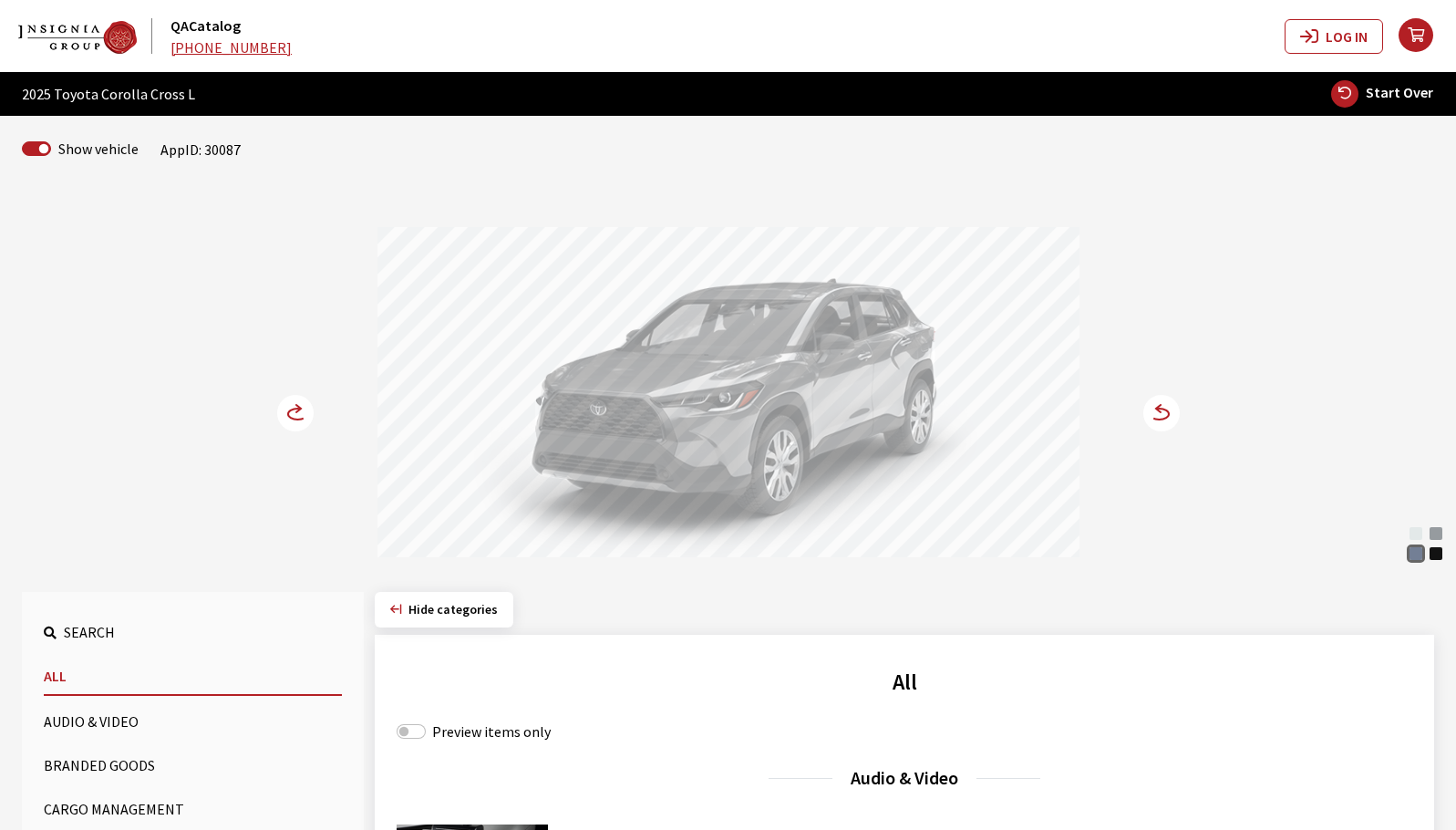
click at [289, 422] on circle at bounding box center [295, 413] width 36 height 36
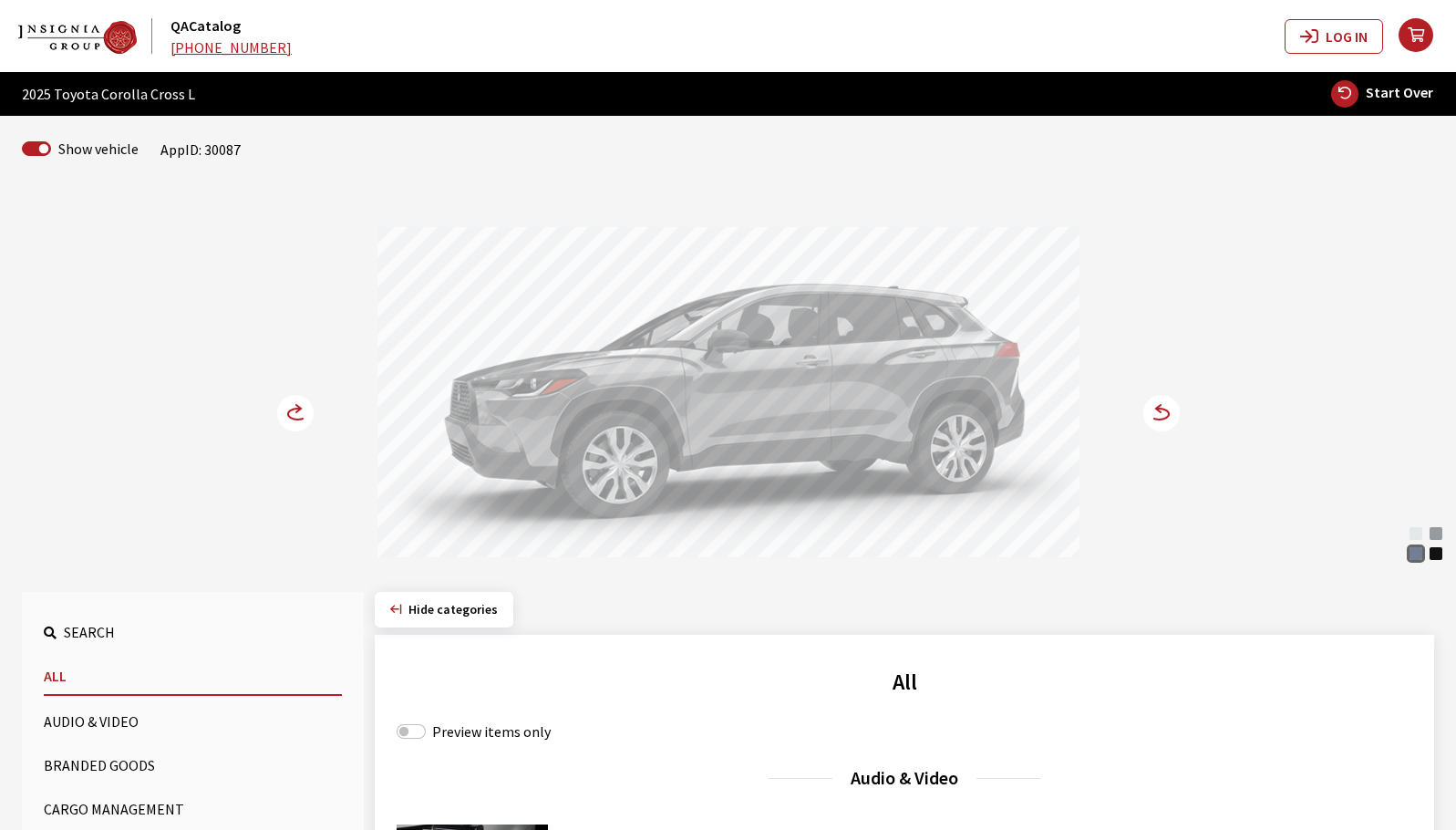
click at [1157, 424] on circle at bounding box center [1162, 413] width 36 height 36
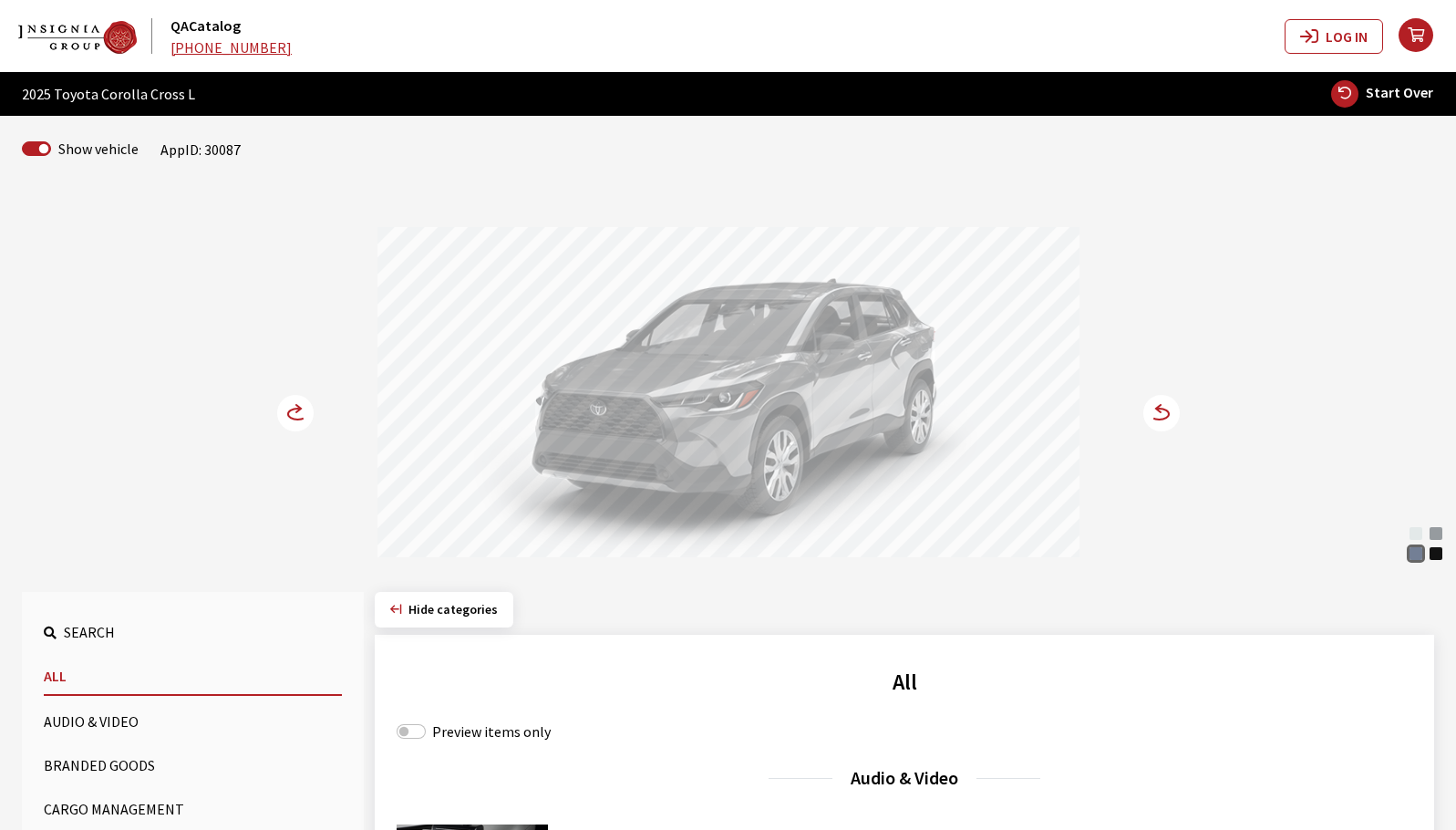
click at [1157, 415] on circle at bounding box center [1162, 413] width 36 height 36
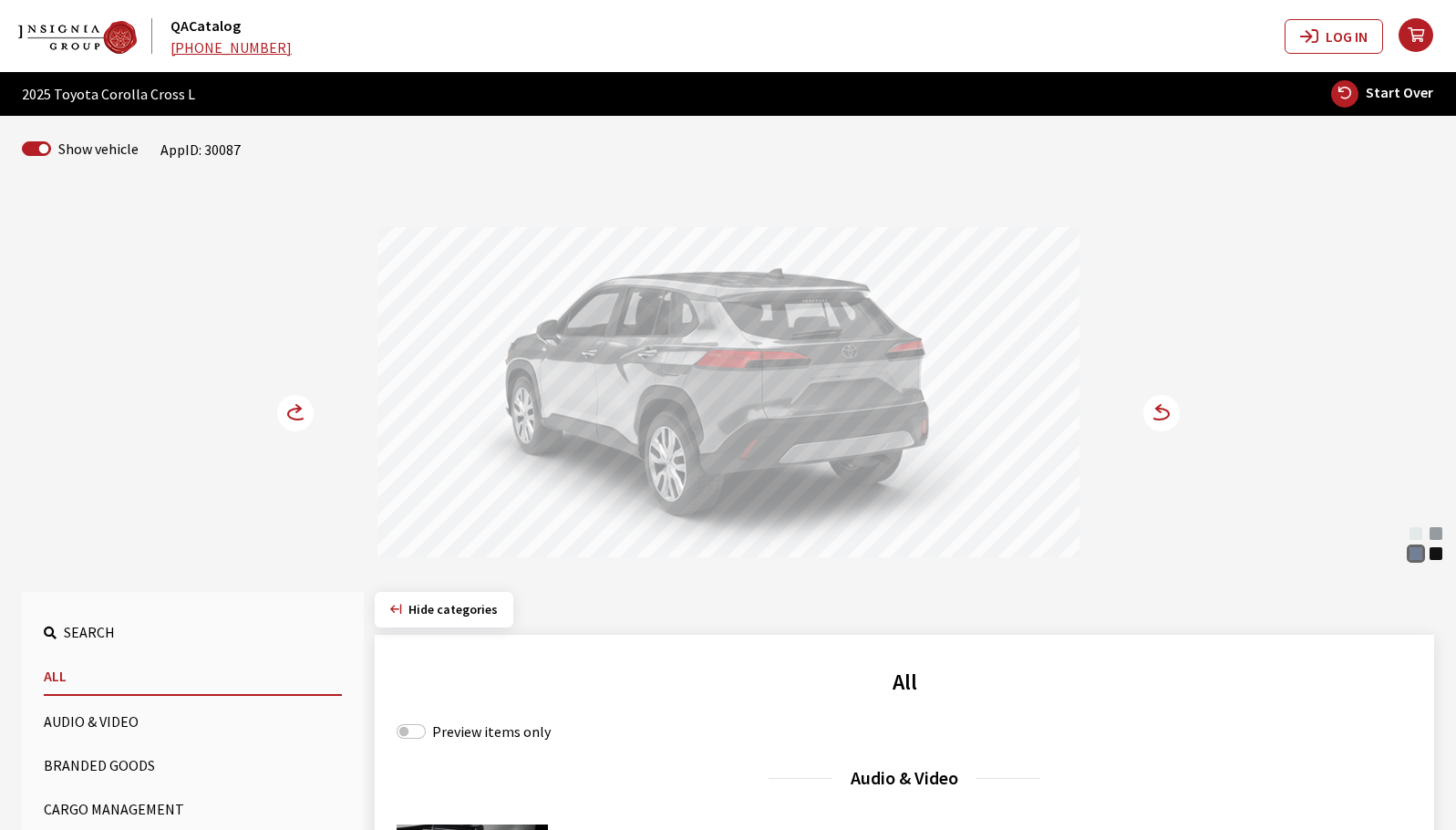
click at [1179, 420] on icon at bounding box center [1162, 413] width 36 height 36
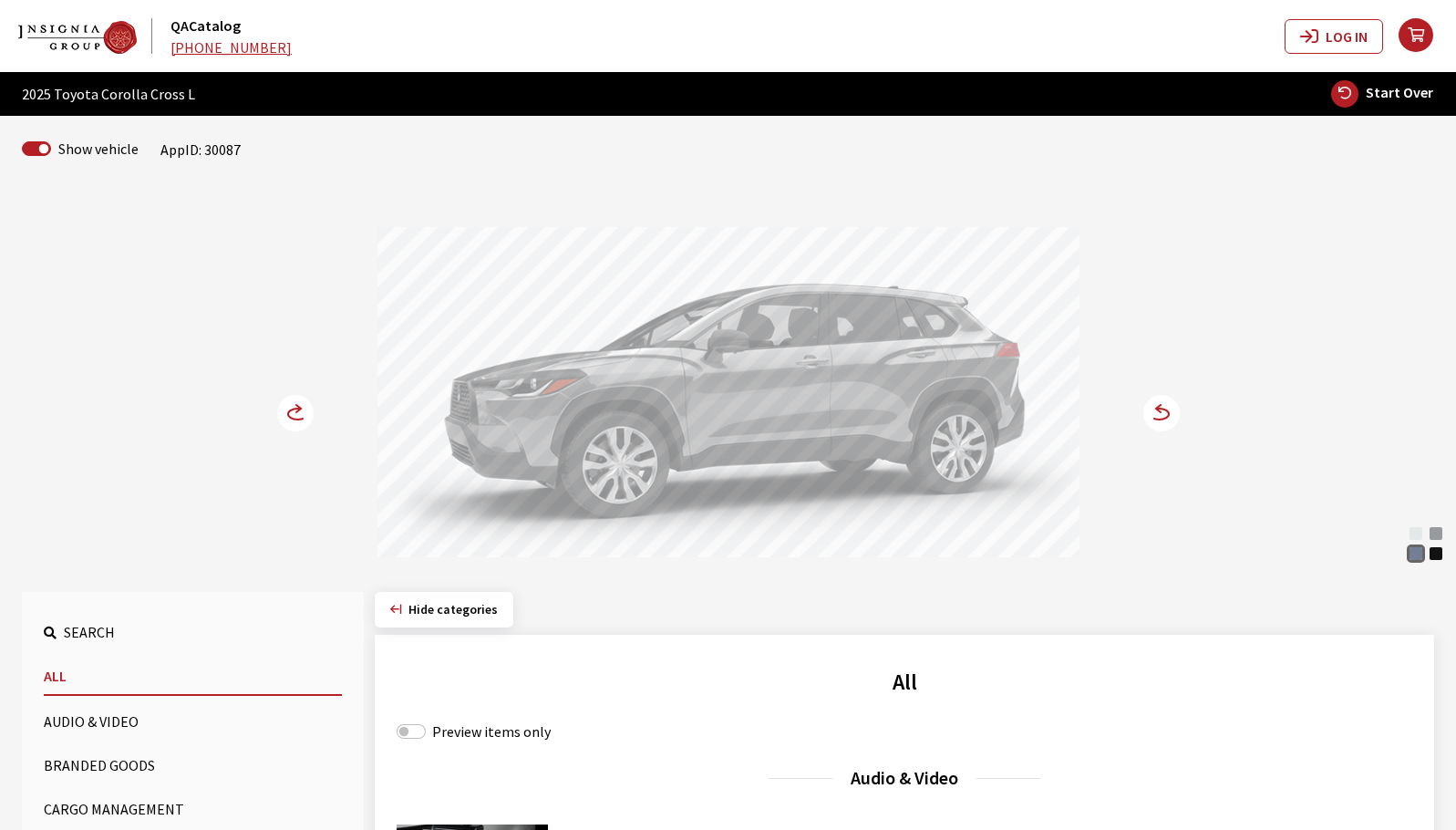
click at [1179, 420] on icon at bounding box center [1162, 413] width 36 height 36
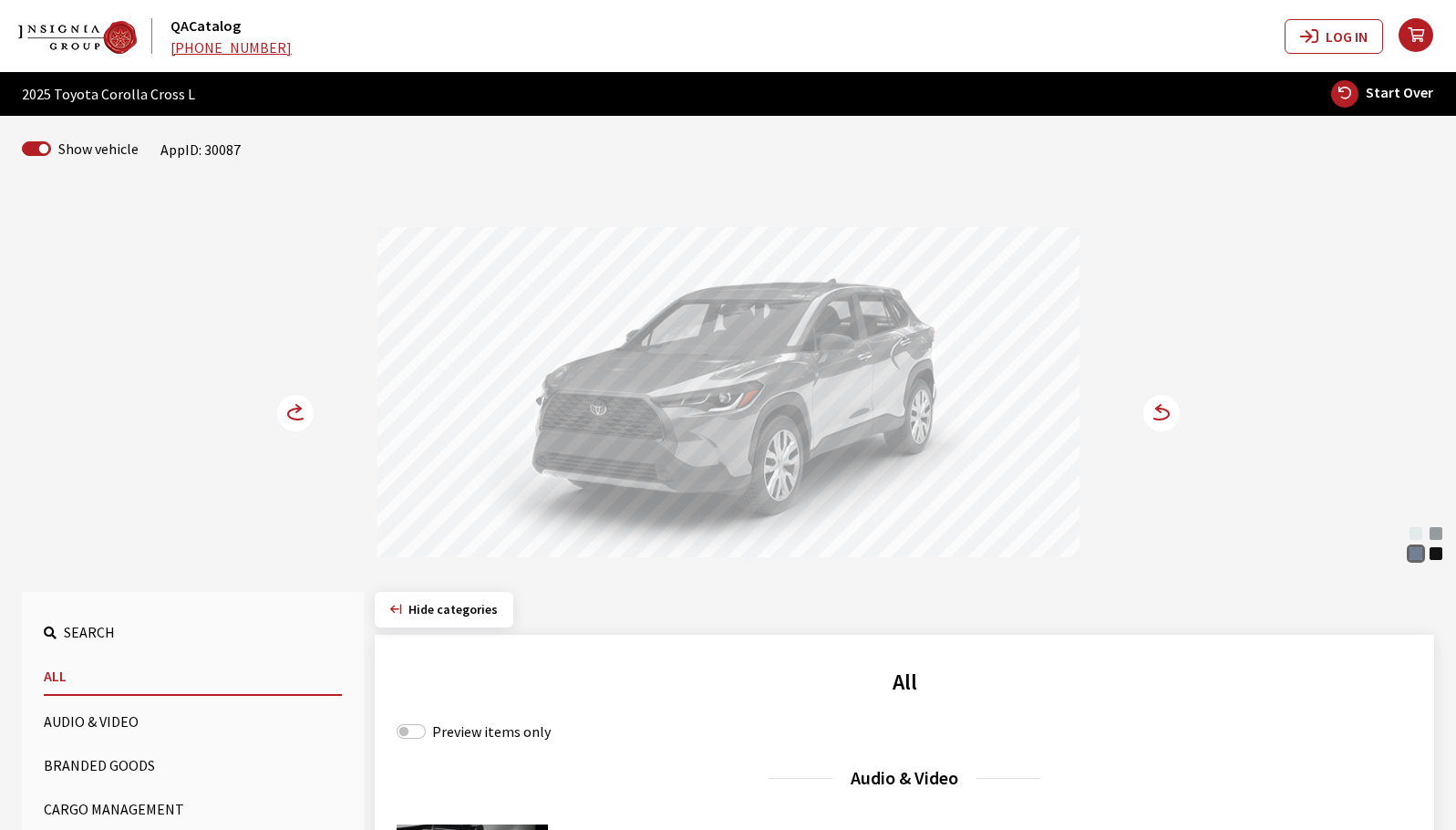
click at [1412, 100] on span "Start Over" at bounding box center [1399, 91] width 67 height 18
select select
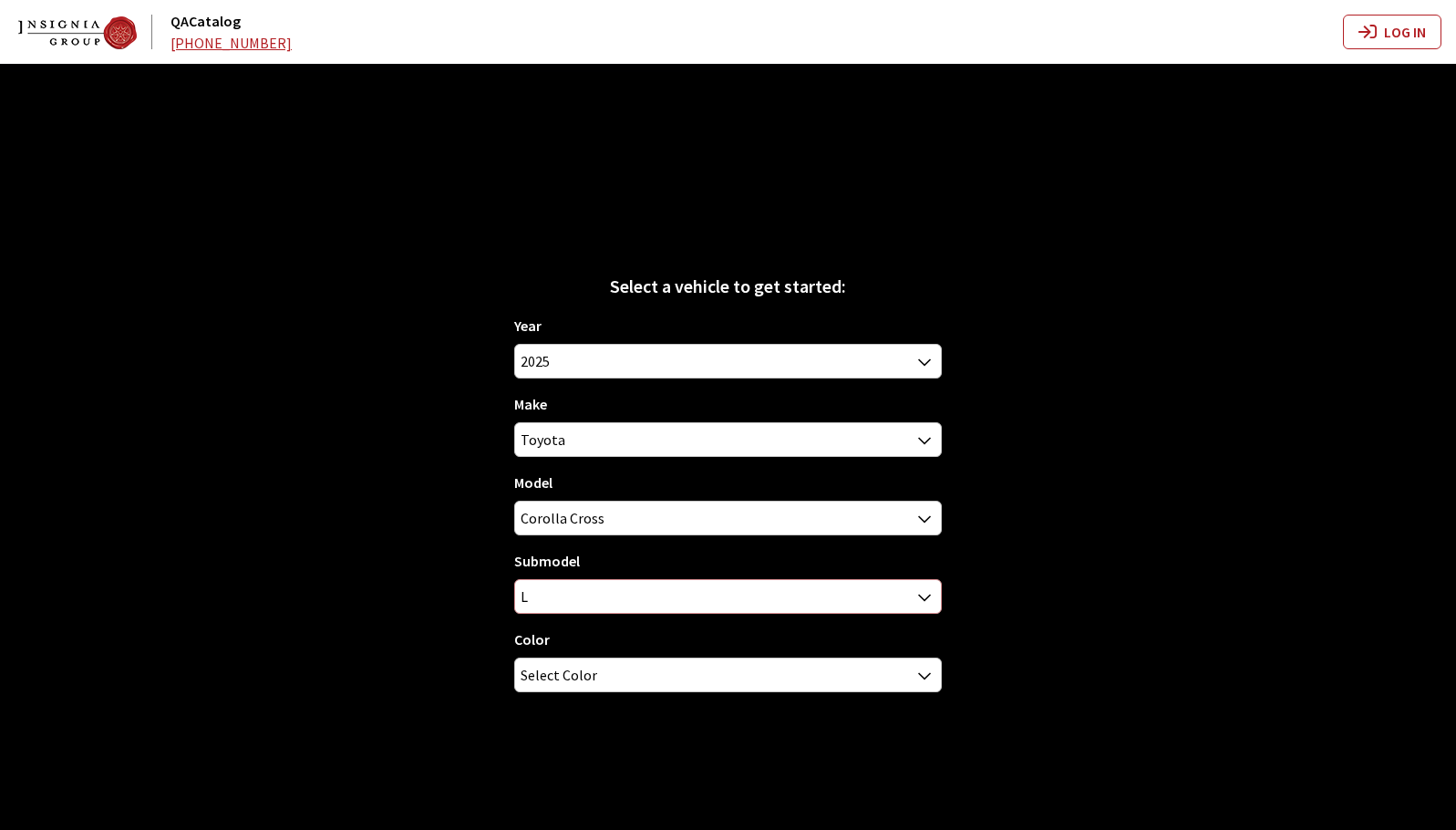
click at [918, 586] on b at bounding box center [918, 586] width 0 height 0
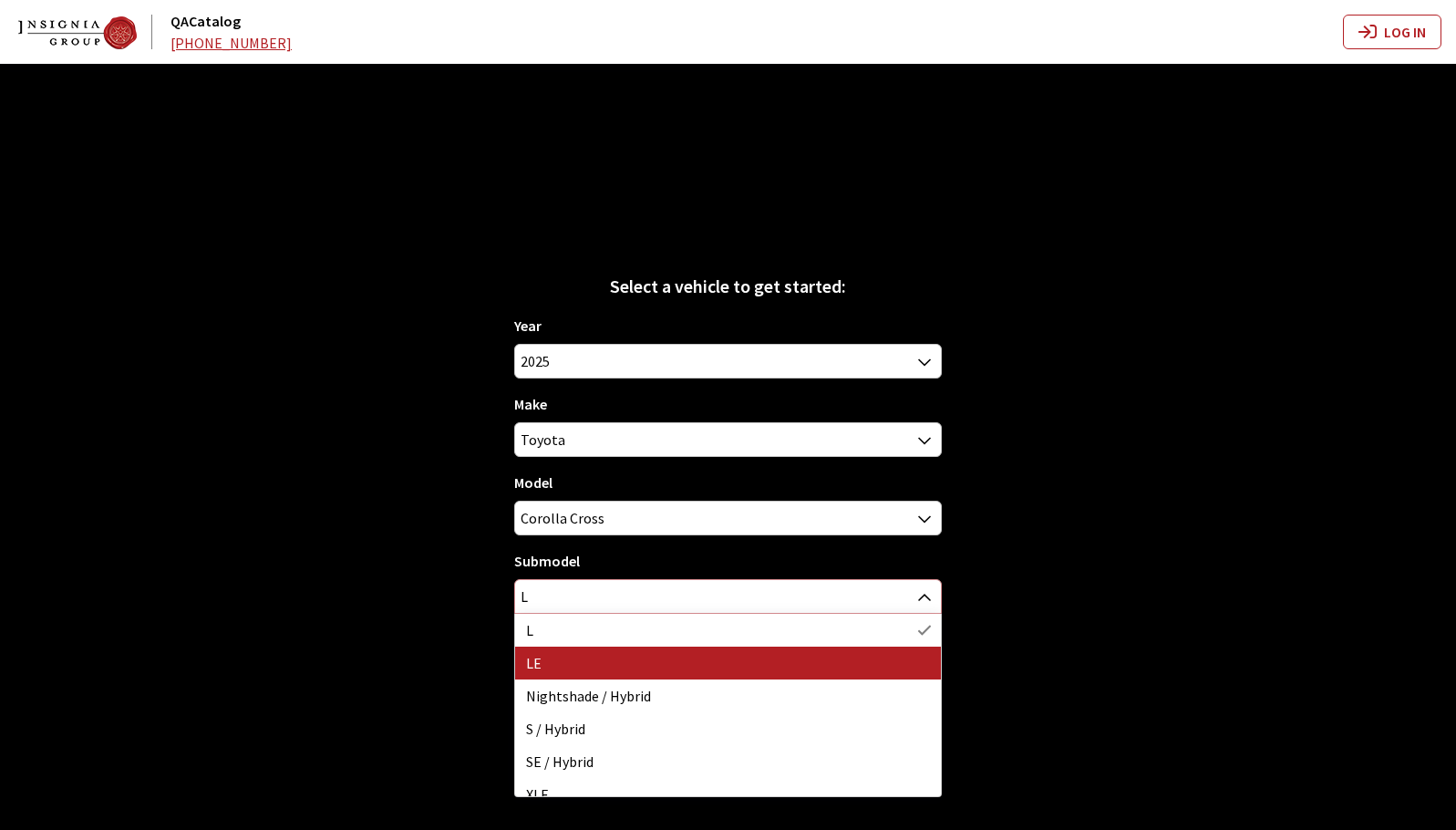
select select "354"
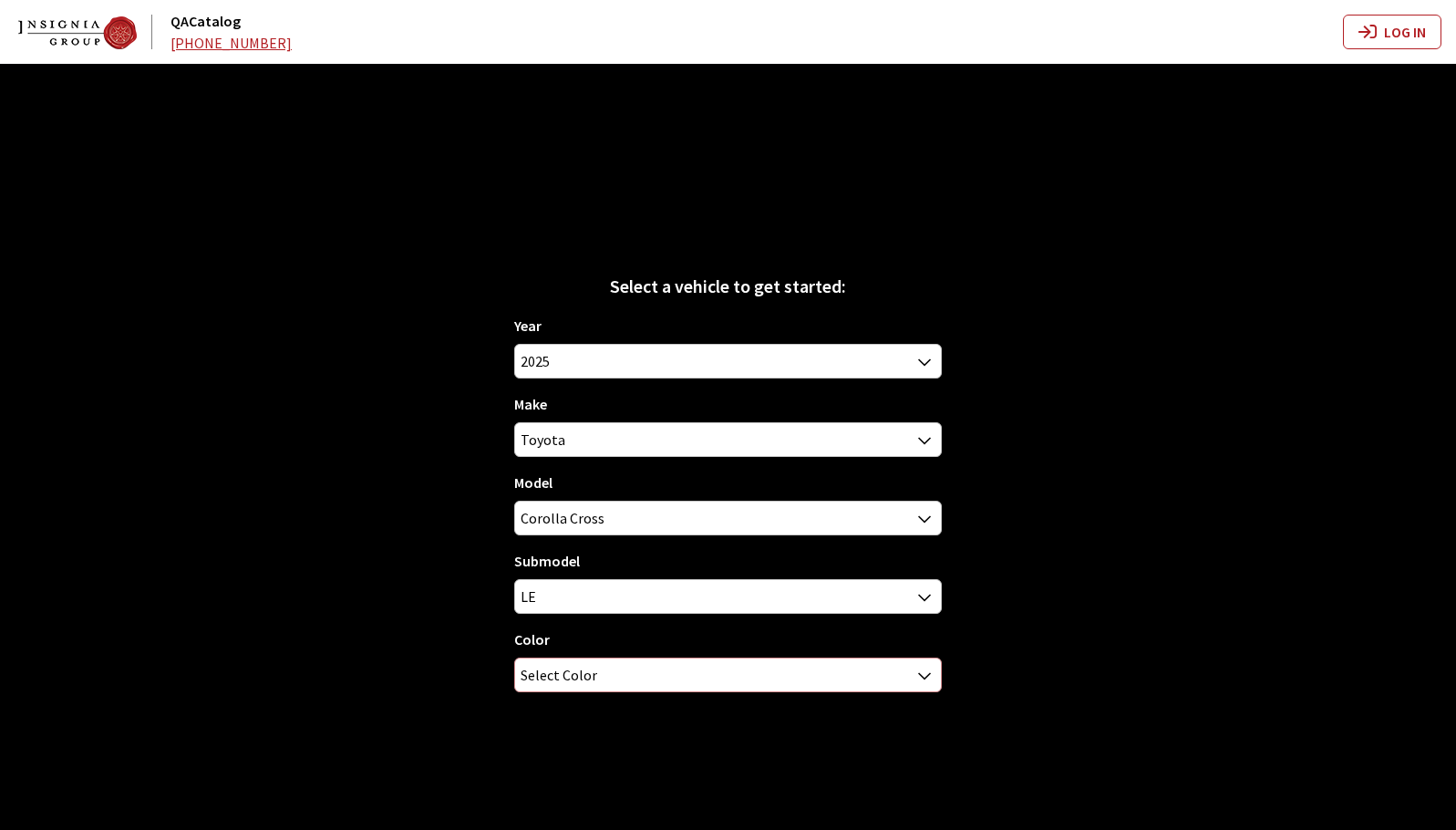
click at [874, 685] on span "Select Color" at bounding box center [727, 674] width 425 height 33
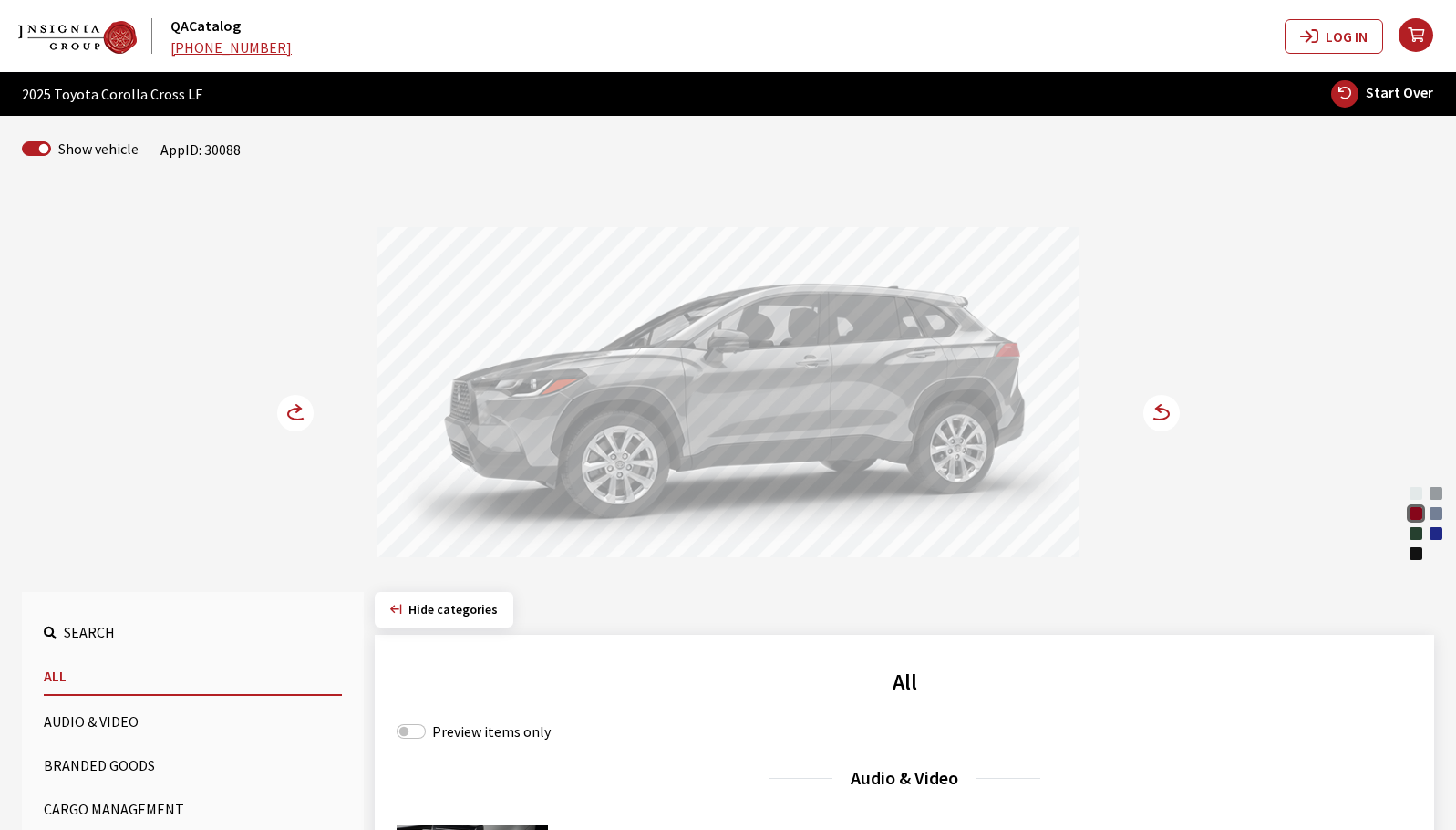
click at [1151, 419] on icon at bounding box center [1150, 414] width 12 height 15
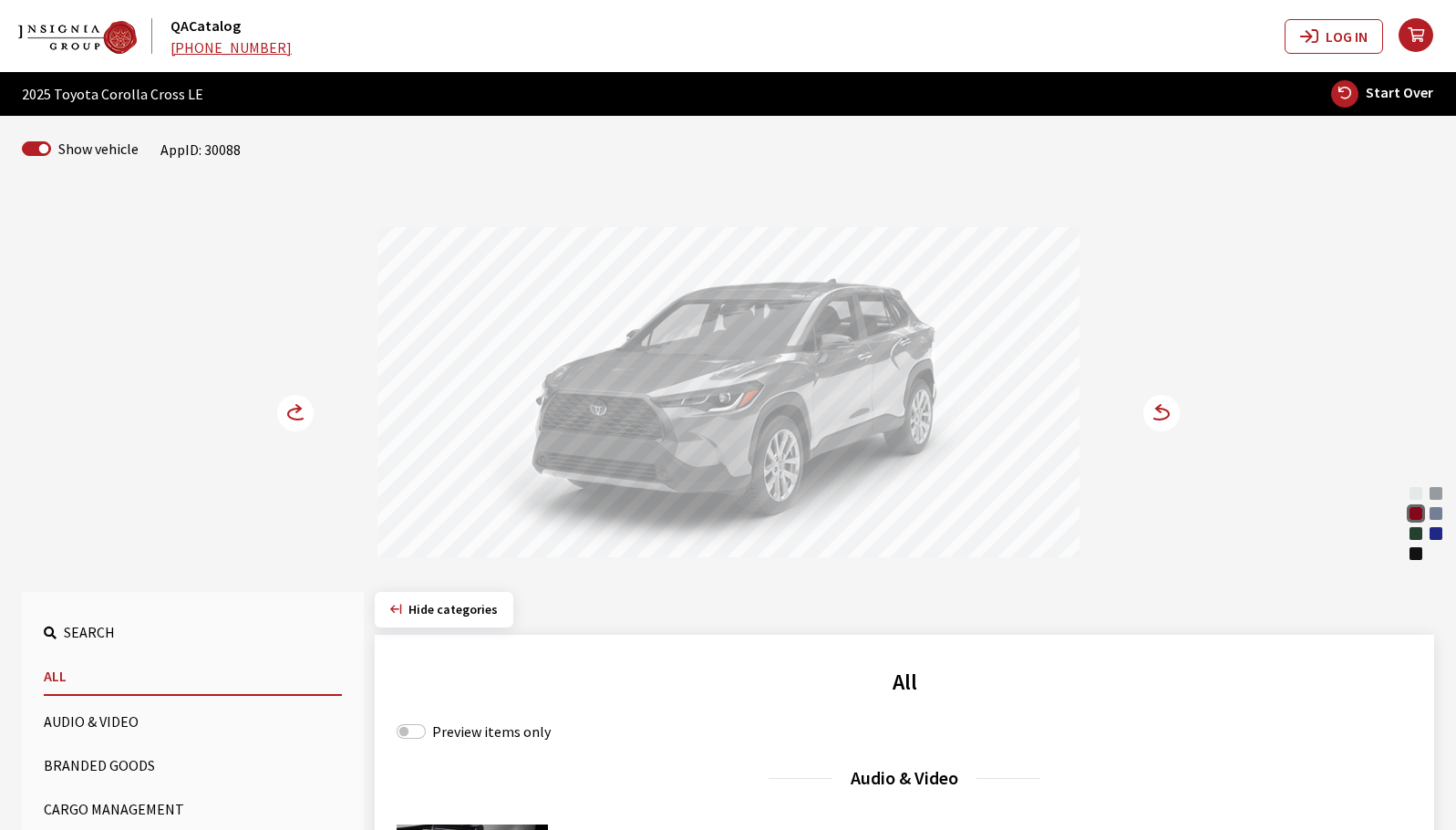
click at [1162, 413] on circle at bounding box center [1162, 413] width 36 height 36
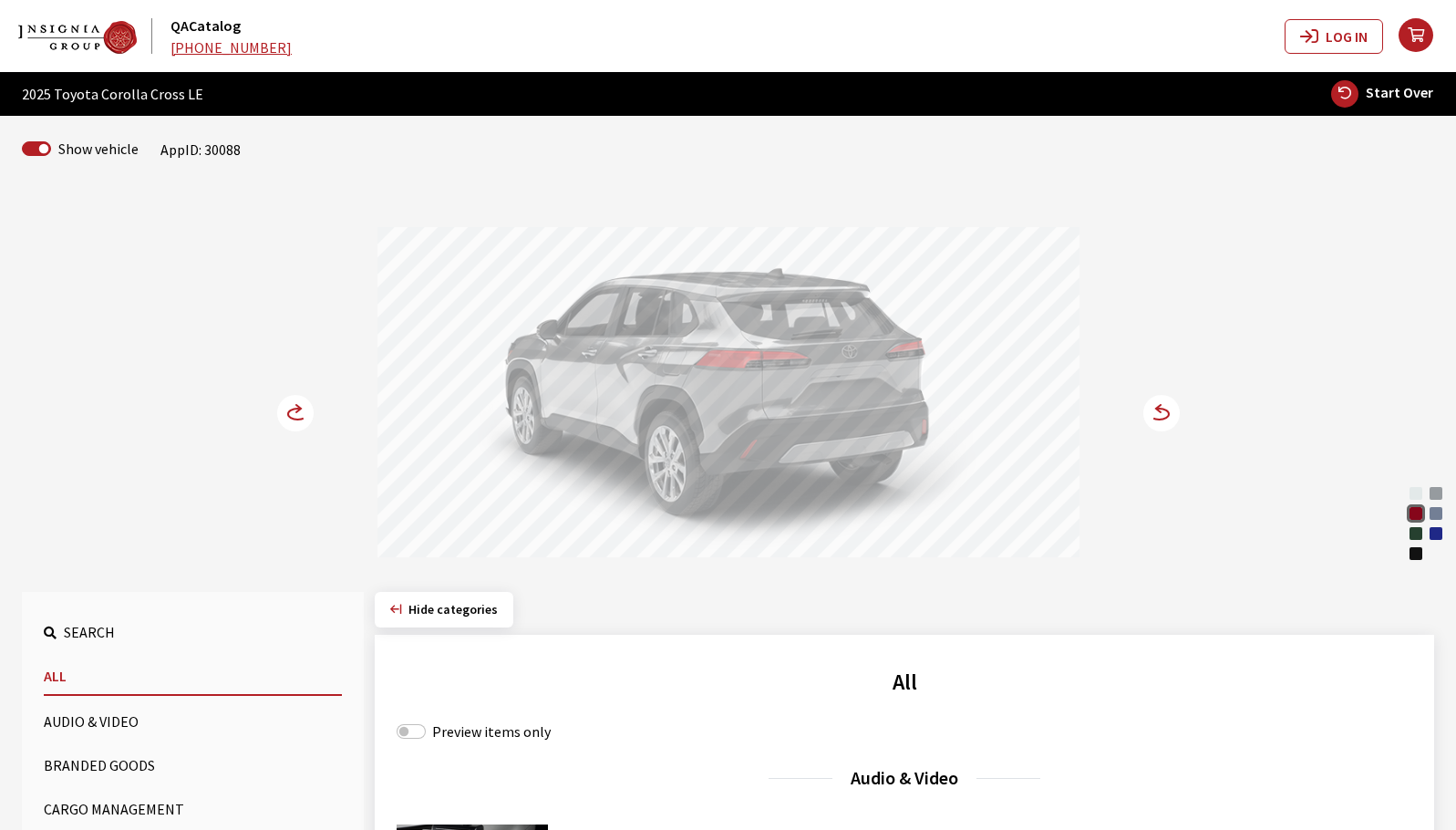
click at [1384, 97] on span "Start Over" at bounding box center [1399, 91] width 67 height 18
select select
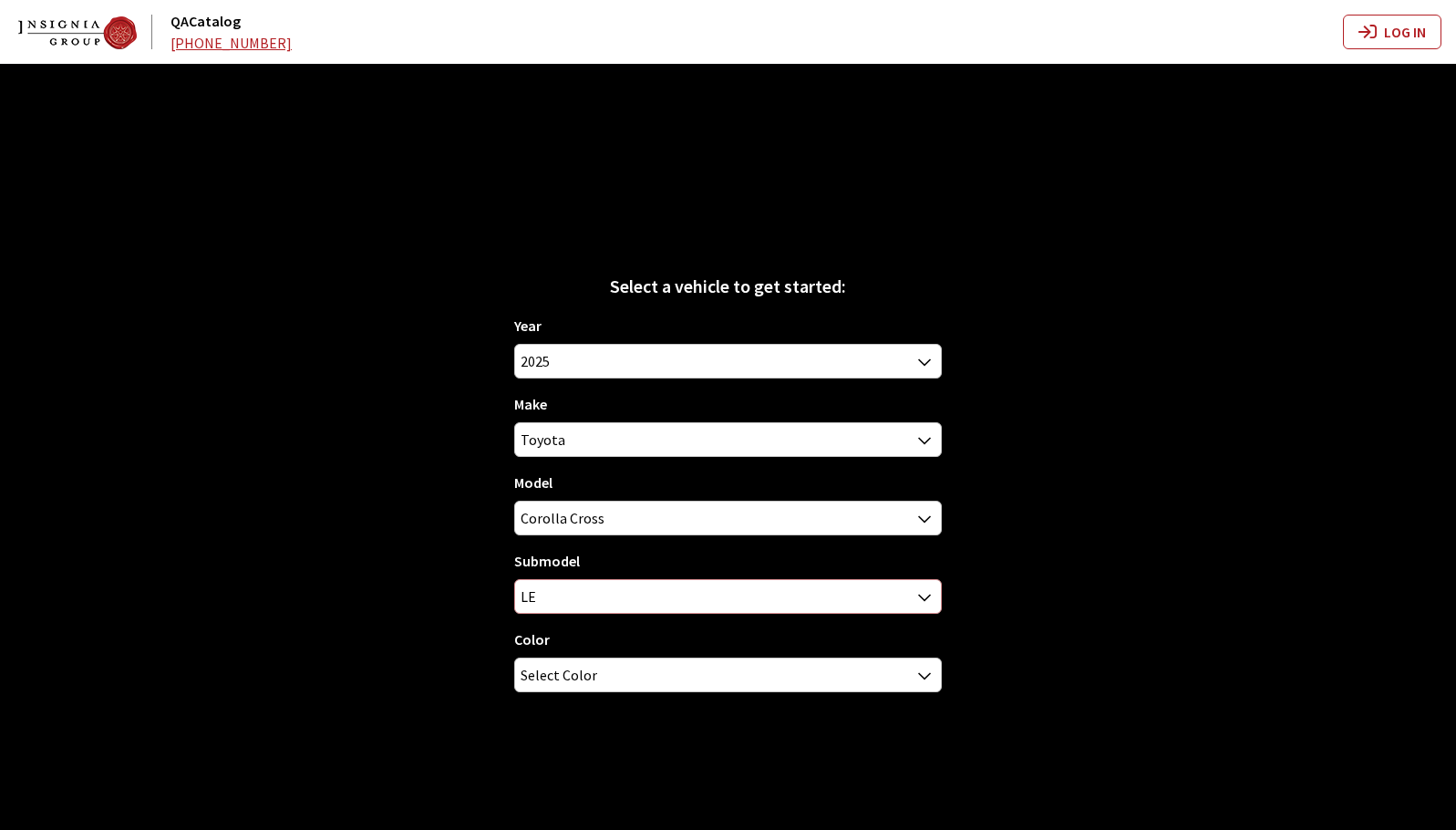
click at [917, 592] on span at bounding box center [925, 595] width 31 height 31
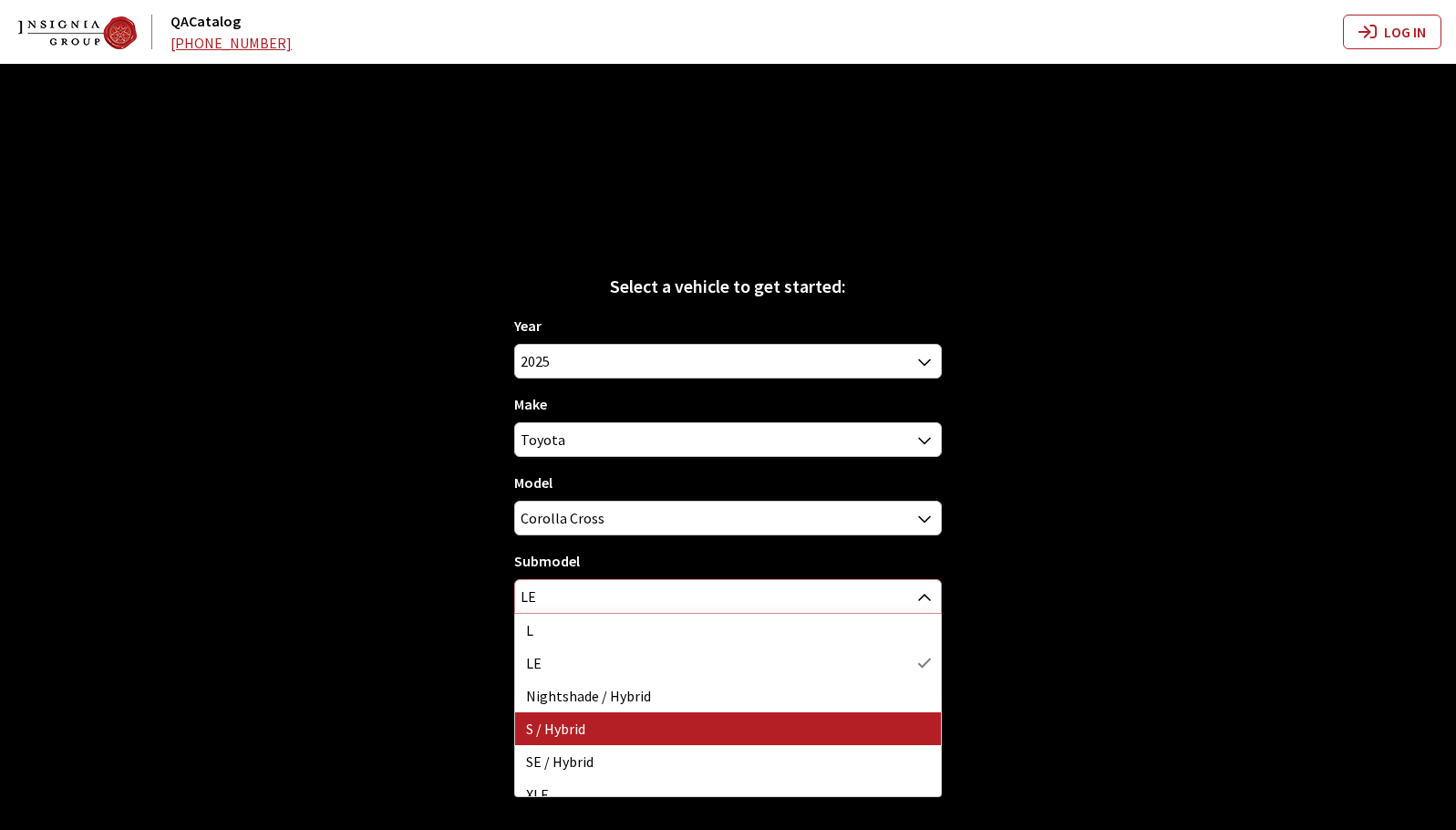
select select "3810"
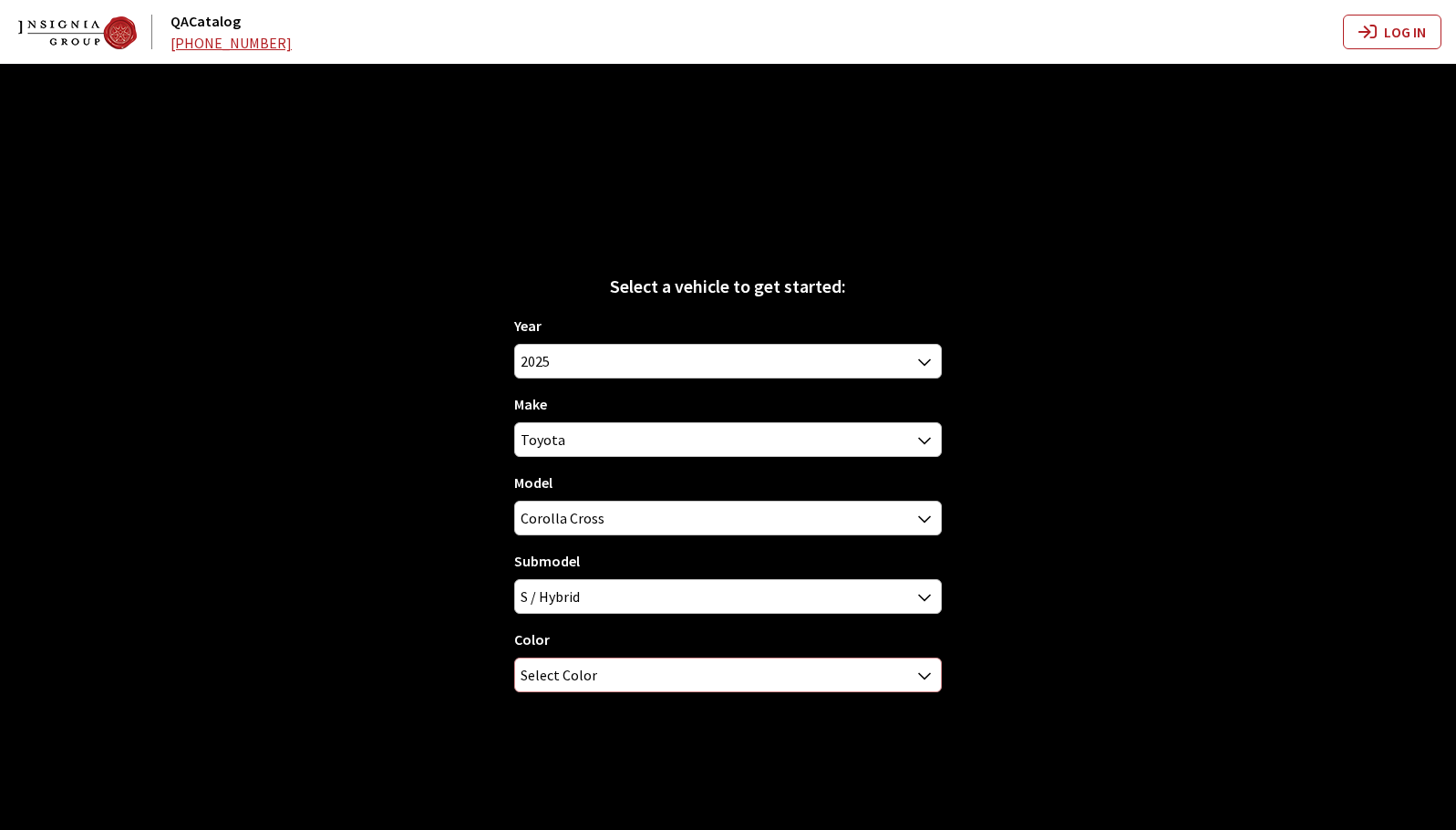
click at [696, 659] on span "Select Color" at bounding box center [727, 674] width 425 height 33
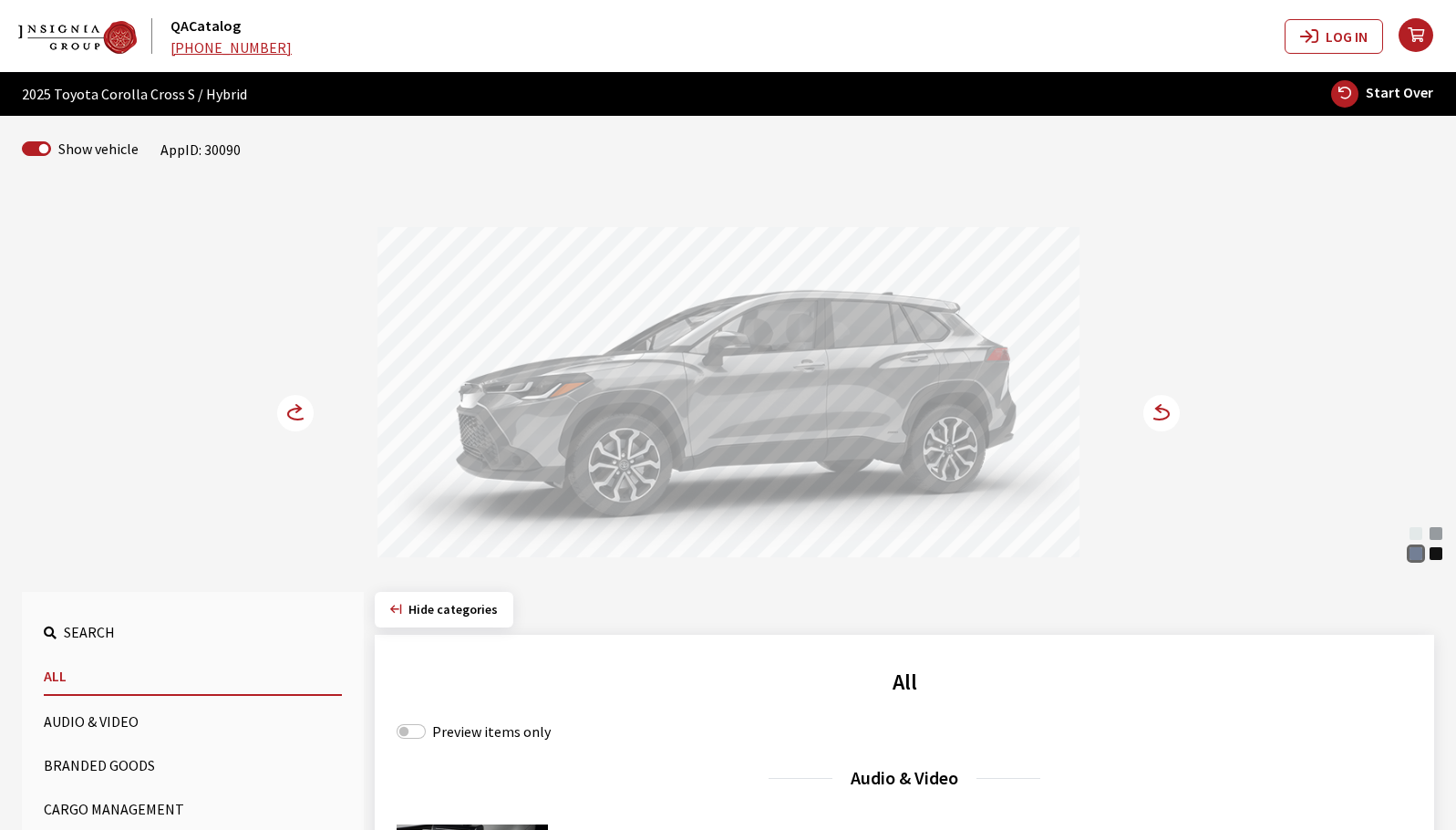
click at [1163, 420] on icon at bounding box center [1159, 414] width 19 height 11
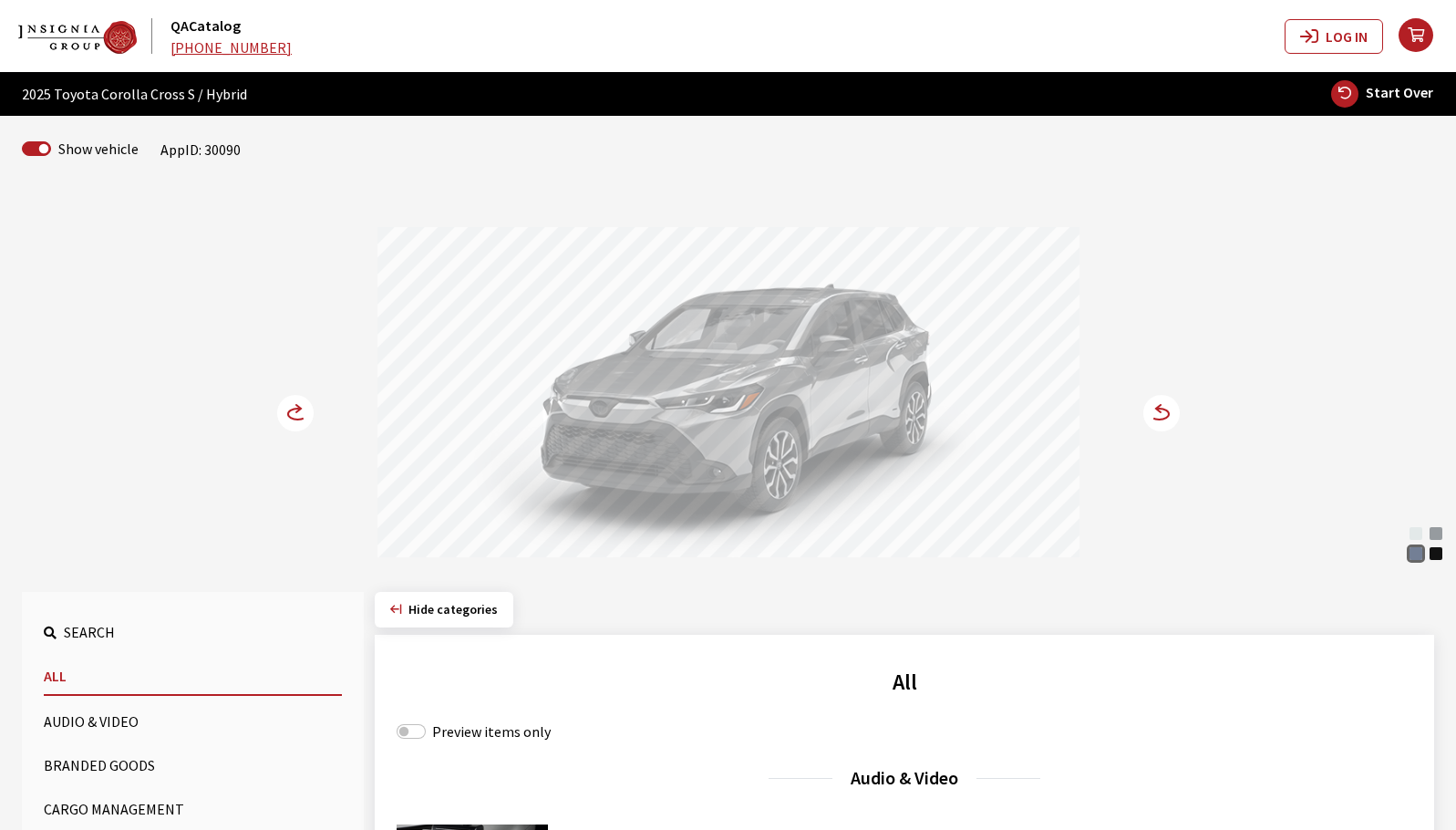
click at [1390, 104] on button "Start Over" at bounding box center [1382, 94] width 104 height 29
select select
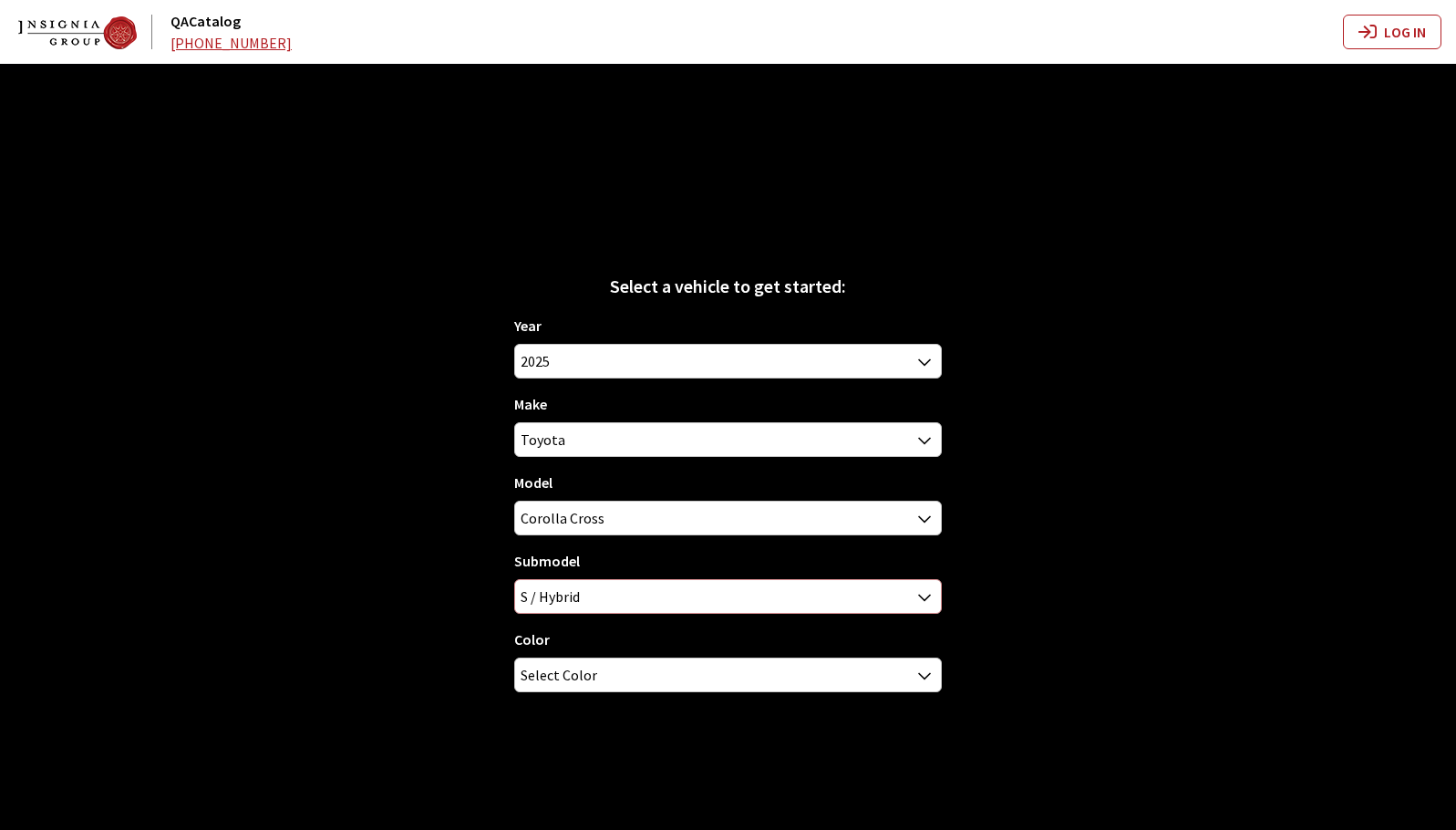
click at [906, 600] on span "S / Hybrid" at bounding box center [727, 596] width 425 height 33
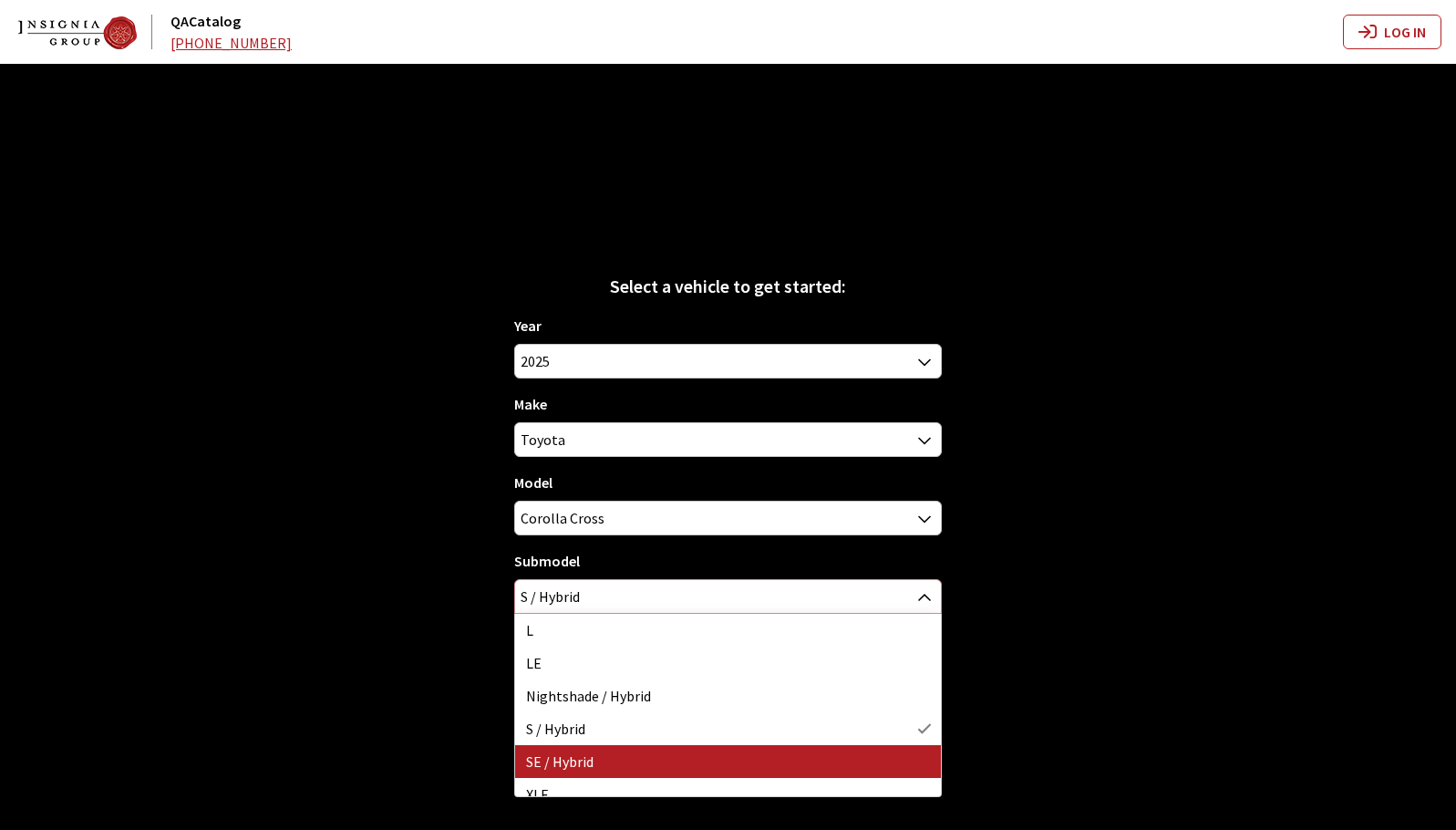
select select "2226"
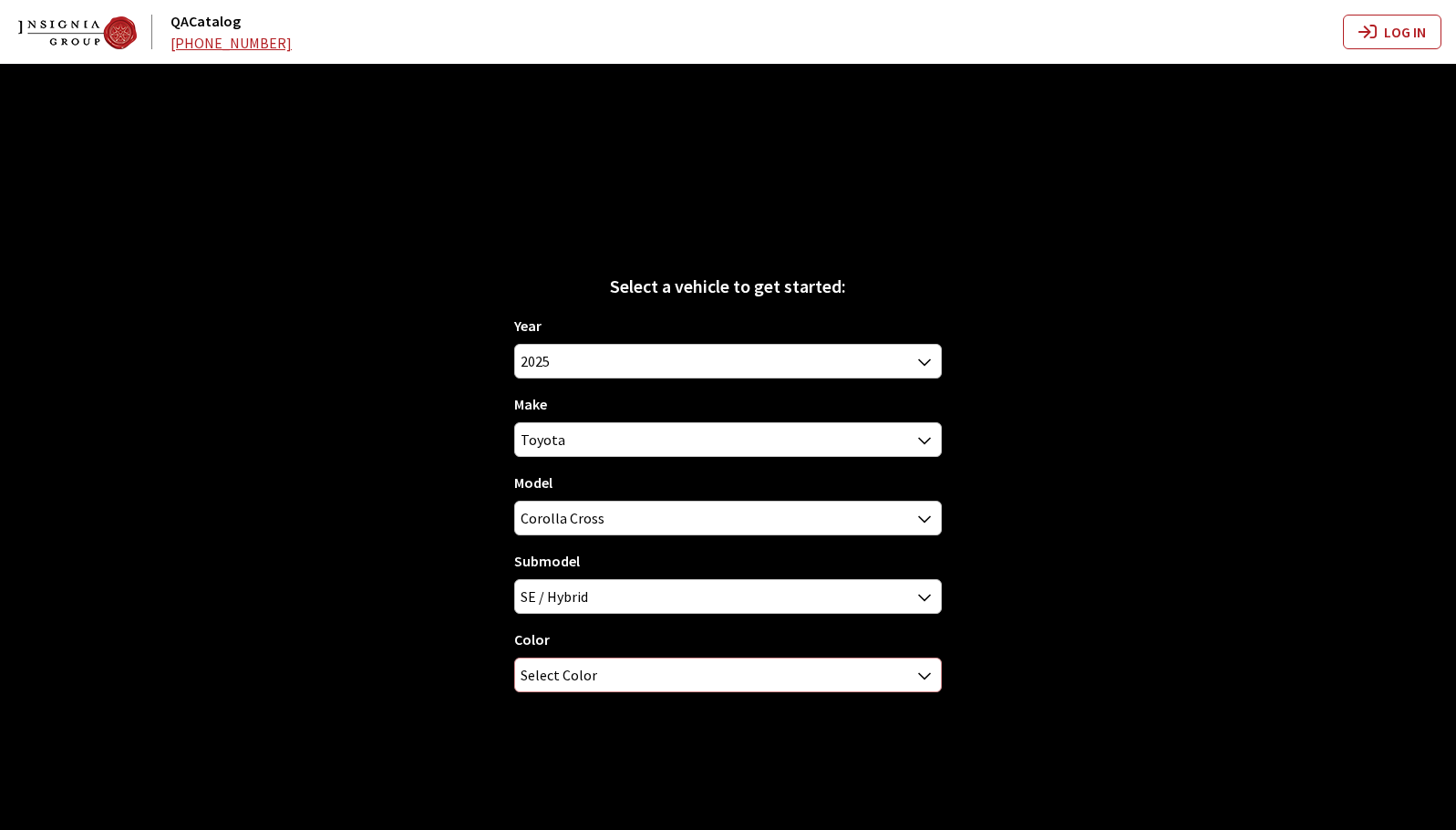
click at [663, 668] on span "Select Color" at bounding box center [727, 674] width 425 height 33
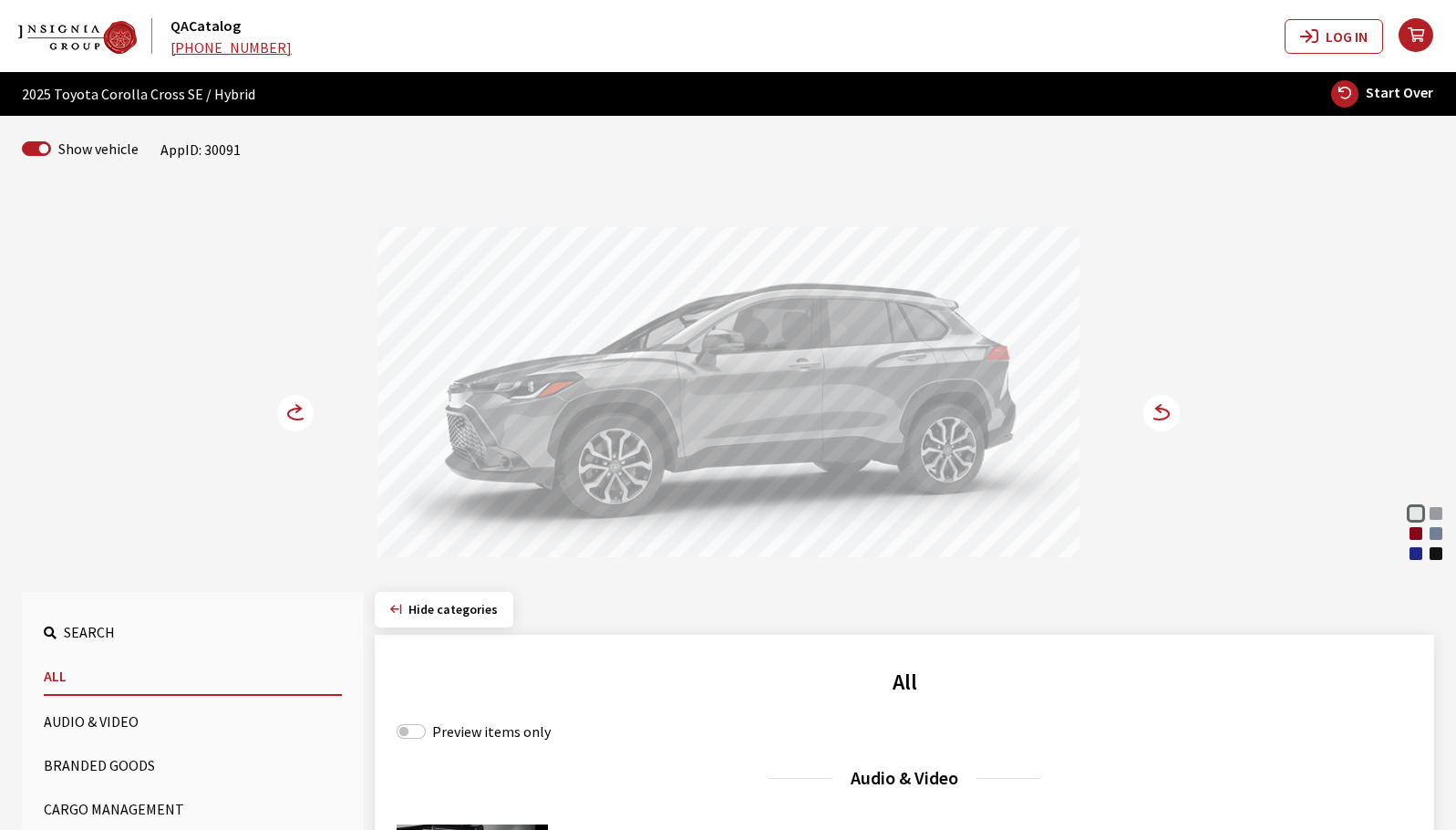
drag, startPoint x: 624, startPoint y: 379, endPoint x: 846, endPoint y: 383, distance: 222.0
click at [845, 382] on div at bounding box center [728, 394] width 702 height 335
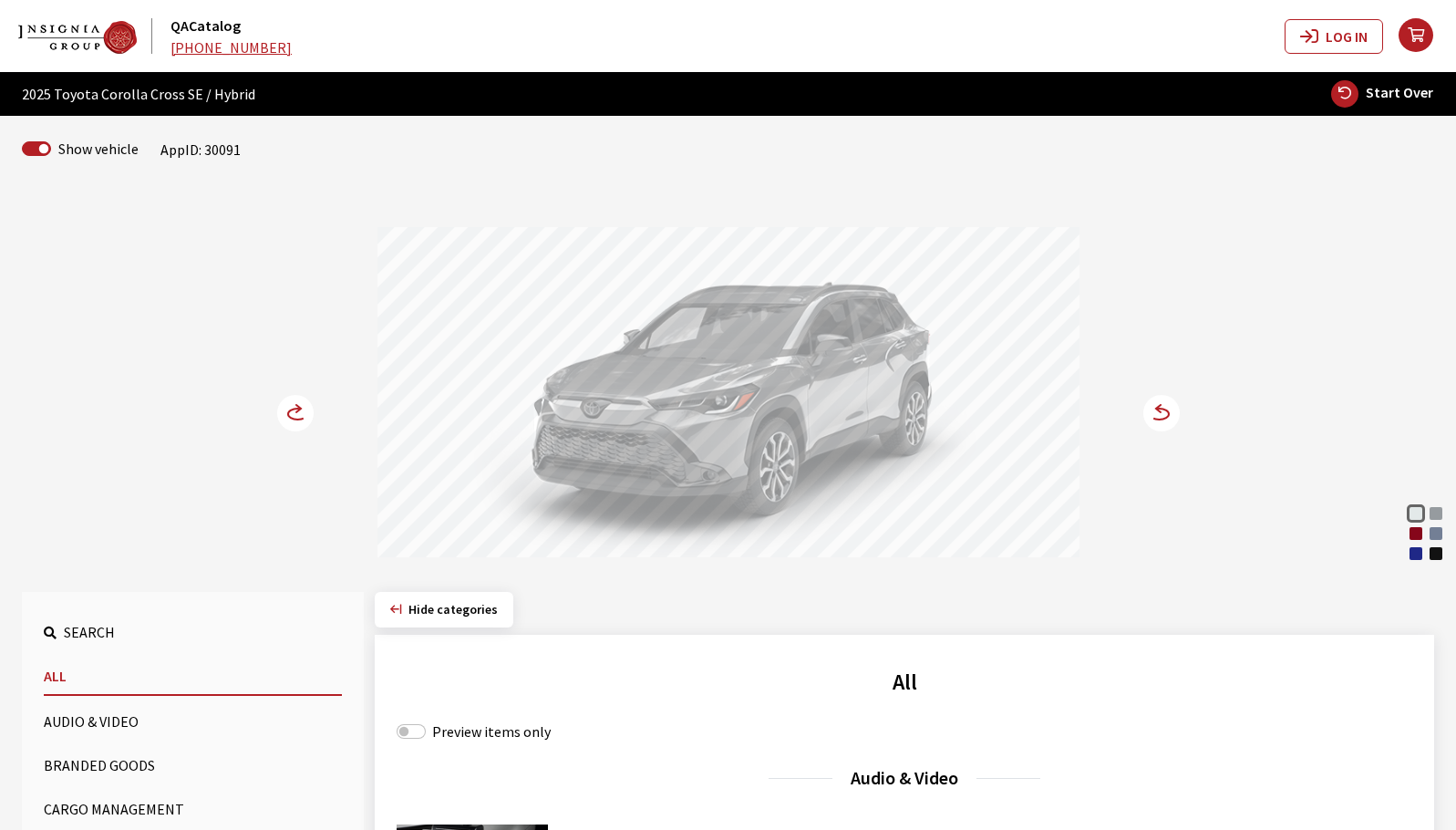
click at [1409, 92] on span "Start Over" at bounding box center [1399, 91] width 67 height 18
select select
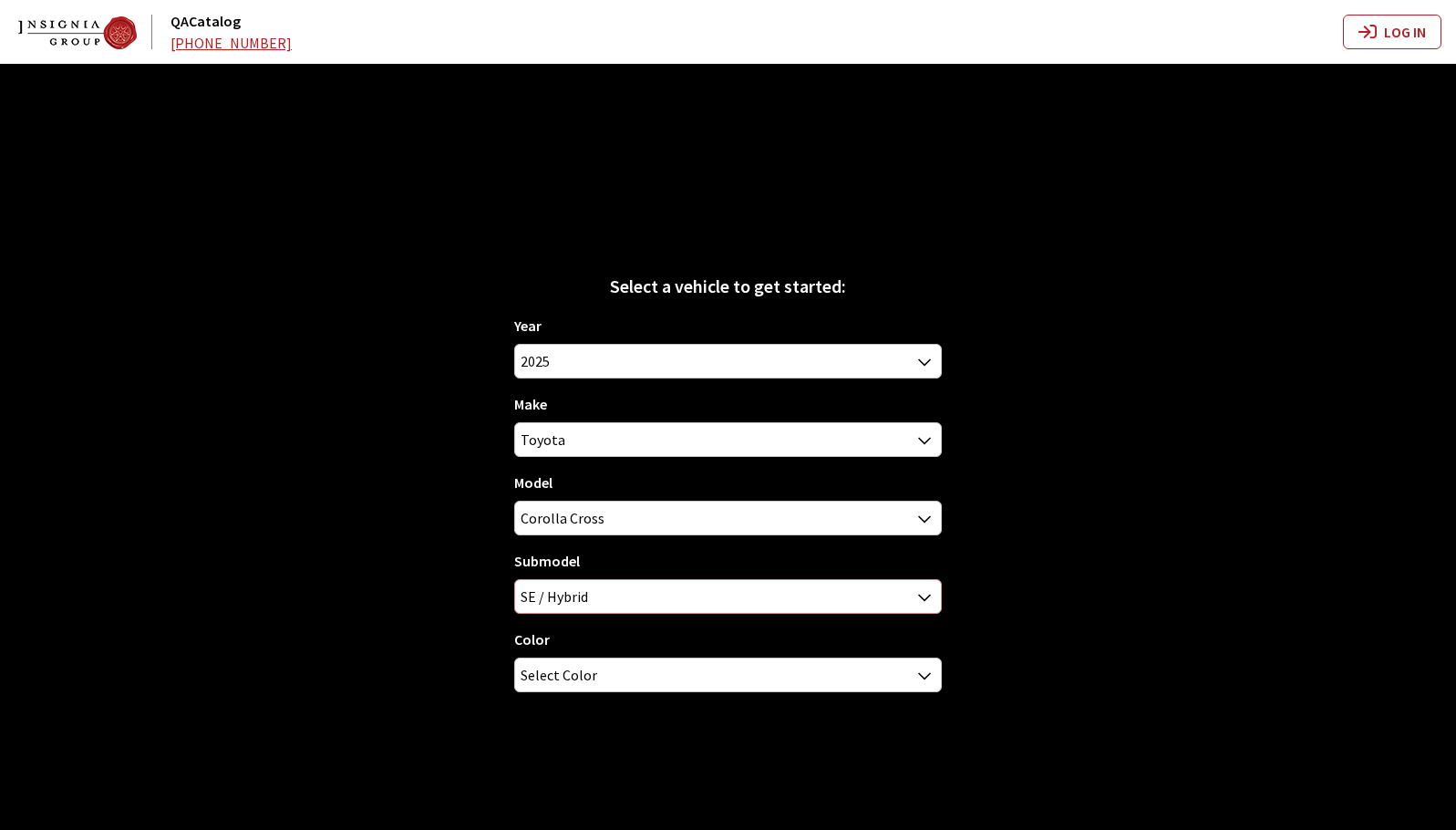
click at [798, 594] on span "SE / Hybrid" at bounding box center [727, 596] width 425 height 33
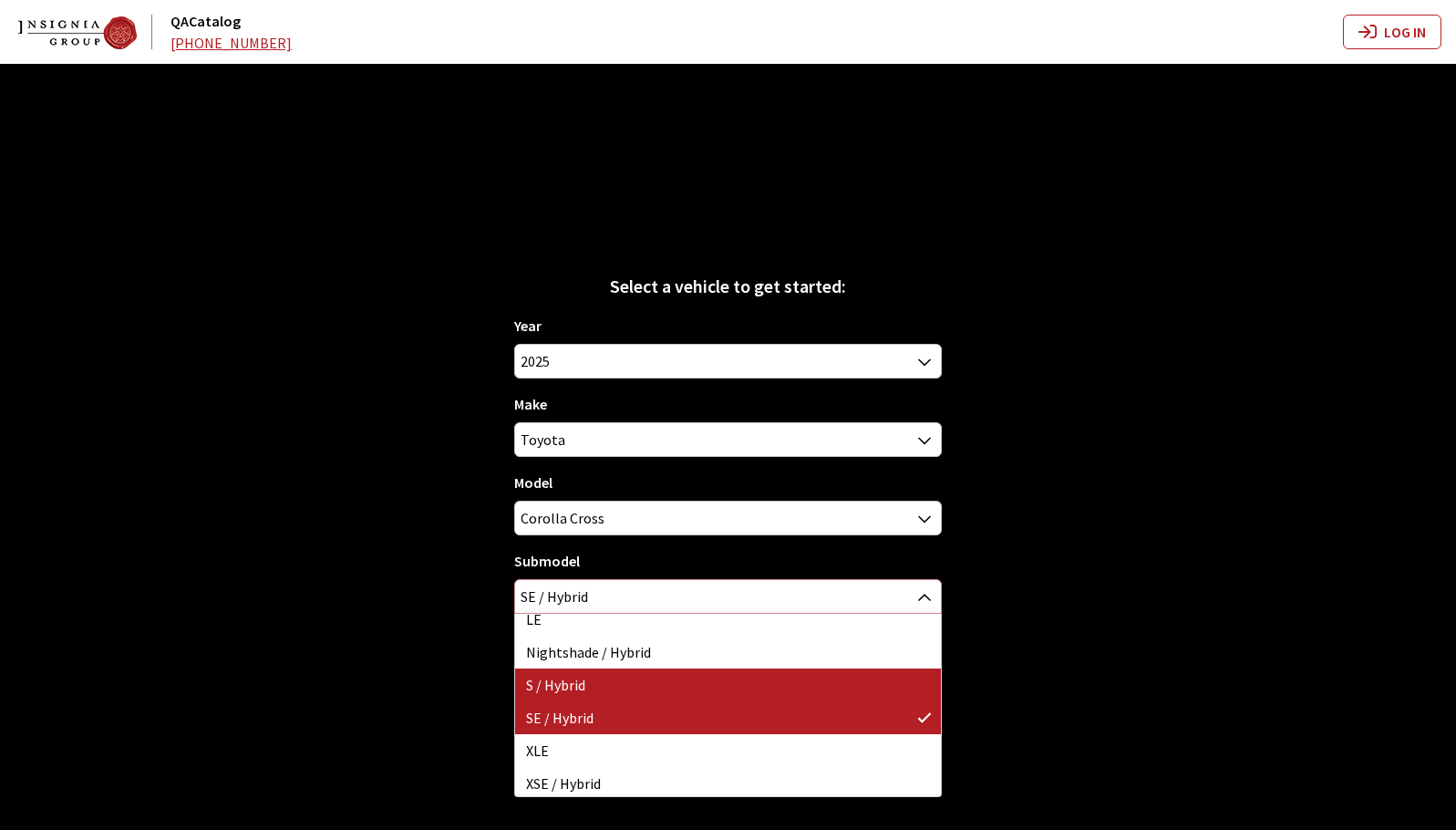
scroll to position [47, 0]
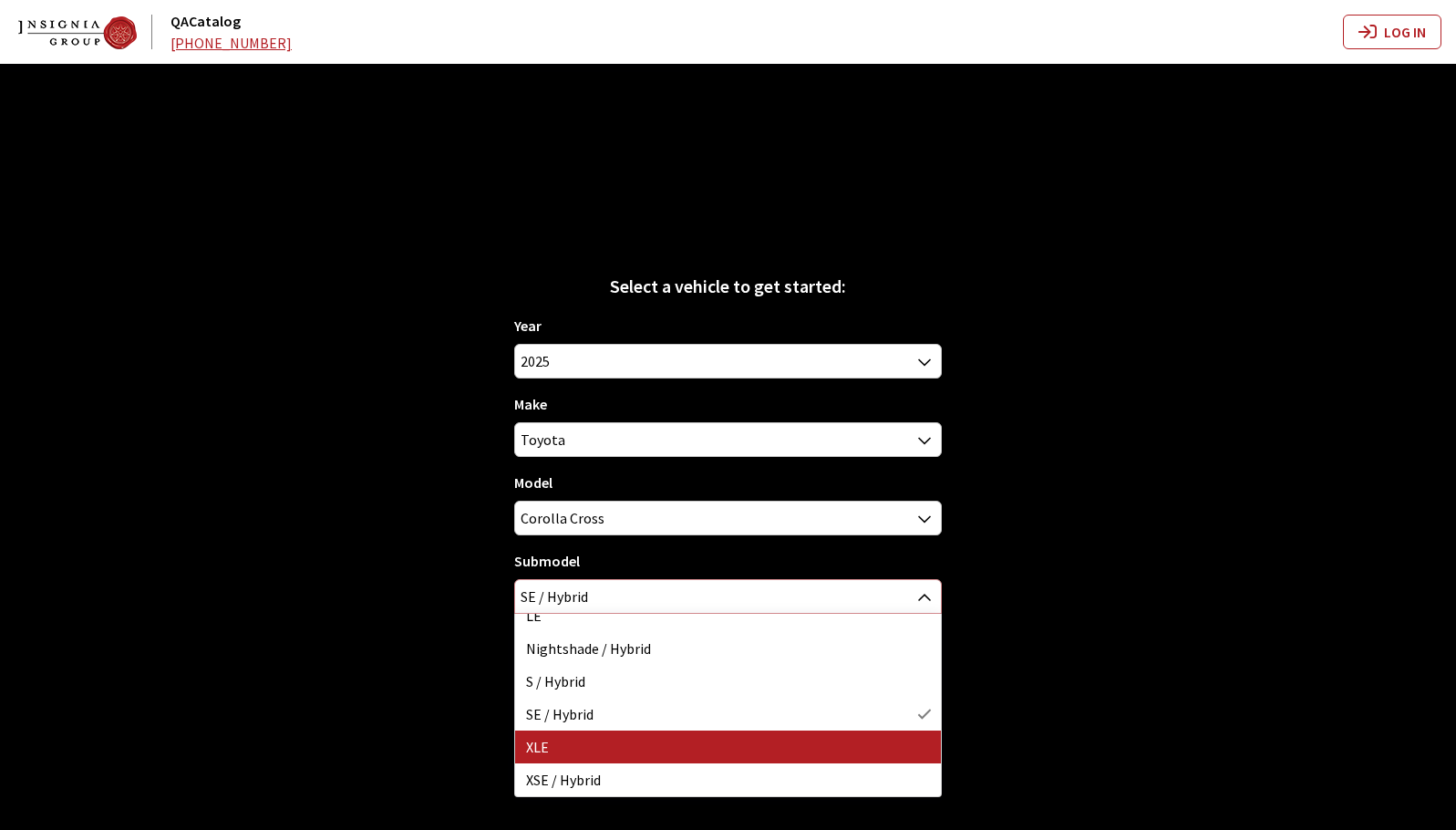
select select "369"
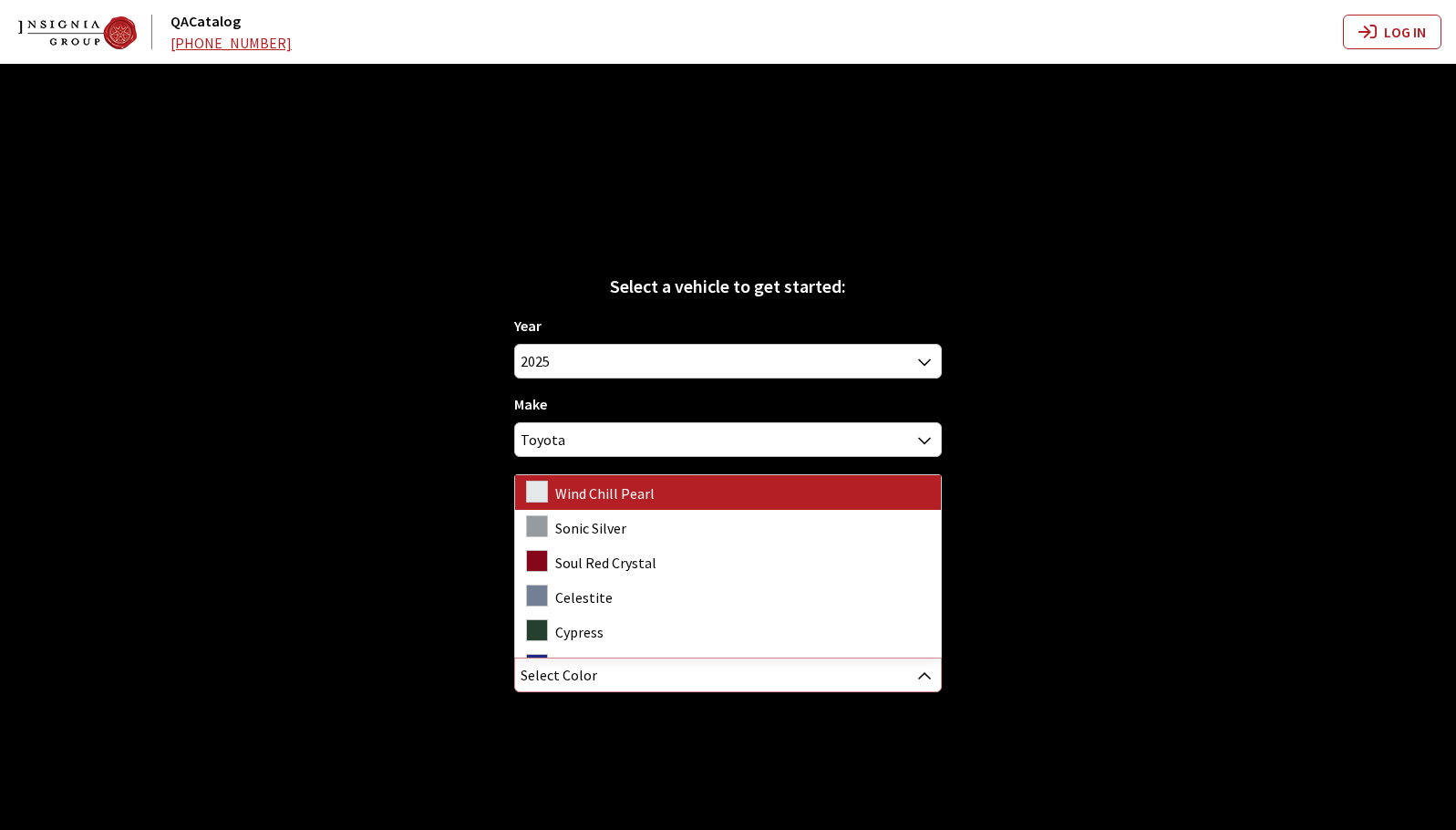
click at [671, 679] on span "Select Color" at bounding box center [727, 674] width 425 height 33
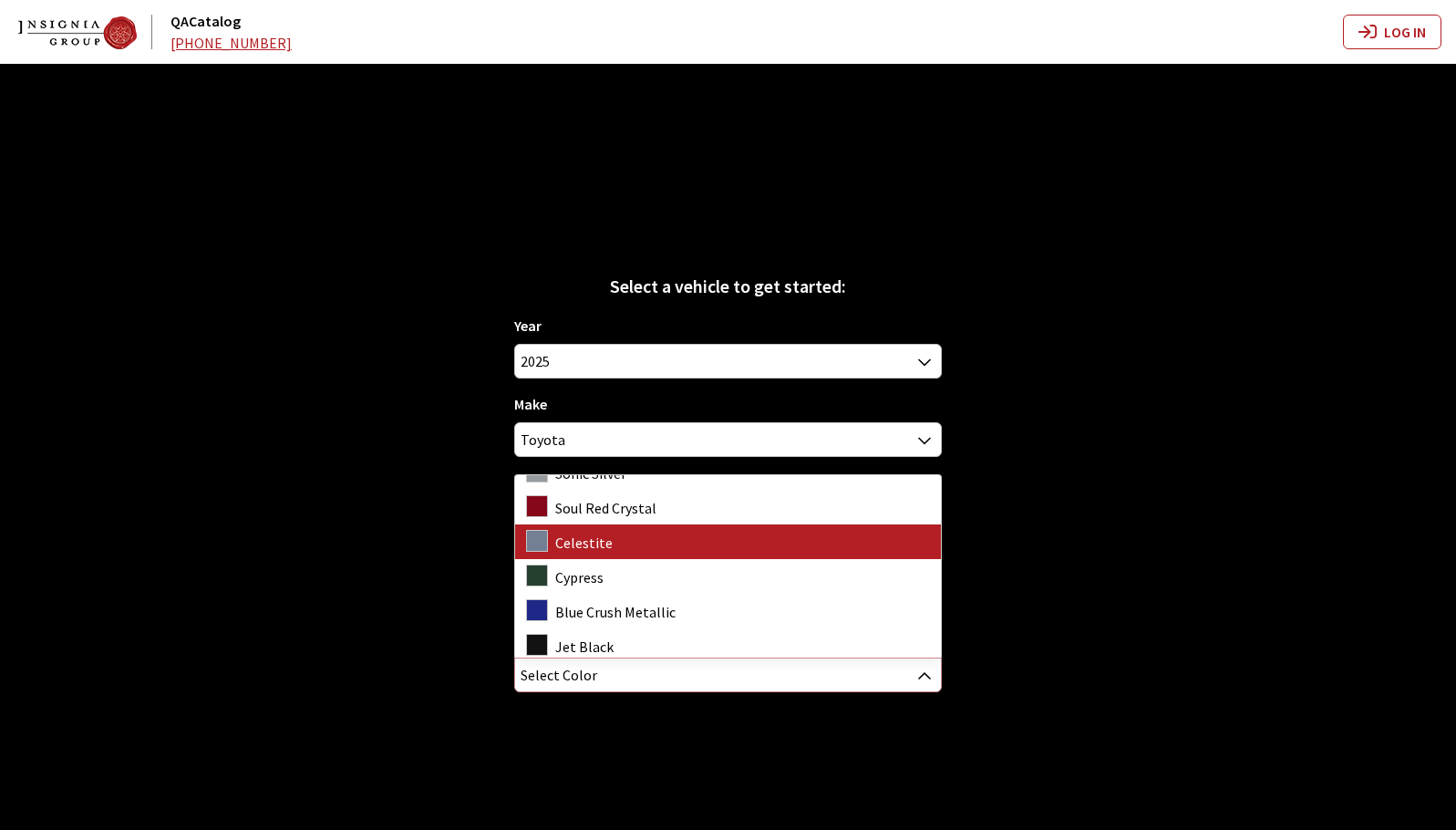
scroll to position [60, 0]
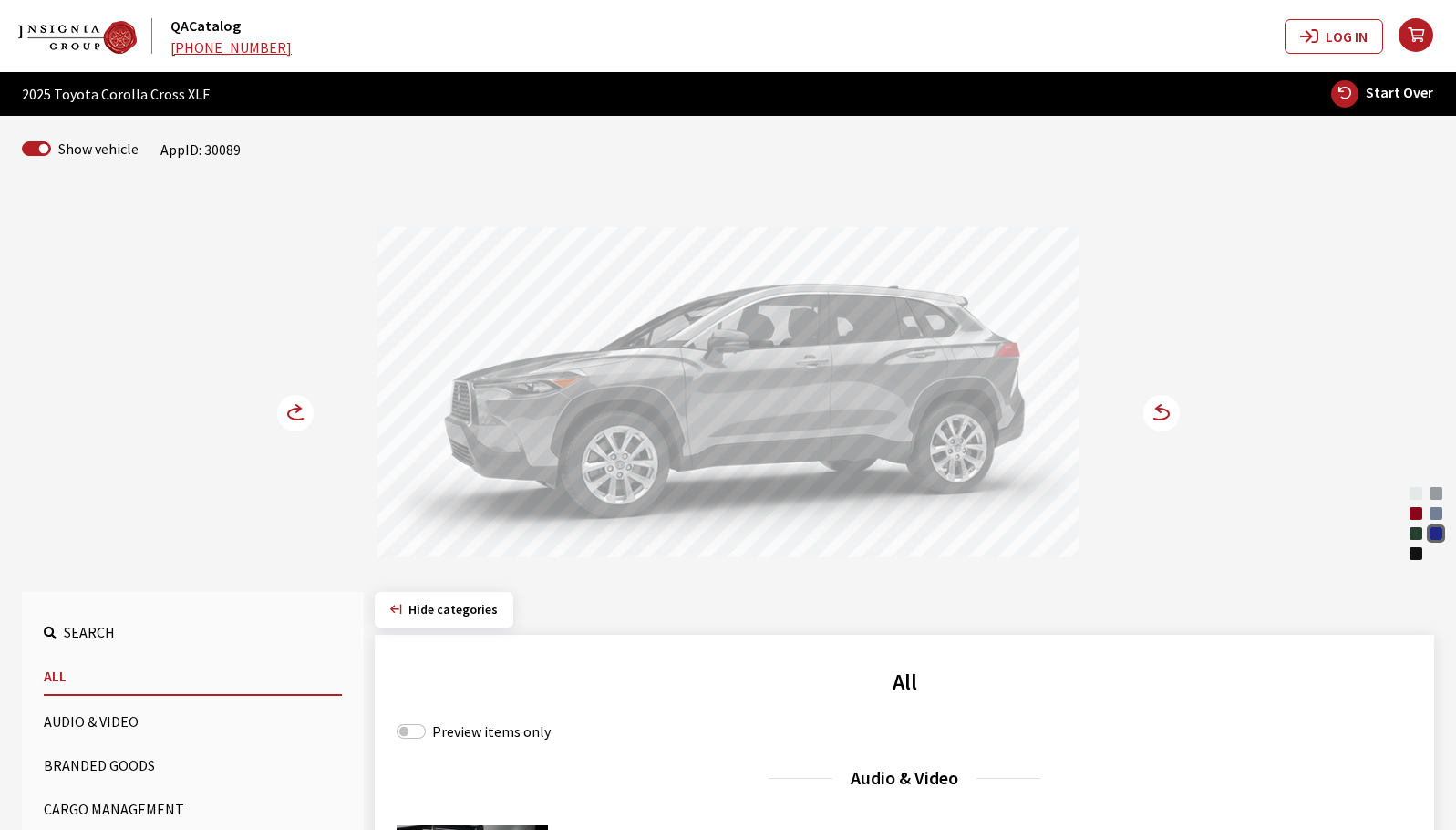
click at [1167, 422] on circle at bounding box center [1162, 413] width 36 height 36
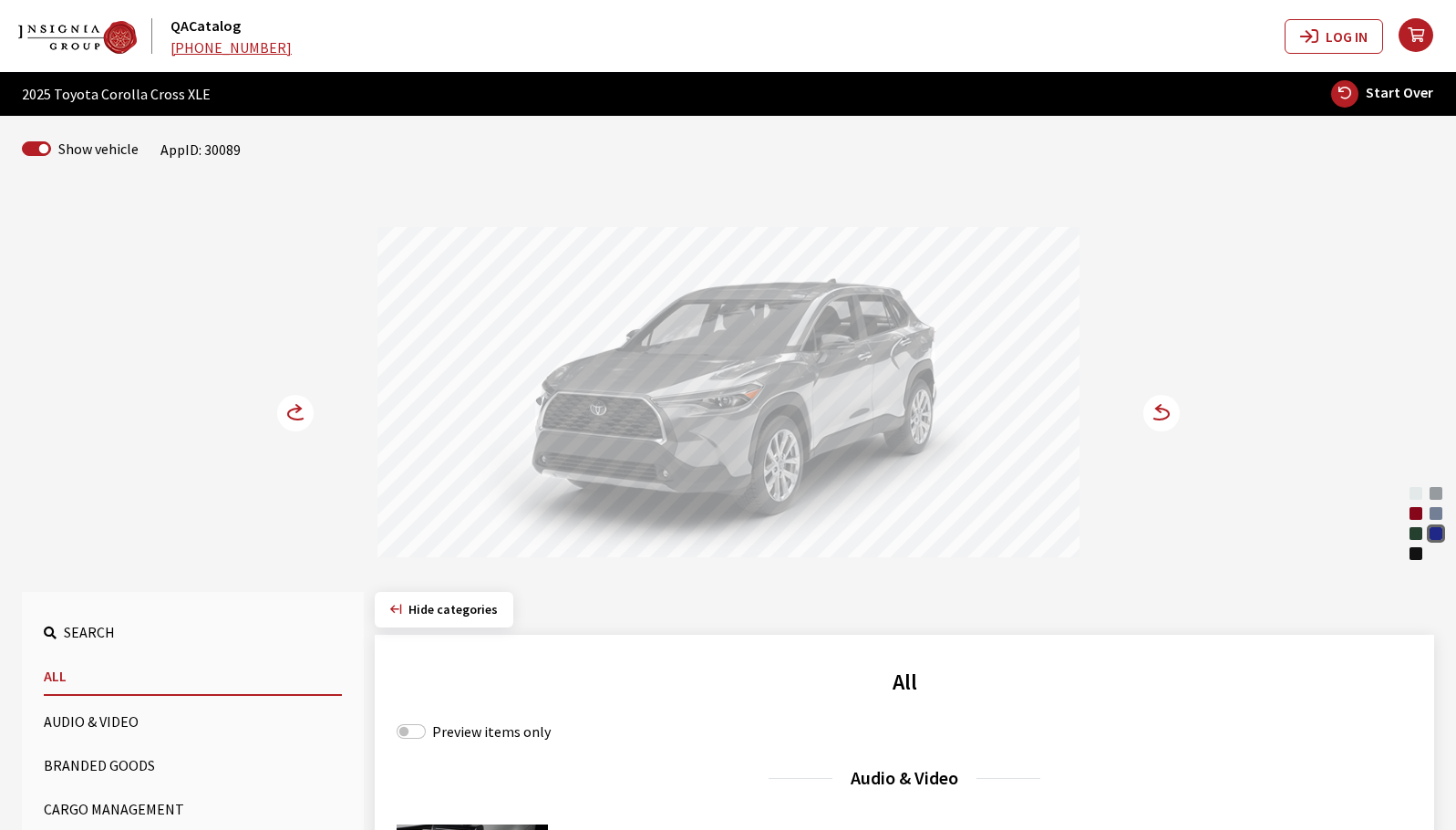
click at [1379, 97] on span "Start Over" at bounding box center [1399, 91] width 67 height 18
select select
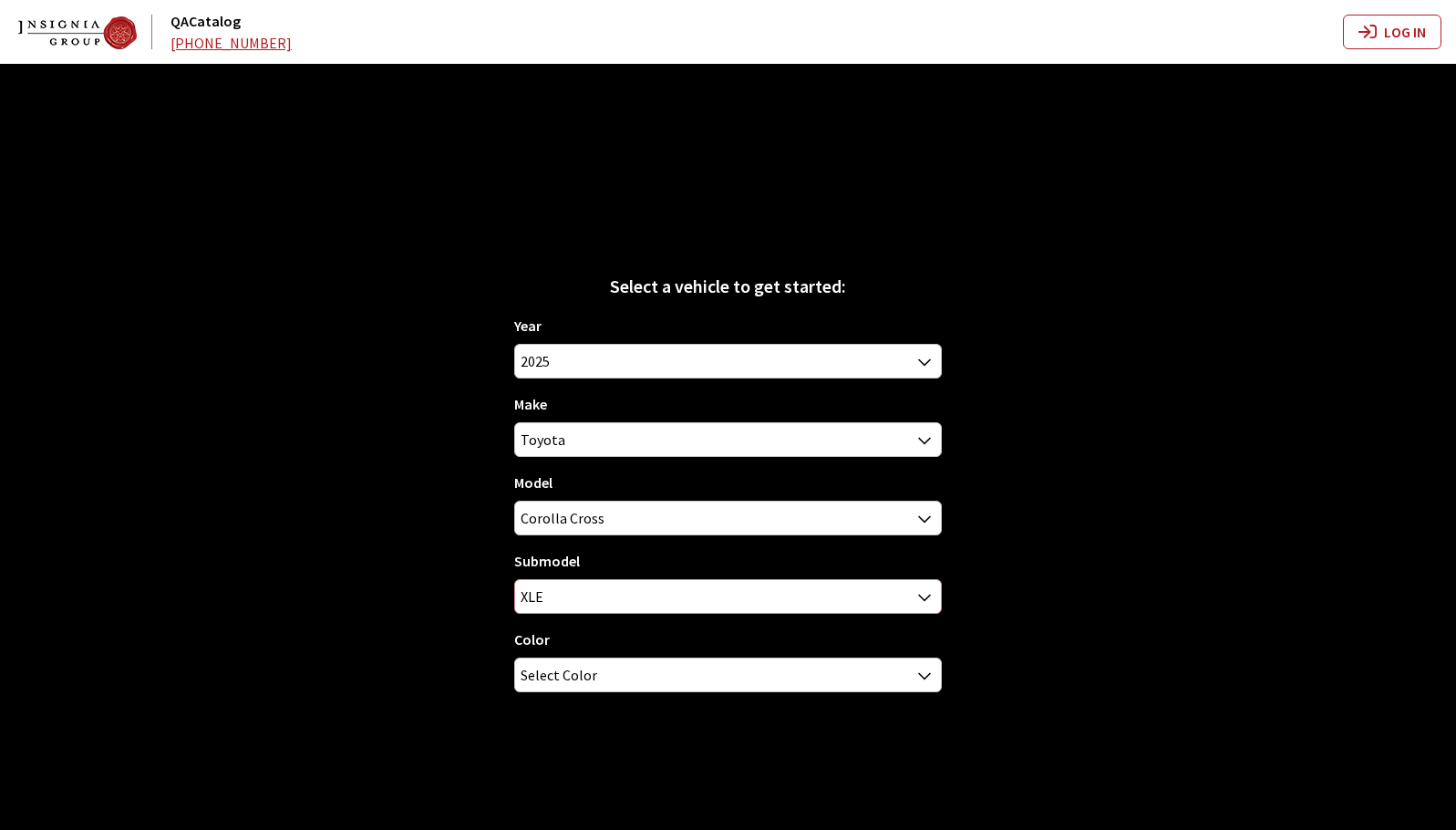
click at [861, 603] on span "XLE" at bounding box center [727, 596] width 425 height 33
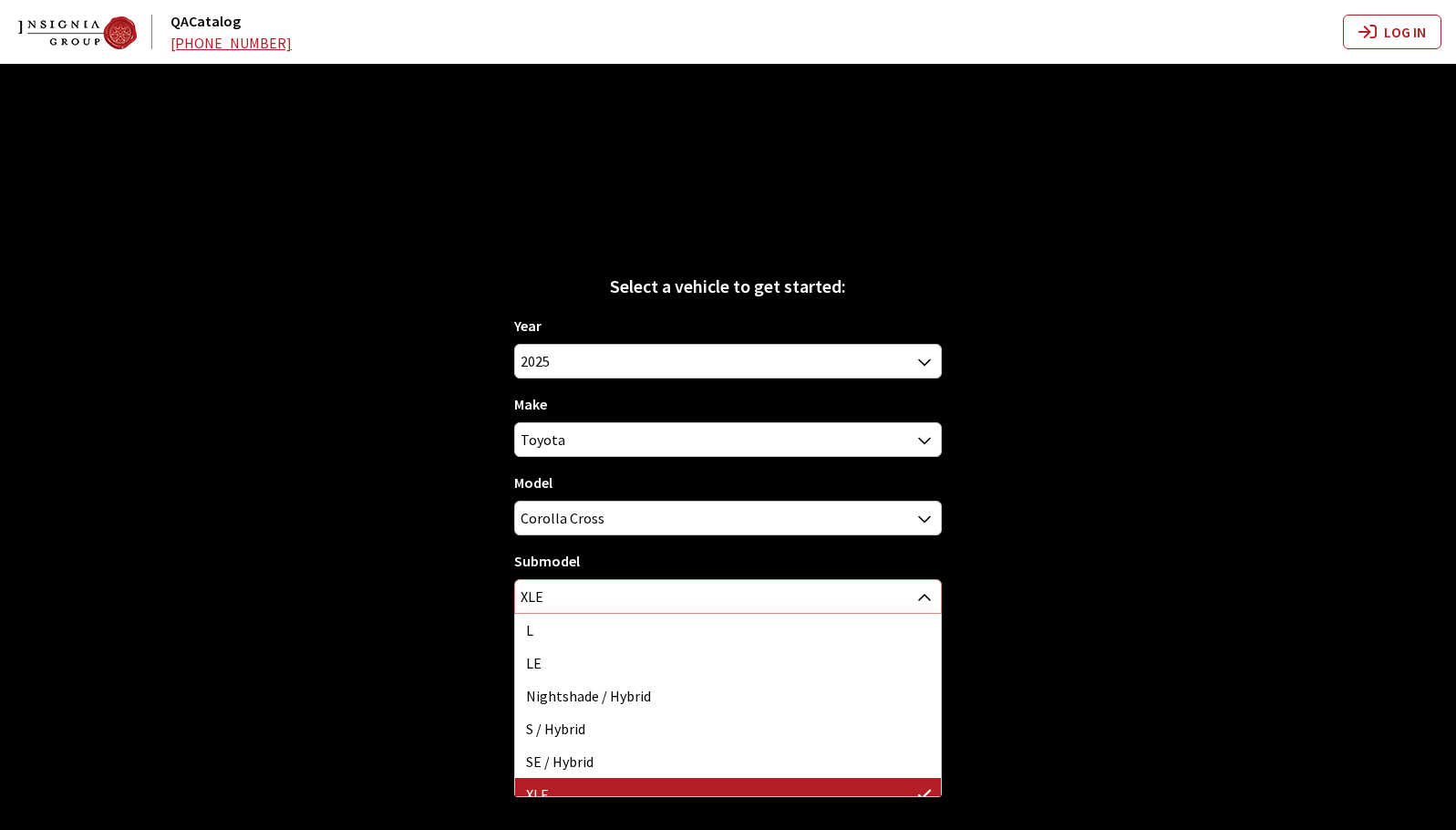
scroll to position [47, 0]
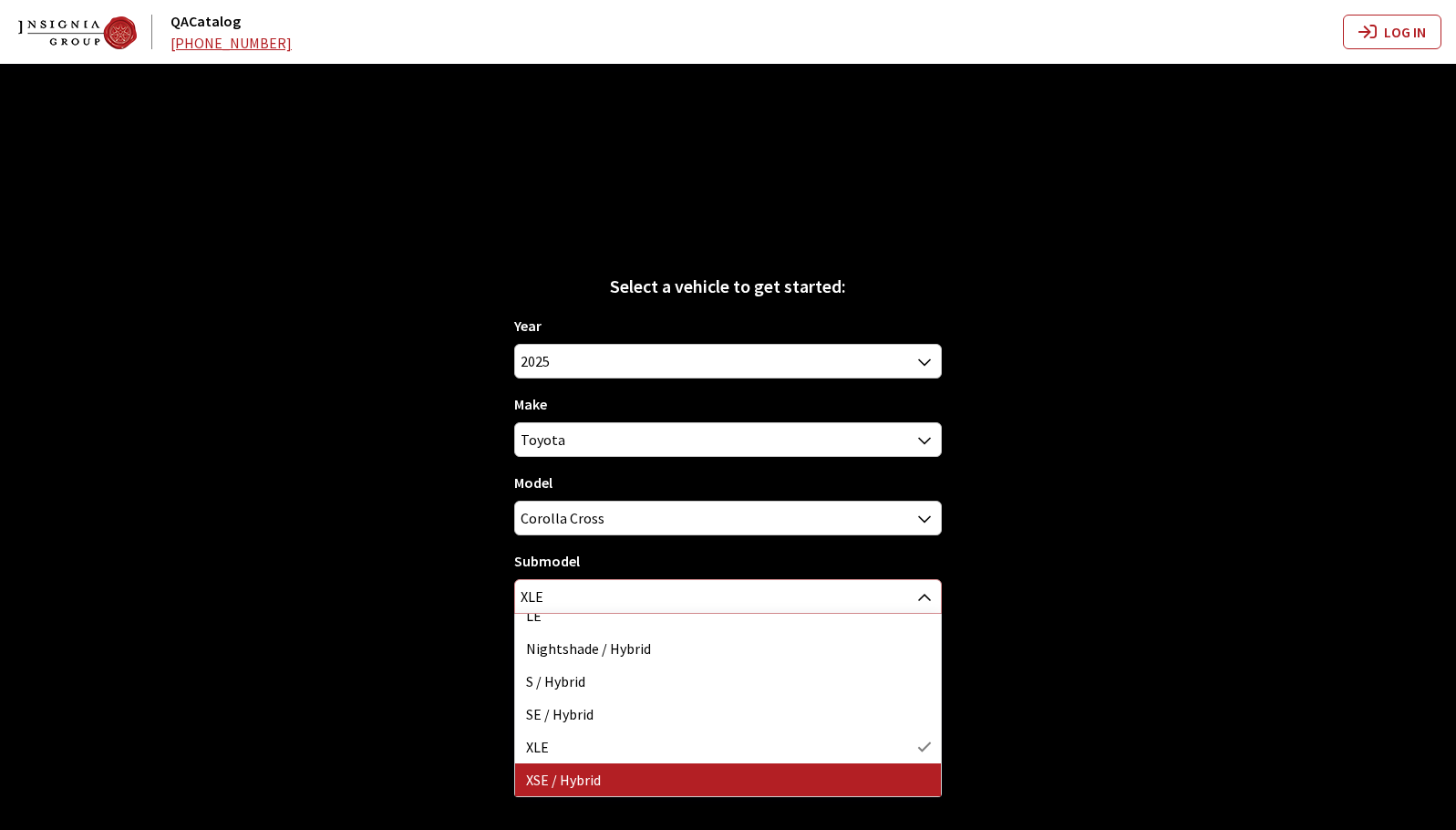
select select "2767"
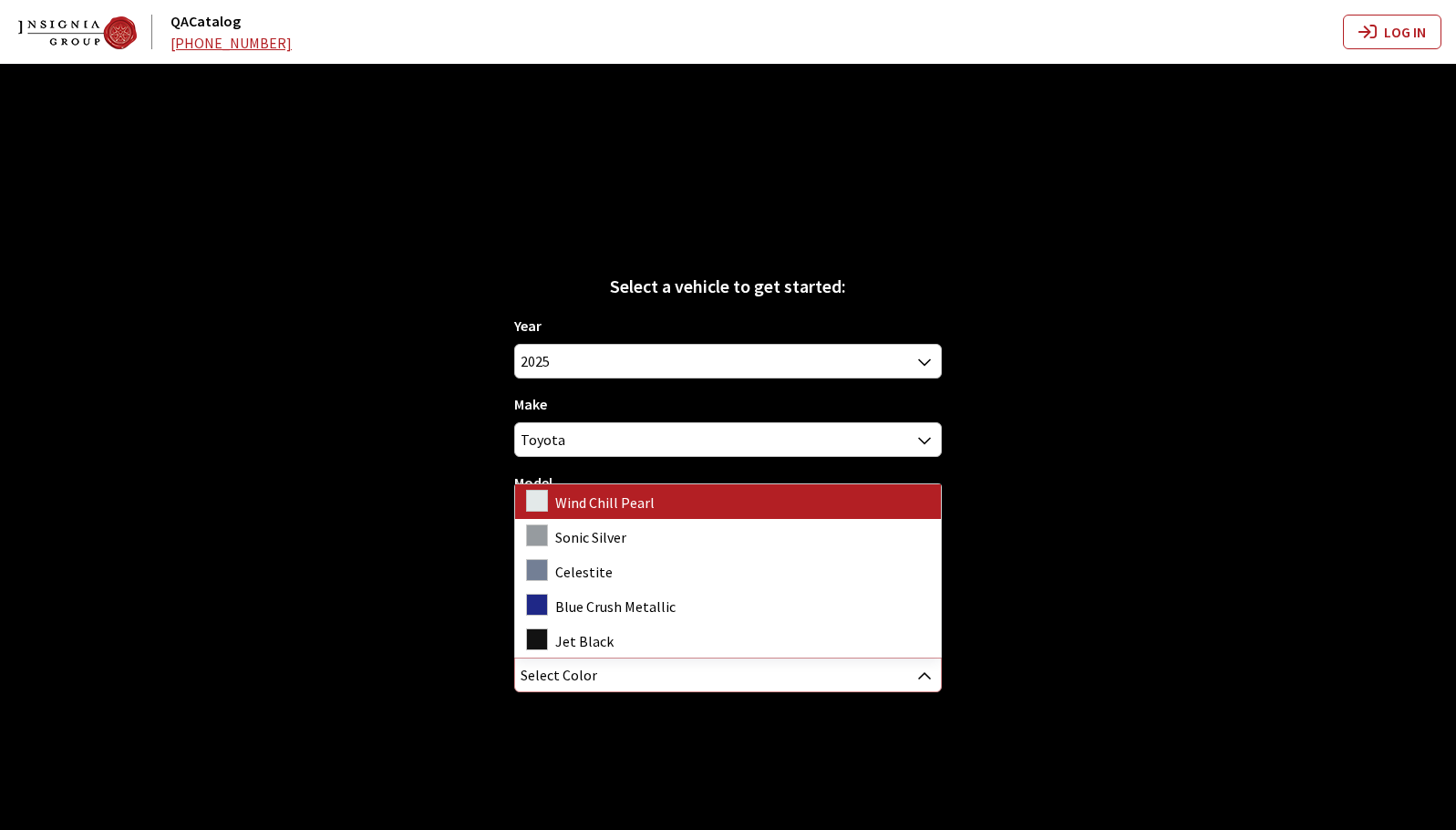
click at [841, 677] on span "Select Color" at bounding box center [727, 674] width 425 height 33
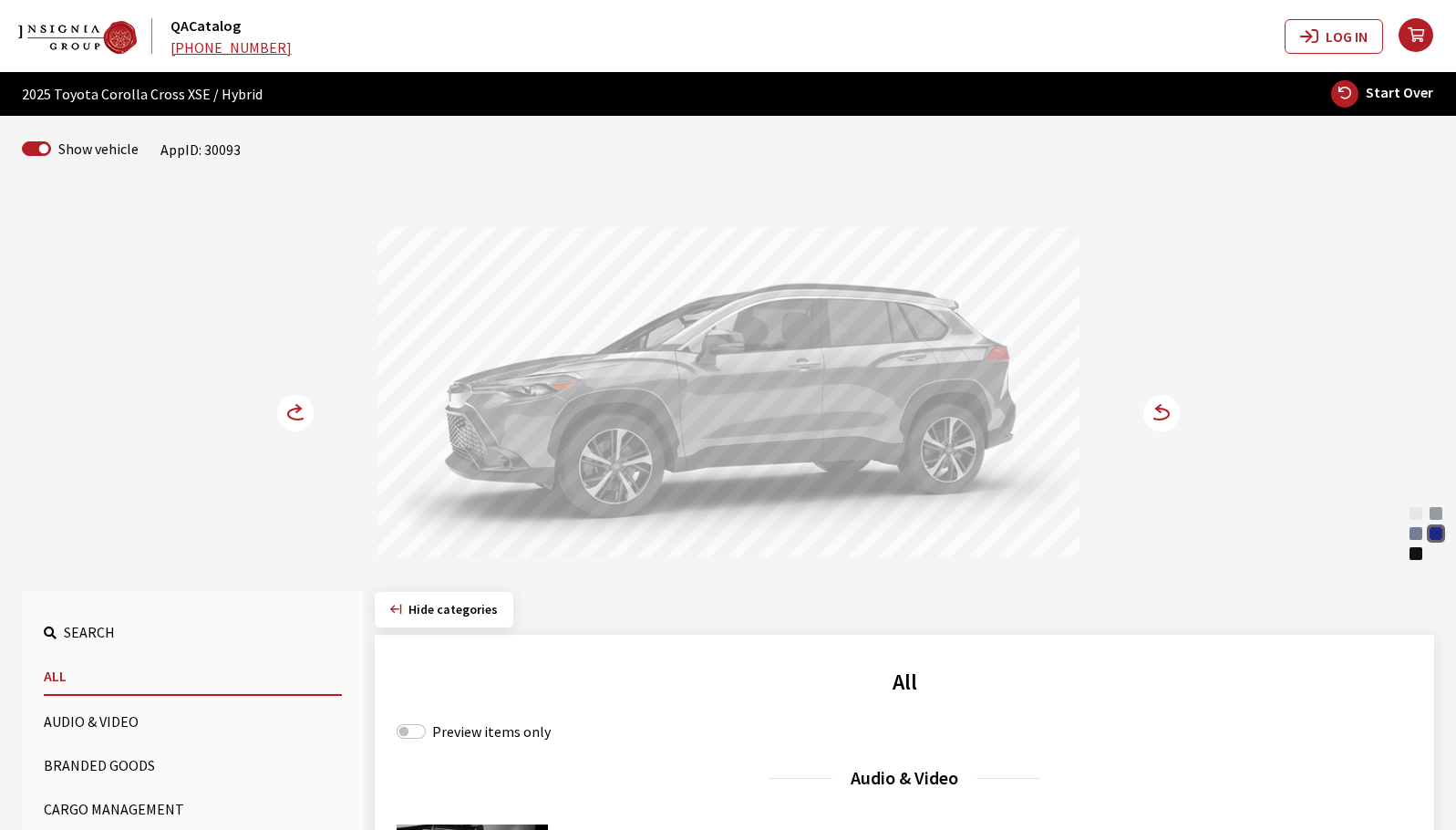
click at [1405, 90] on span "Start Over" at bounding box center [1399, 91] width 67 height 18
select select
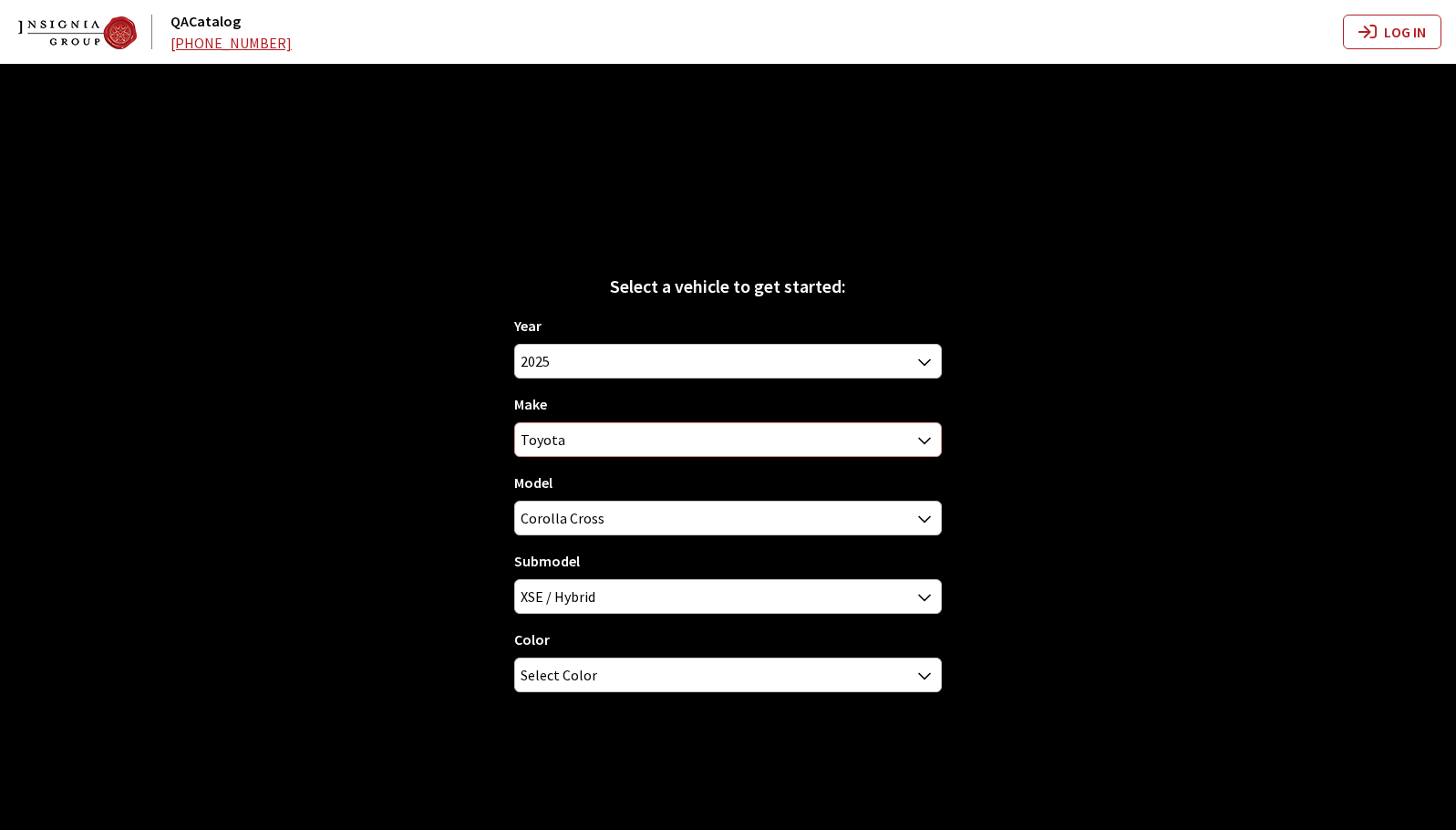
click at [873, 442] on span "Toyota" at bounding box center [727, 439] width 425 height 33
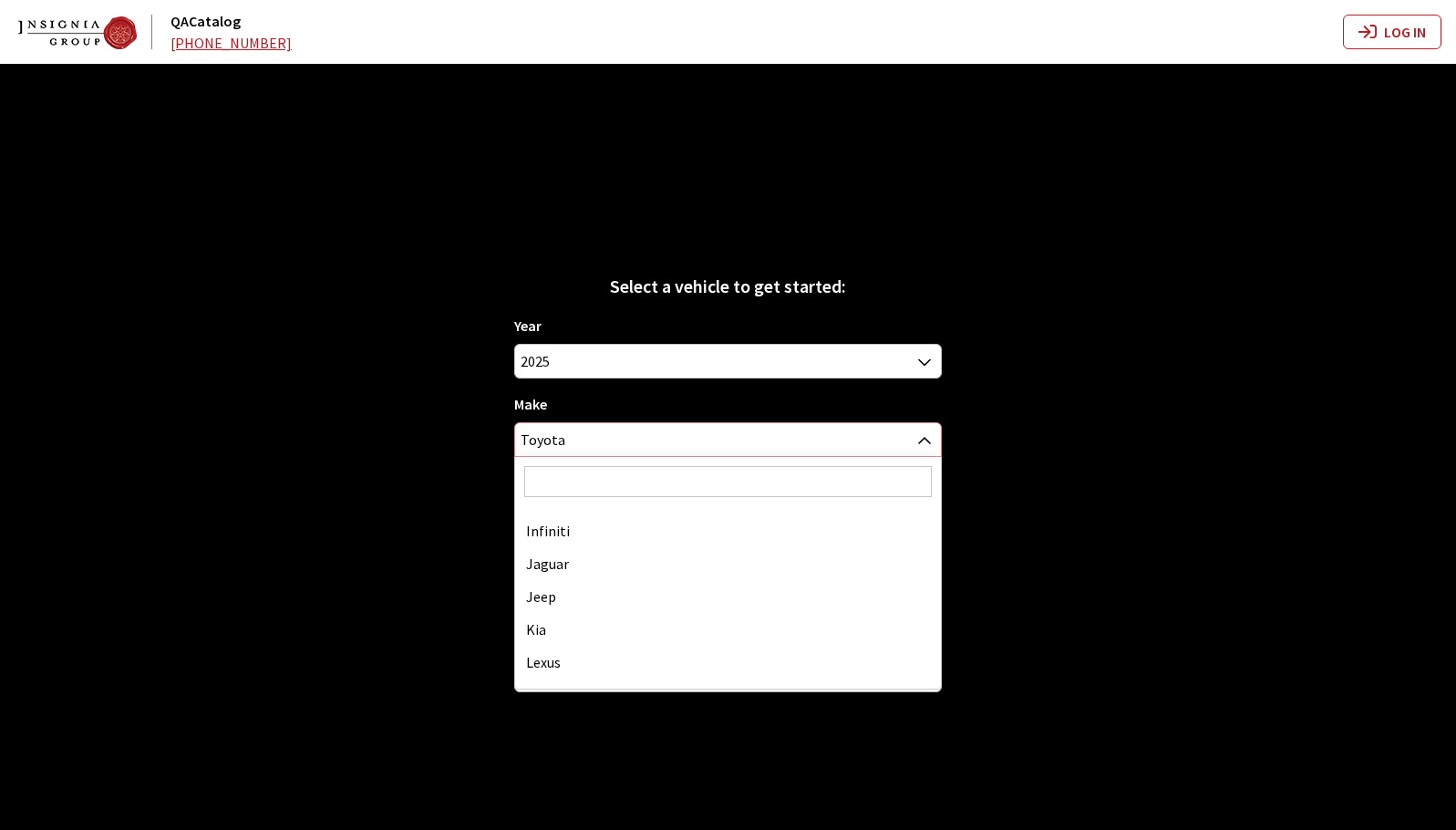
scroll to position [478, 0]
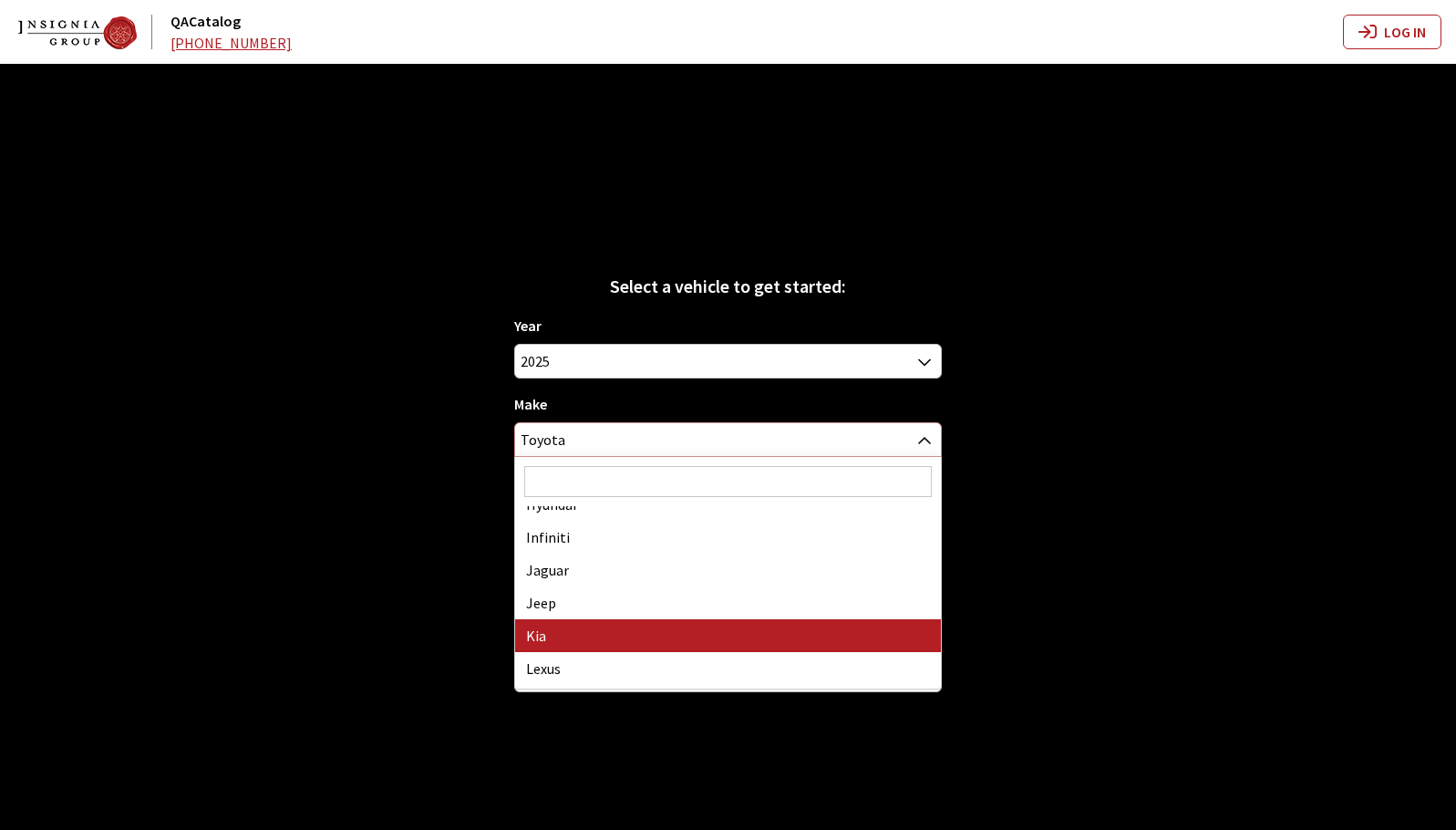
select select "31"
select select
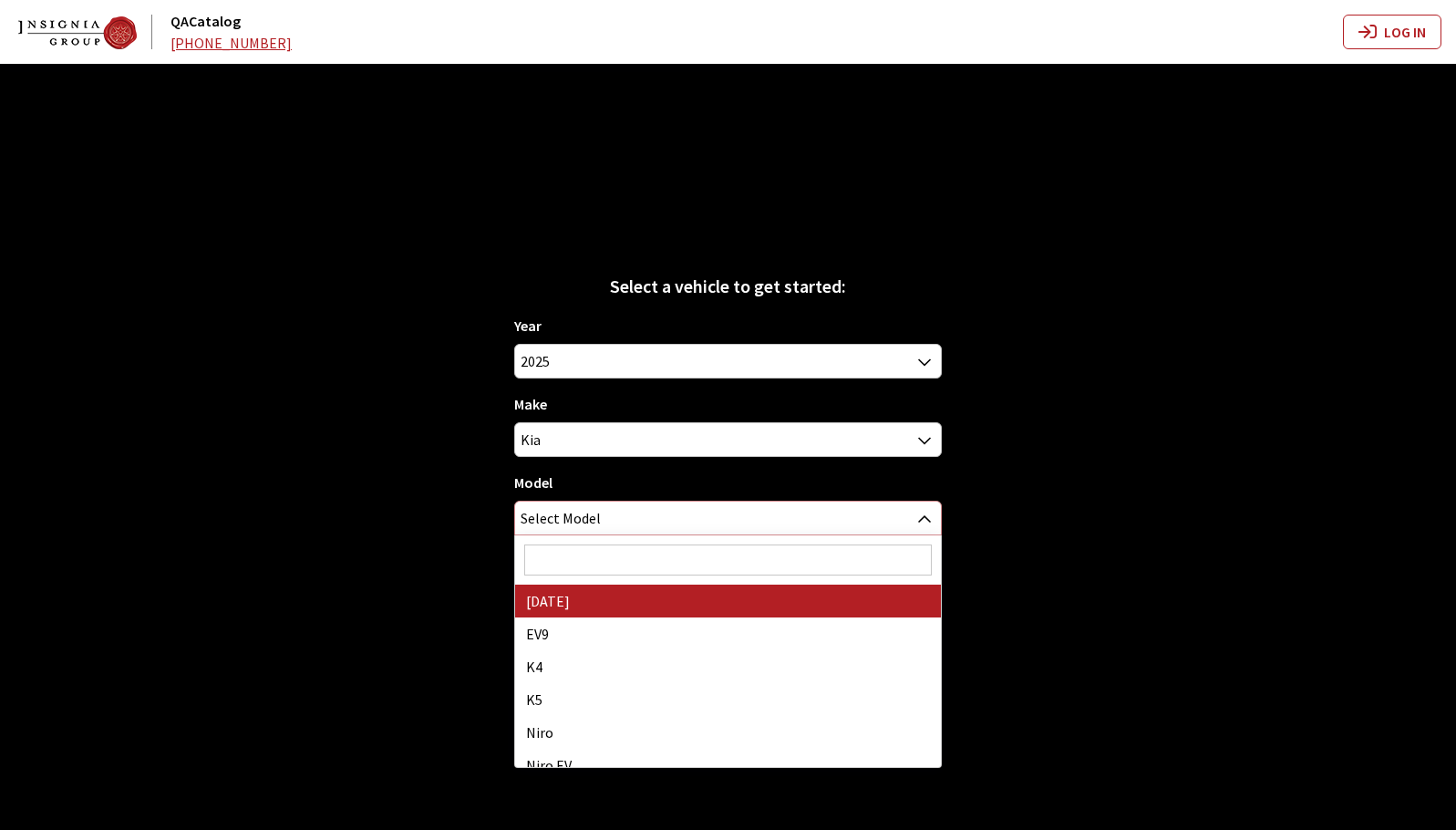
click at [708, 511] on span "Select Model" at bounding box center [727, 518] width 425 height 33
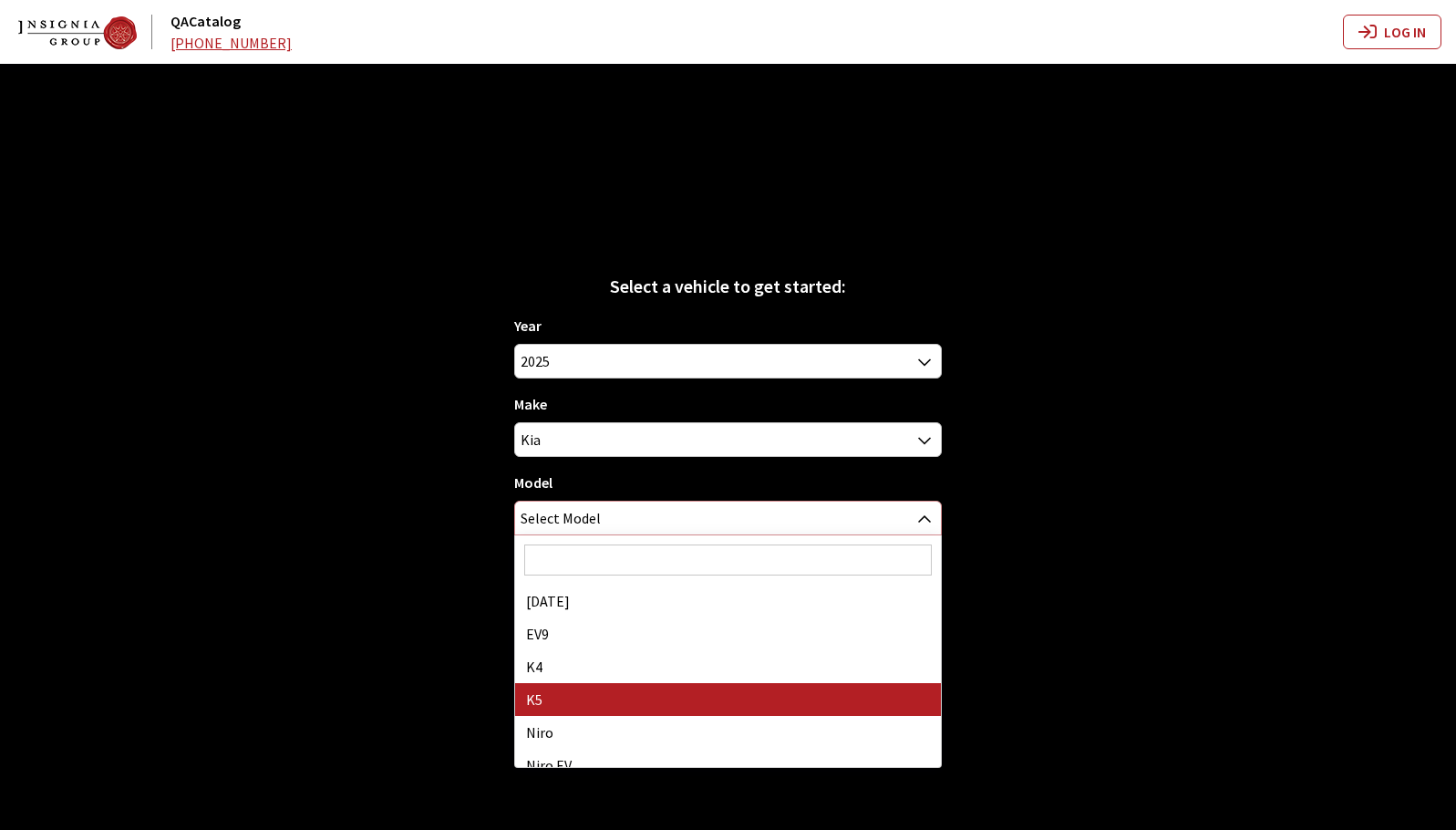
select select "1102"
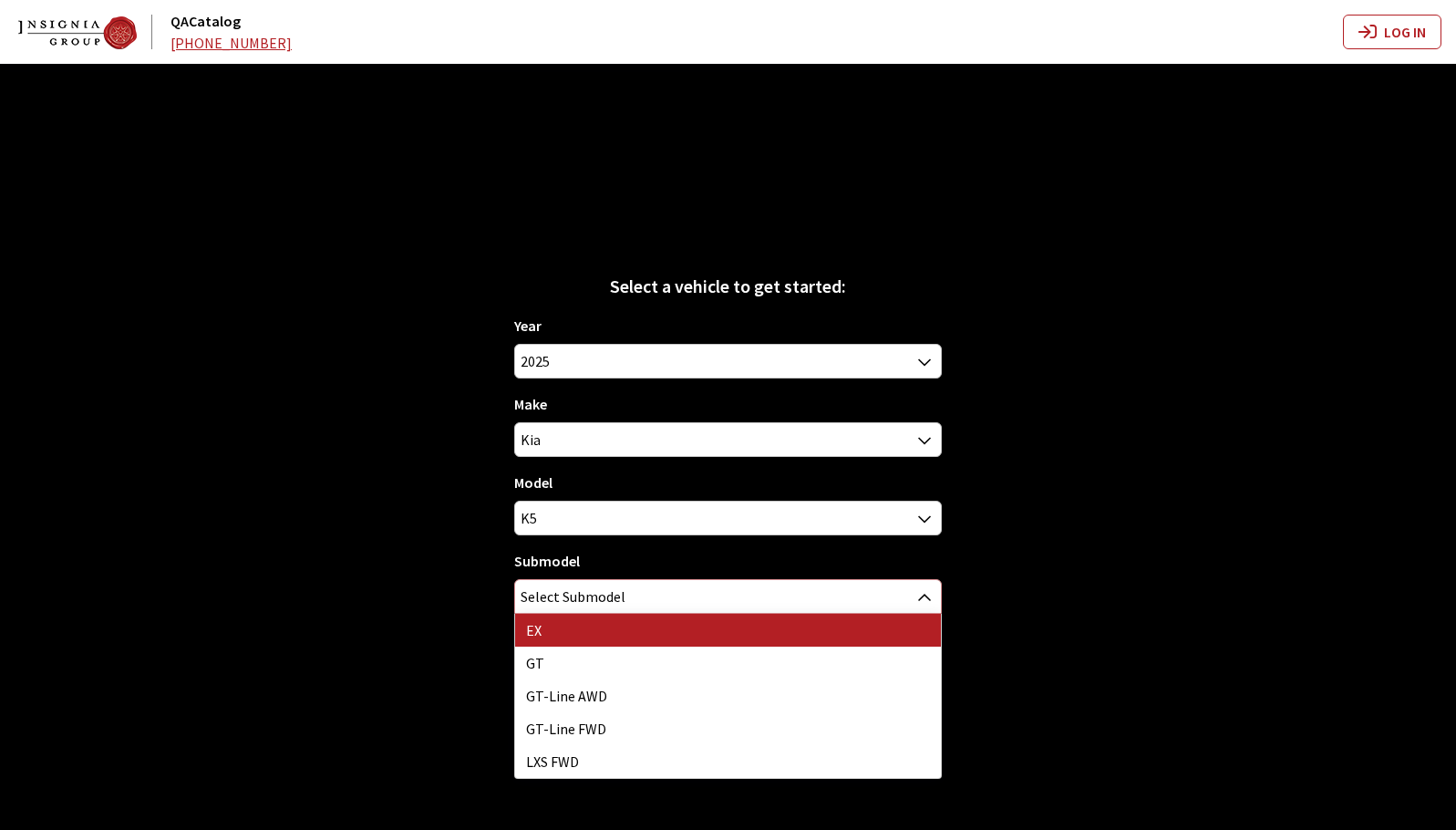
click at [701, 584] on span "Select Submodel" at bounding box center [727, 596] width 425 height 33
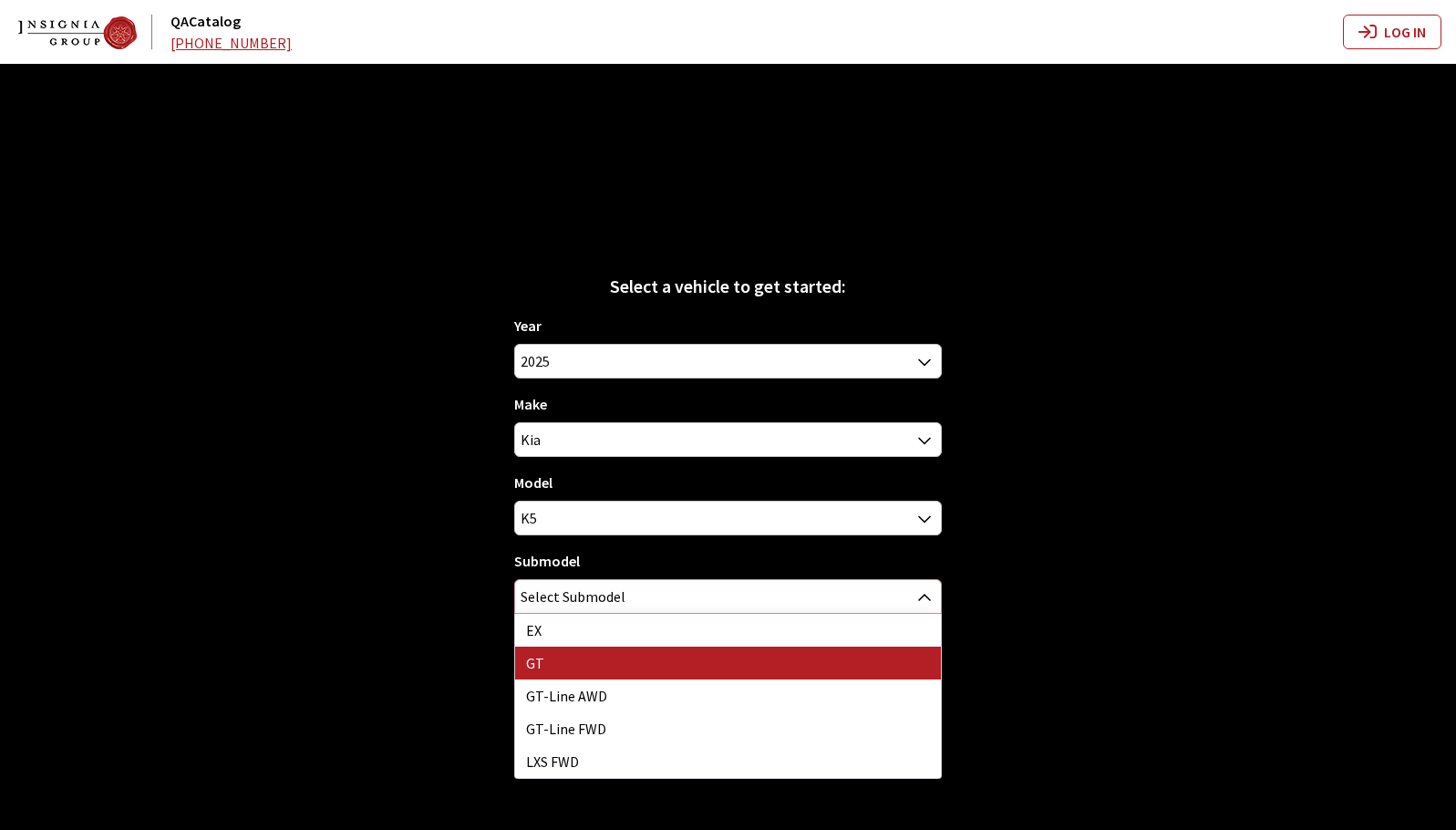
select select "39"
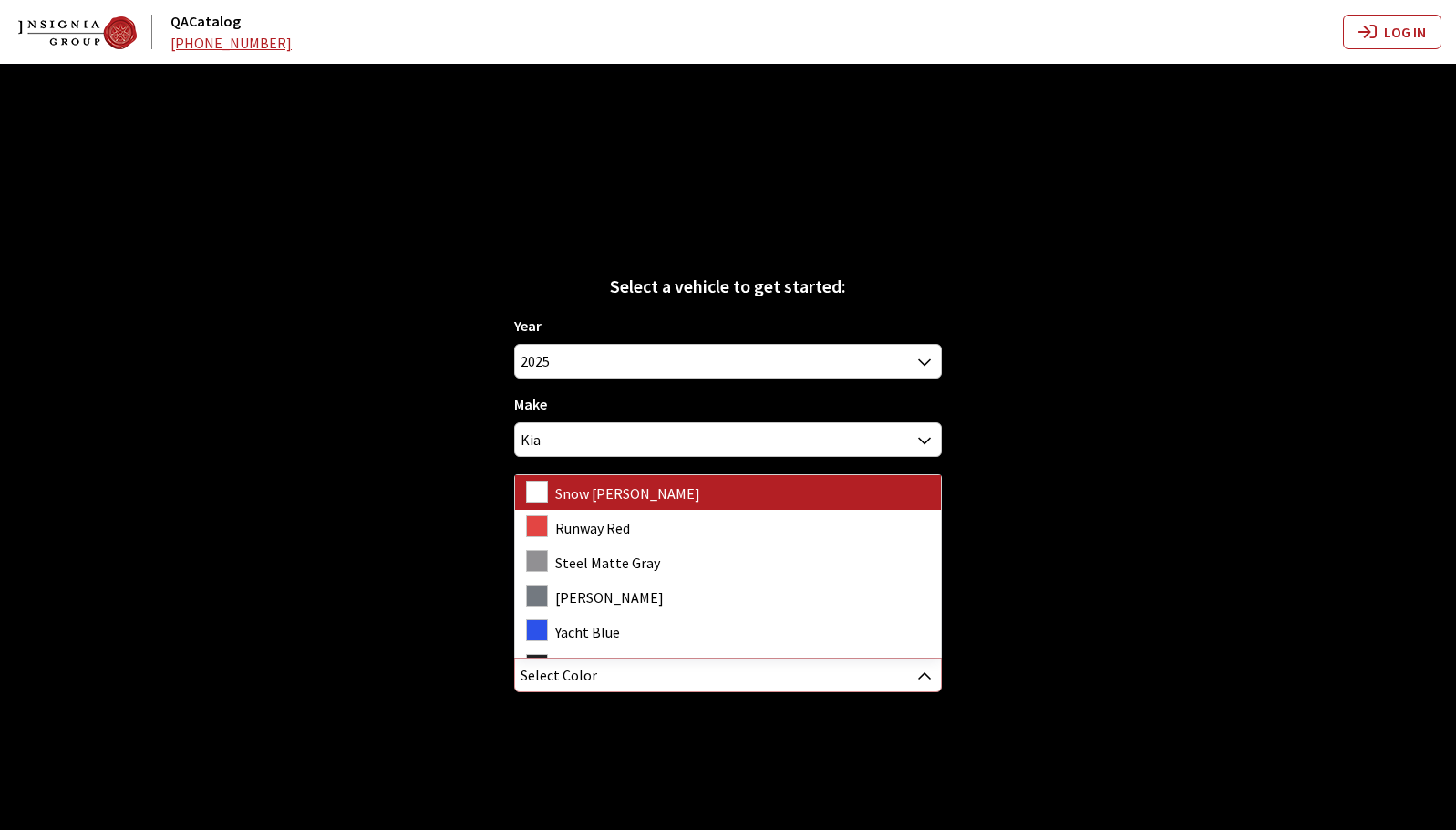
click at [684, 667] on span "Select Color" at bounding box center [727, 674] width 425 height 33
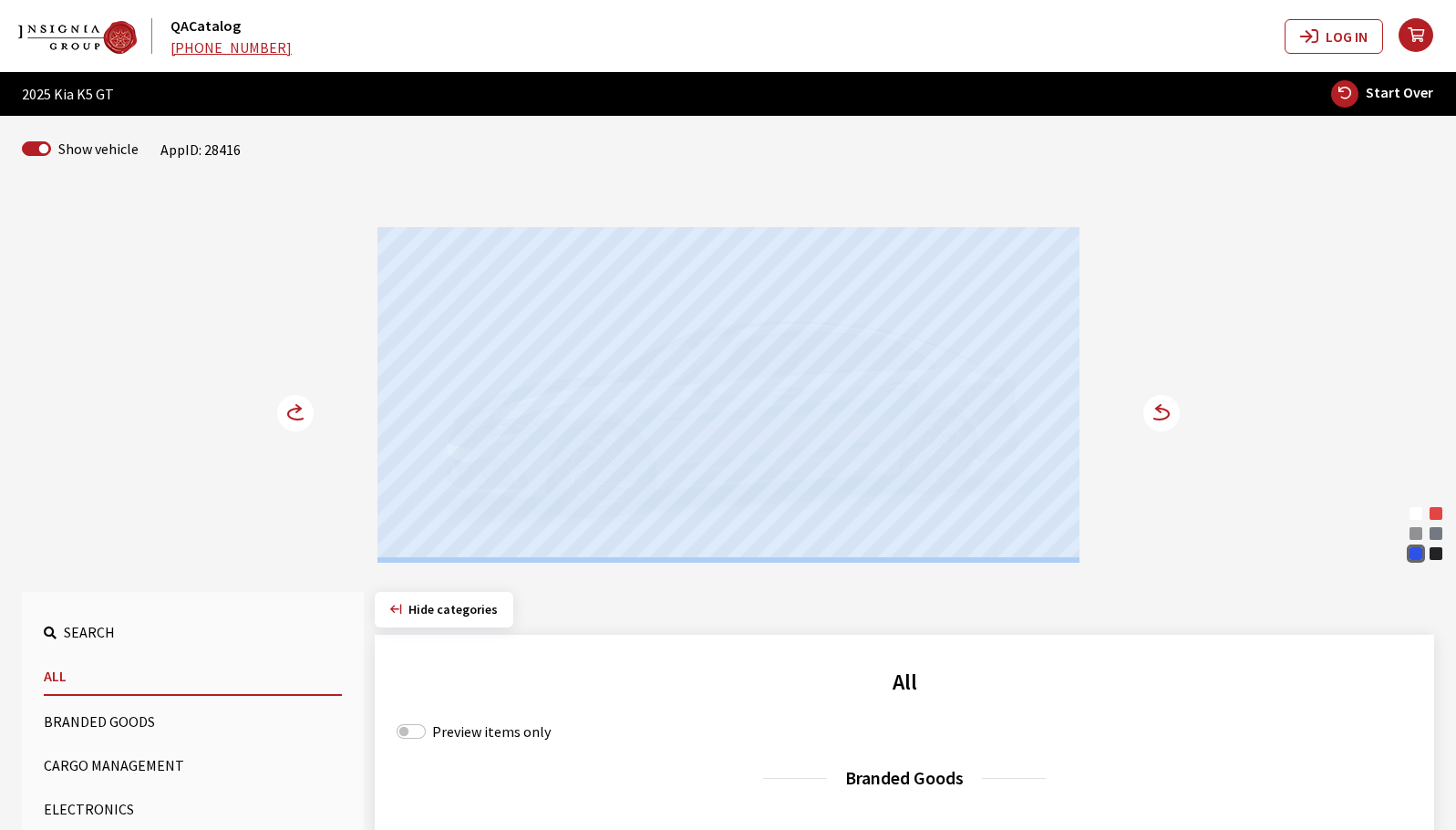
drag, startPoint x: 577, startPoint y: 441, endPoint x: 301, endPoint y: 442, distance: 276.0
click at [307, 442] on div "Snow White Pearl Runway Red Steel Matte Gray Wolf Gray Yacht Blue Aurora Black …" at bounding box center [728, 377] width 1203 height 372
click at [274, 450] on div "Snow White Pearl Runway Red Steel Matte Gray Wolf Gray Yacht Blue Aurora Black …" at bounding box center [728, 377] width 1203 height 372
click at [187, 503] on div "Snow White Pearl Runway Red Steel Matte Gray Wolf Gray Yacht Blue Aurora Black …" at bounding box center [728, 377] width 1203 height 372
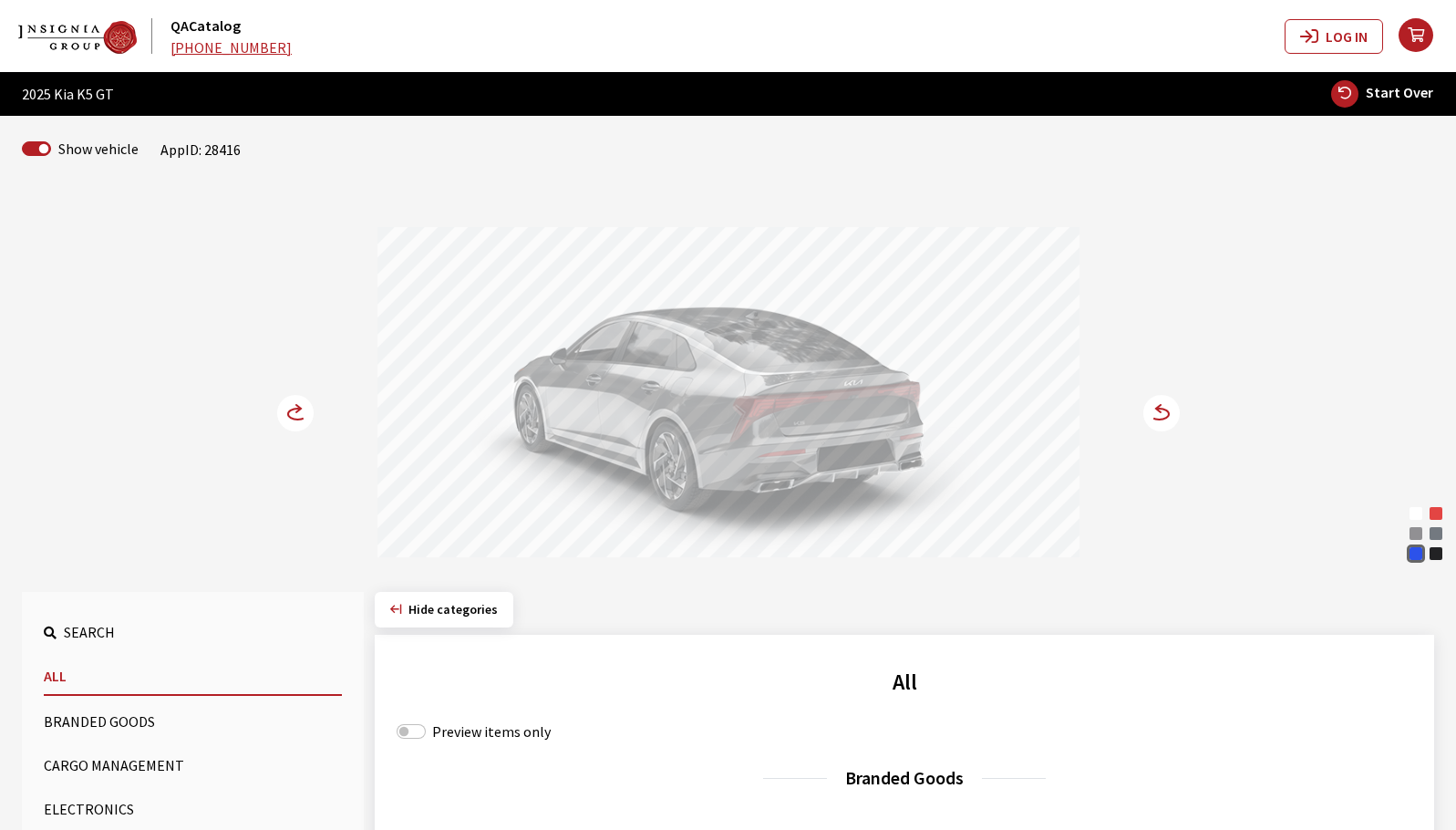
click at [302, 413] on icon at bounding box center [306, 414] width 12 height 15
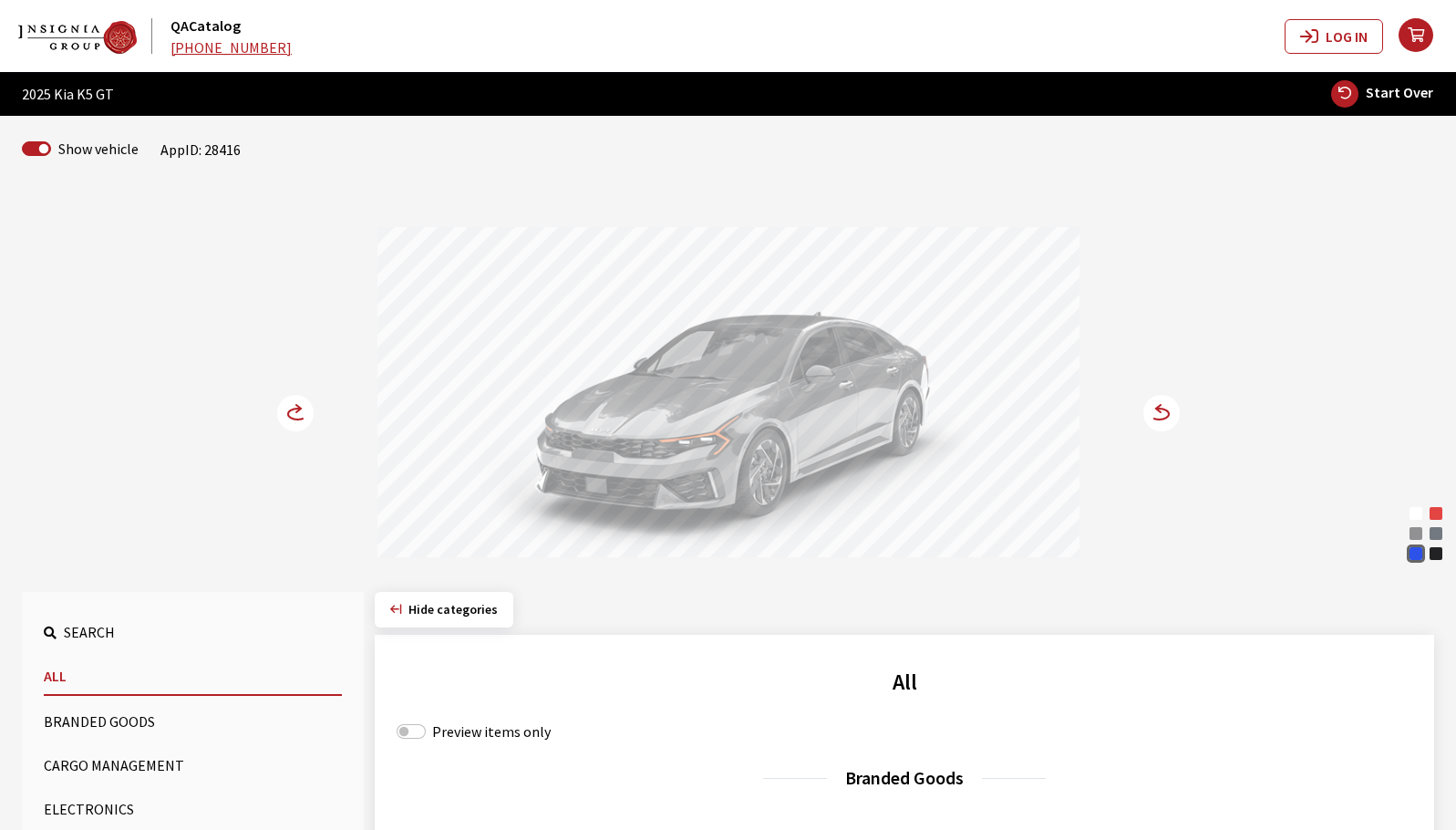
click at [290, 421] on circle at bounding box center [295, 413] width 36 height 36
